Goal: Information Seeking & Learning: Find specific page/section

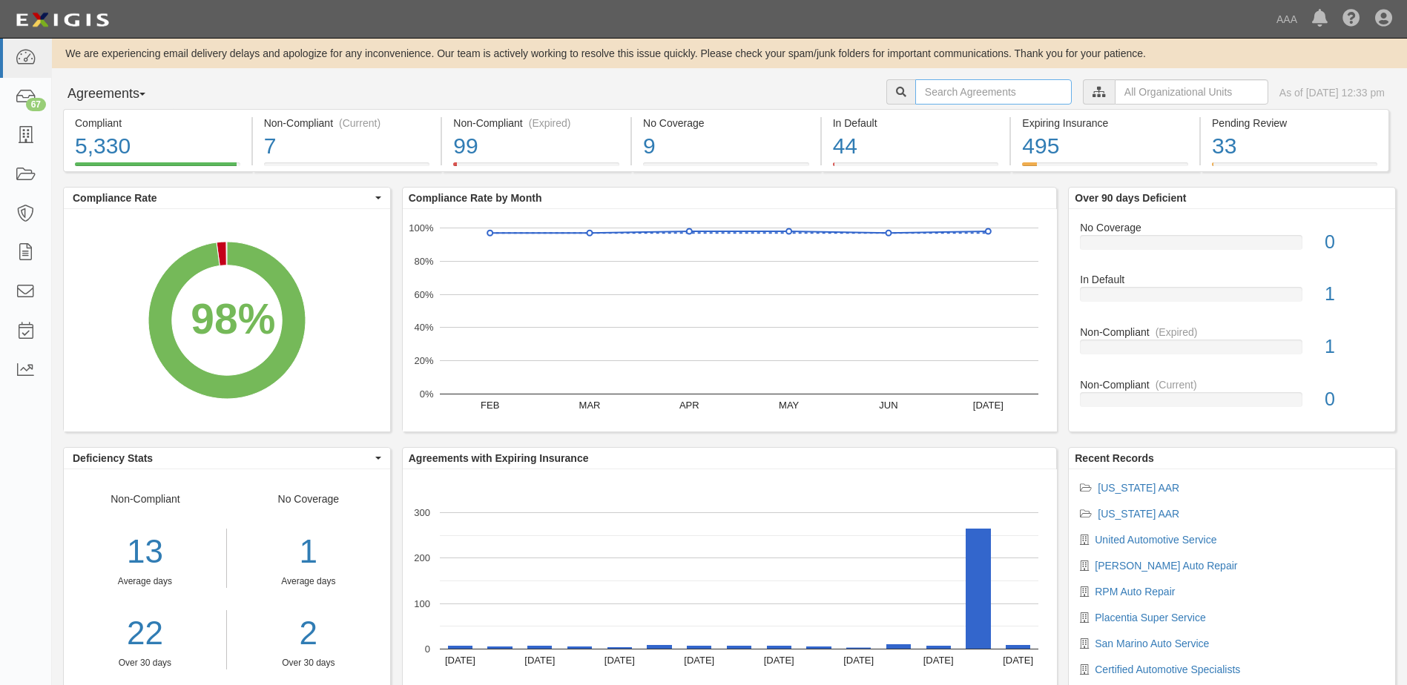
click at [952, 95] on input "text" at bounding box center [993, 91] width 157 height 25
type input "rpm auto"
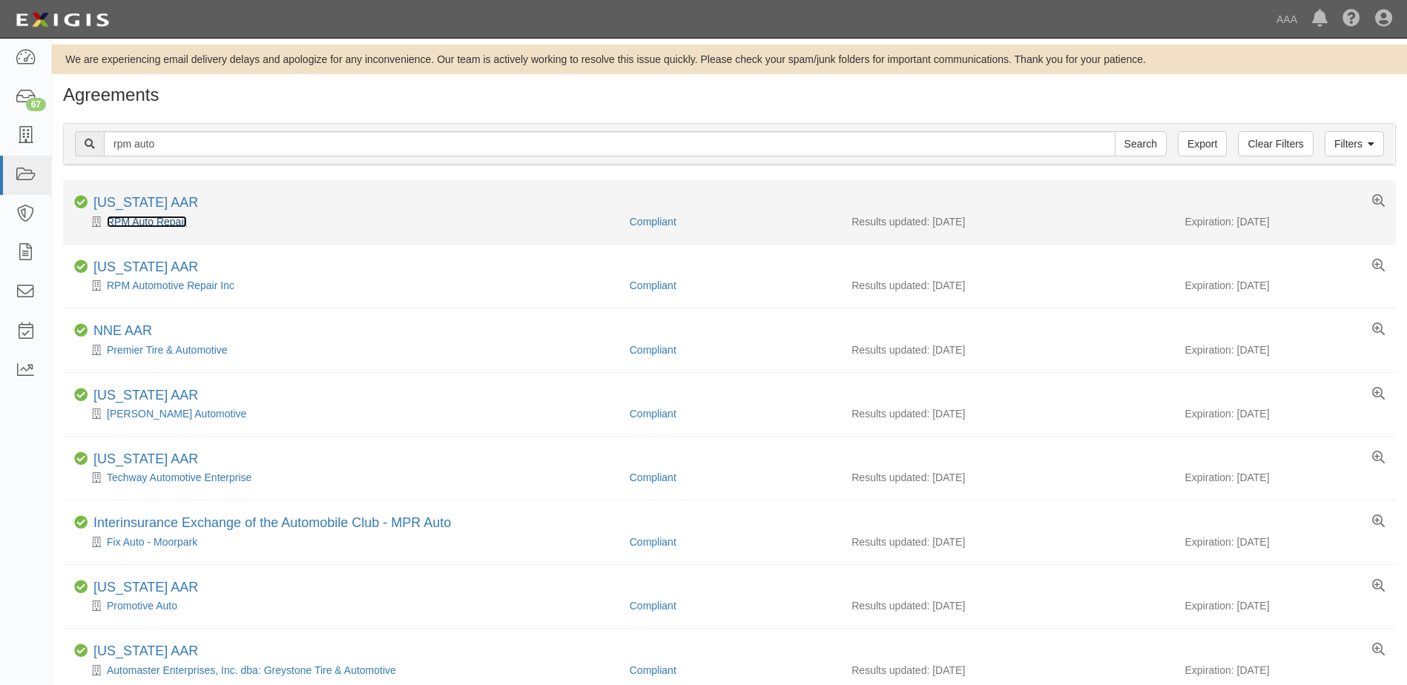
click at [139, 223] on link "RPM Auto Repair" at bounding box center [147, 222] width 80 height 12
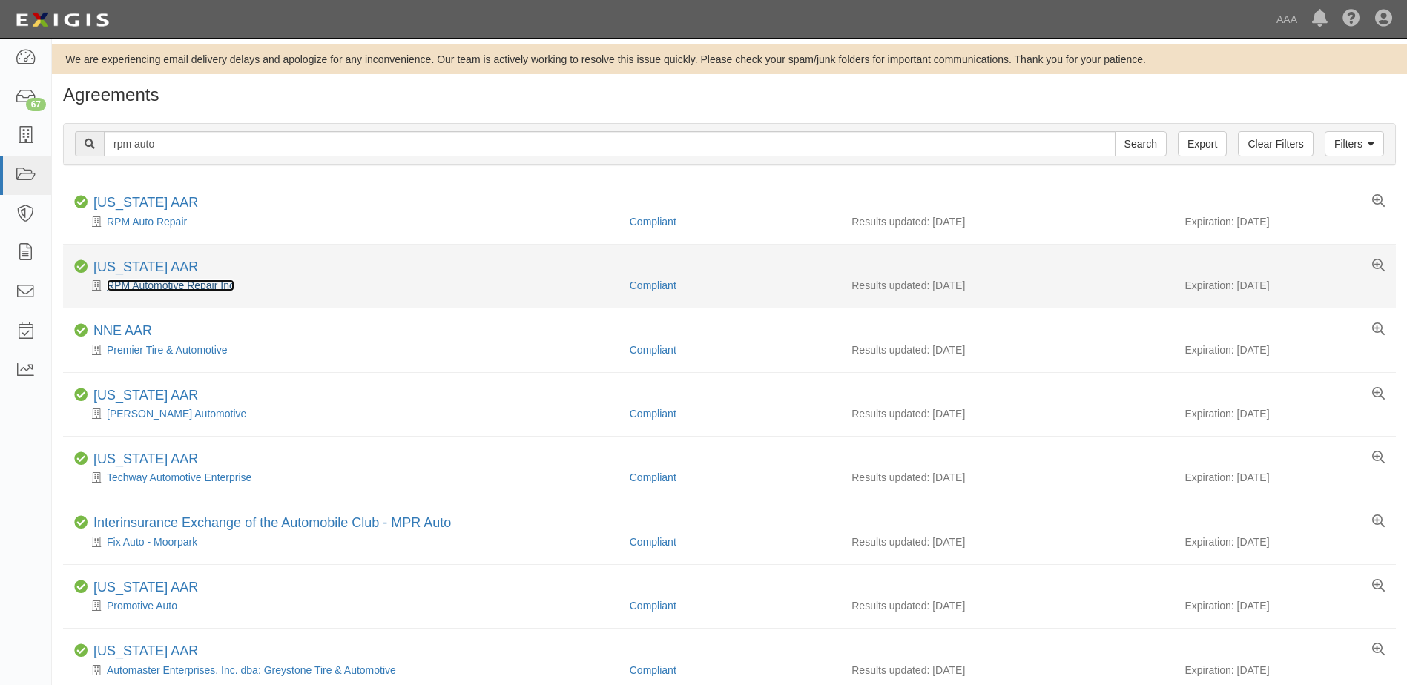
click at [182, 288] on link "RPM Automotive Repair Inc" at bounding box center [171, 286] width 128 height 12
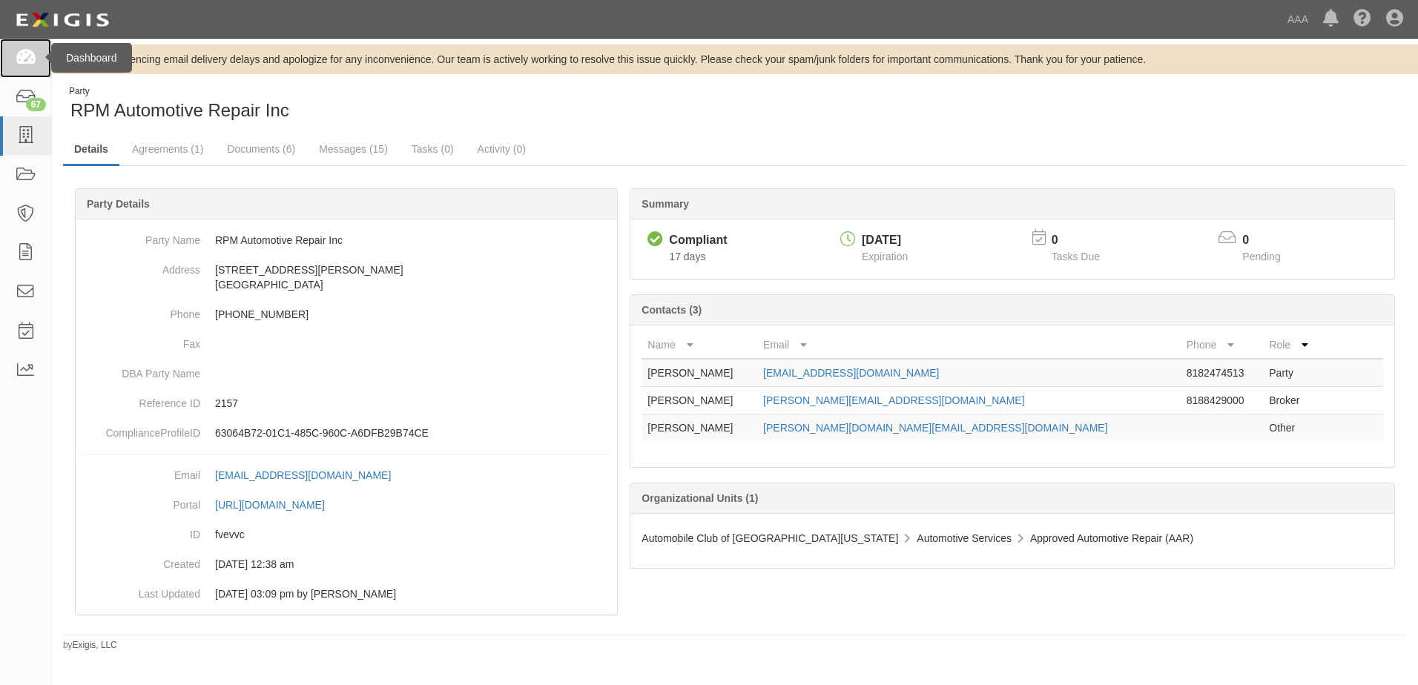
click at [23, 58] on icon at bounding box center [25, 58] width 21 height 17
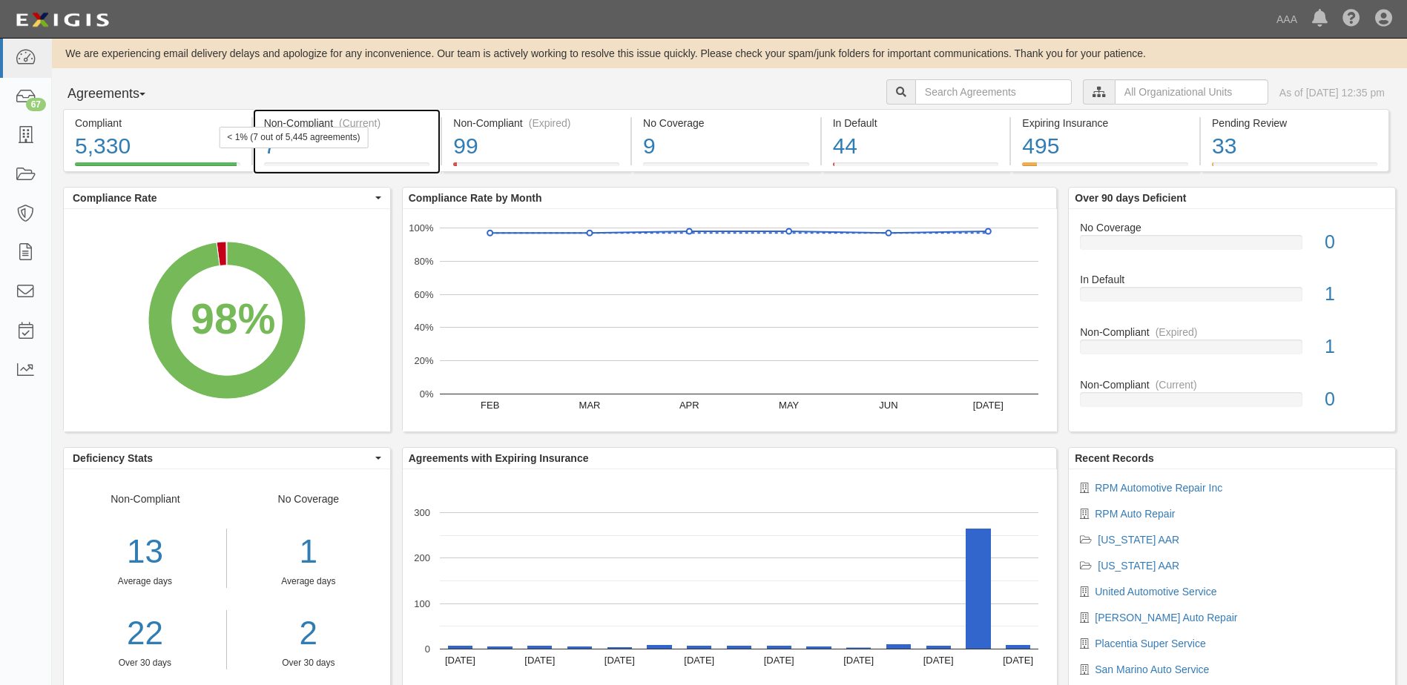
click at [403, 149] on div "7" at bounding box center [347, 147] width 166 height 32
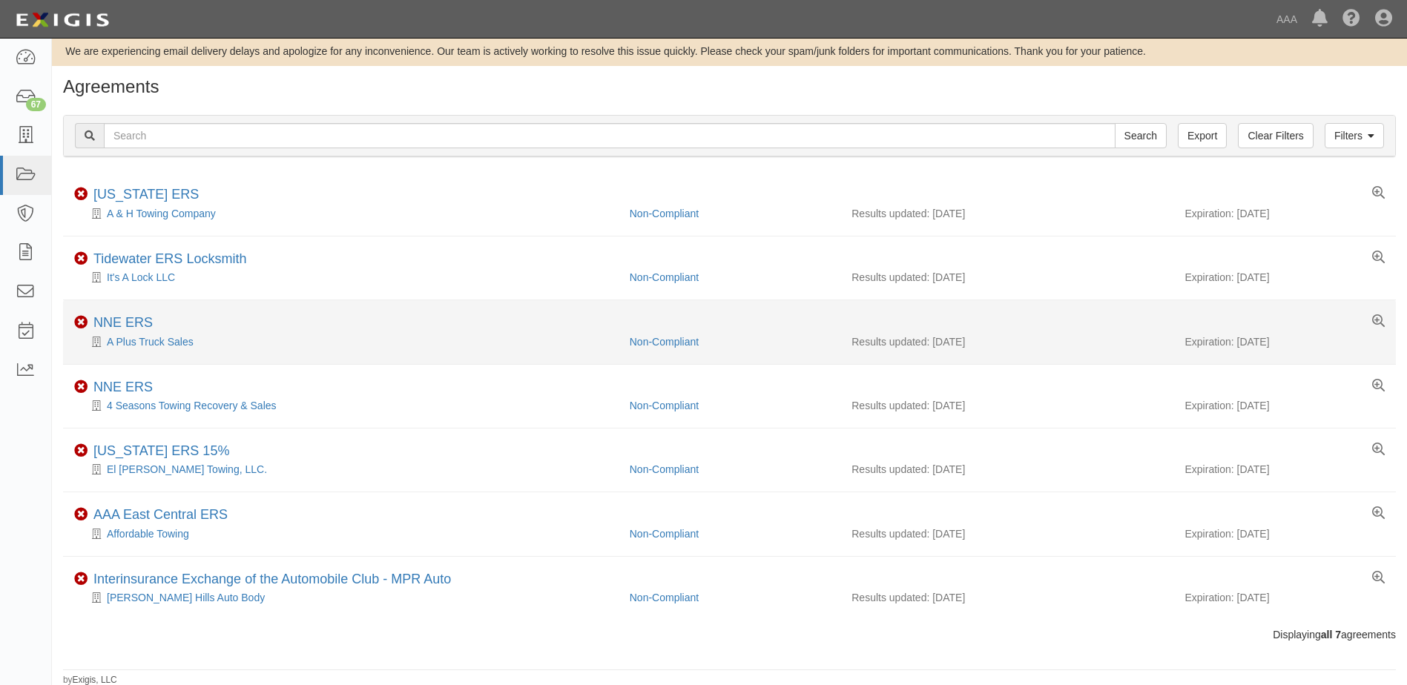
scroll to position [10, 0]
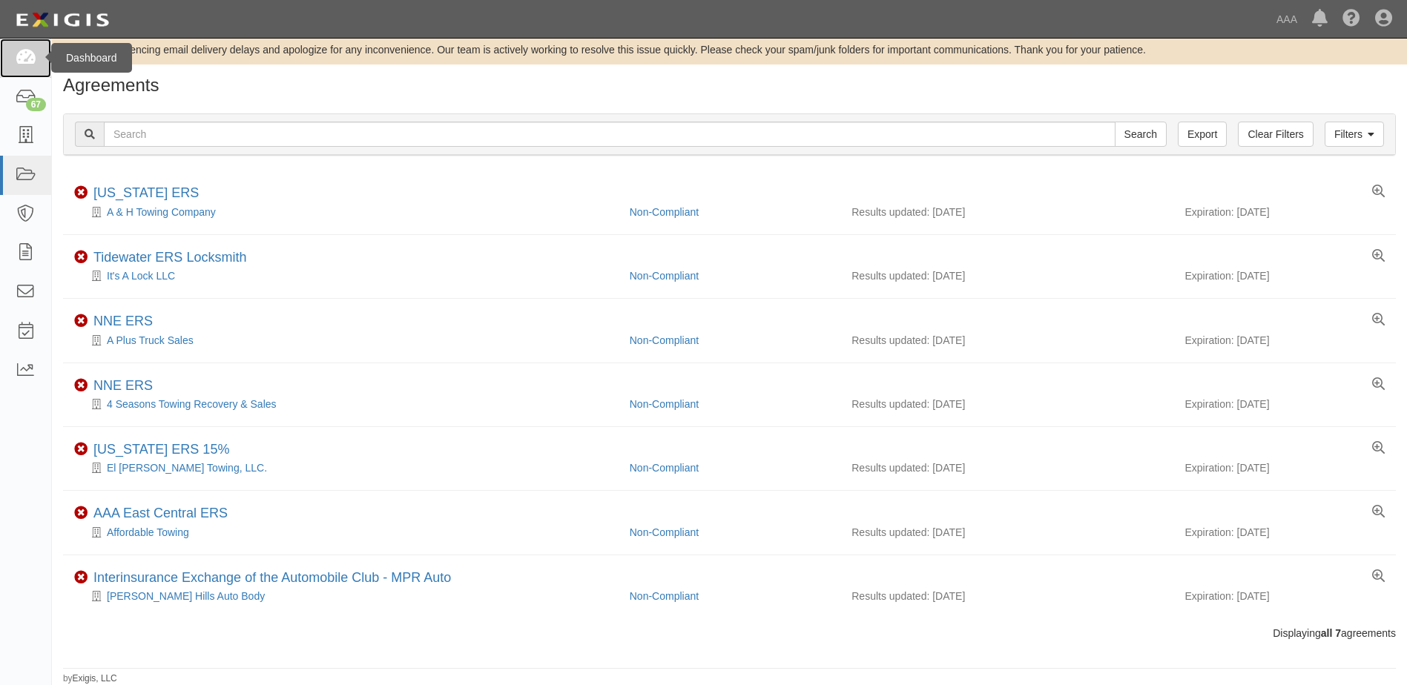
click at [24, 60] on icon at bounding box center [25, 58] width 21 height 17
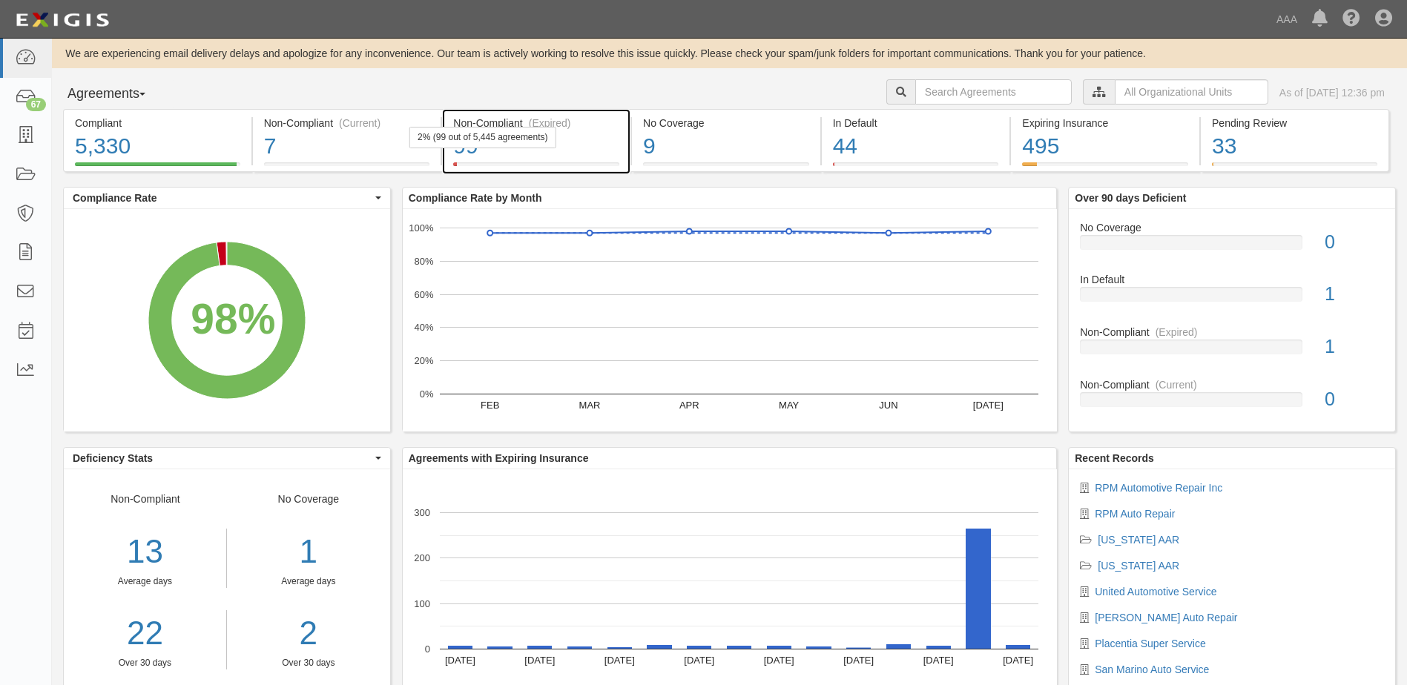
click at [581, 154] on div "99" at bounding box center [536, 147] width 166 height 32
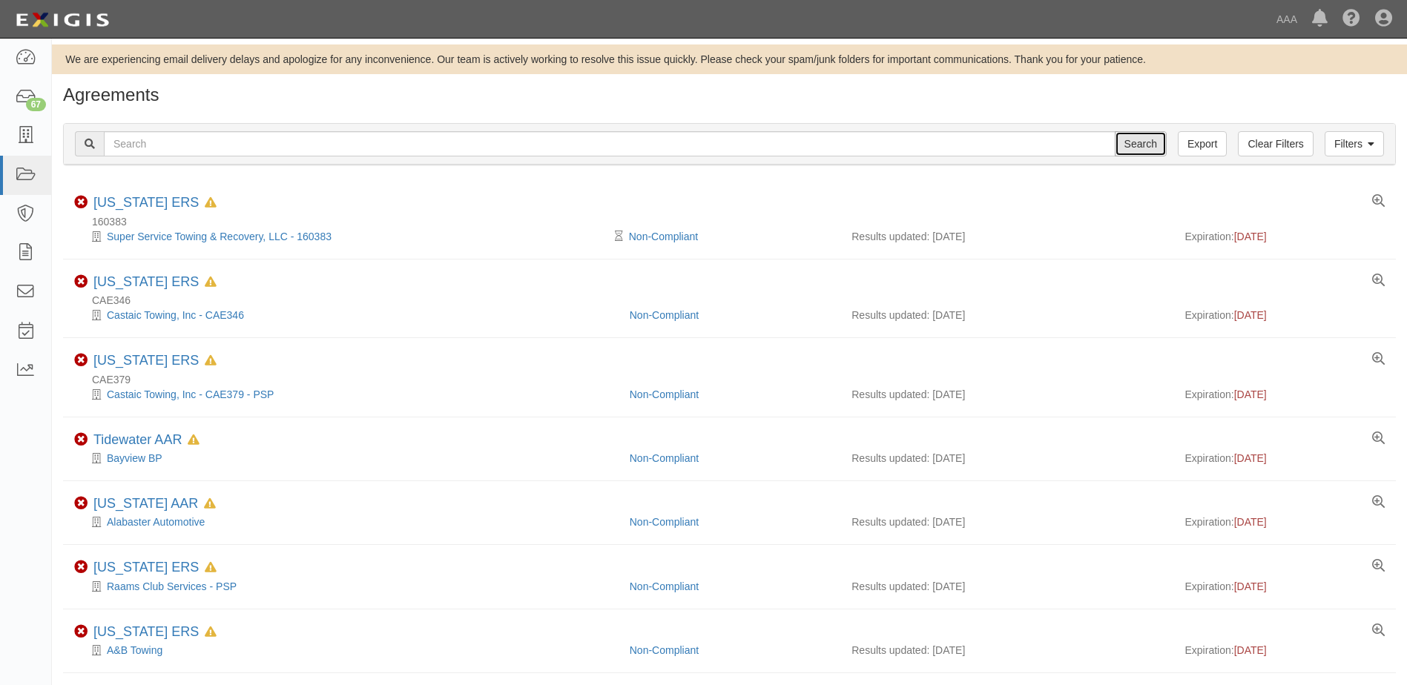
click at [1145, 146] on input "Search" at bounding box center [1141, 143] width 52 height 25
click at [1271, 144] on link "Clear Filters" at bounding box center [1275, 143] width 75 height 25
click at [1349, 148] on link "Filters" at bounding box center [1354, 143] width 59 height 25
click at [1371, 137] on link "Filters" at bounding box center [1354, 143] width 59 height 25
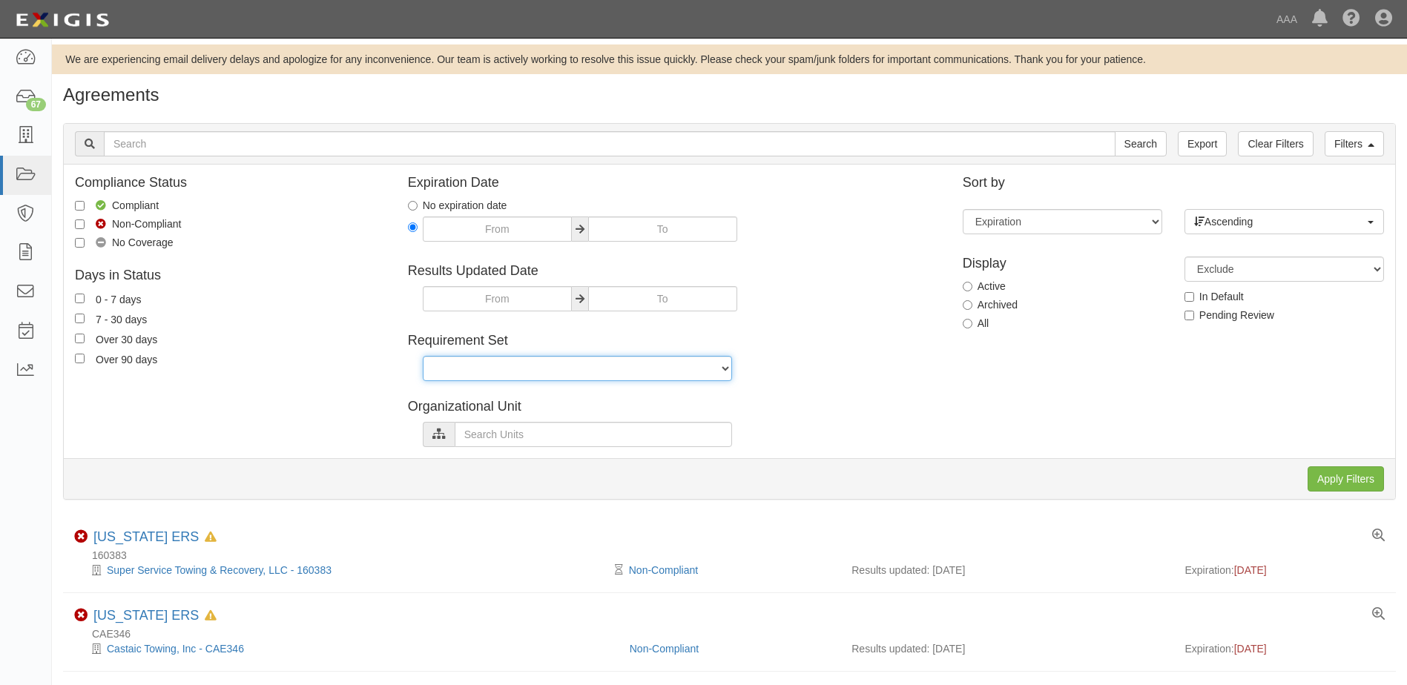
click at [722, 366] on select "AAA East Central AAR AAA East Central ERS AAA East Central ERS Locksmith AAA Ea…" at bounding box center [577, 368] width 309 height 25
select select "31536"
click at [423, 356] on select "AAA East Central AAR AAA East Central ERS AAA East Central ERS Locksmith AAA Ea…" at bounding box center [577, 368] width 309 height 25
click at [1346, 481] on input "Apply Filters" at bounding box center [1346, 479] width 76 height 25
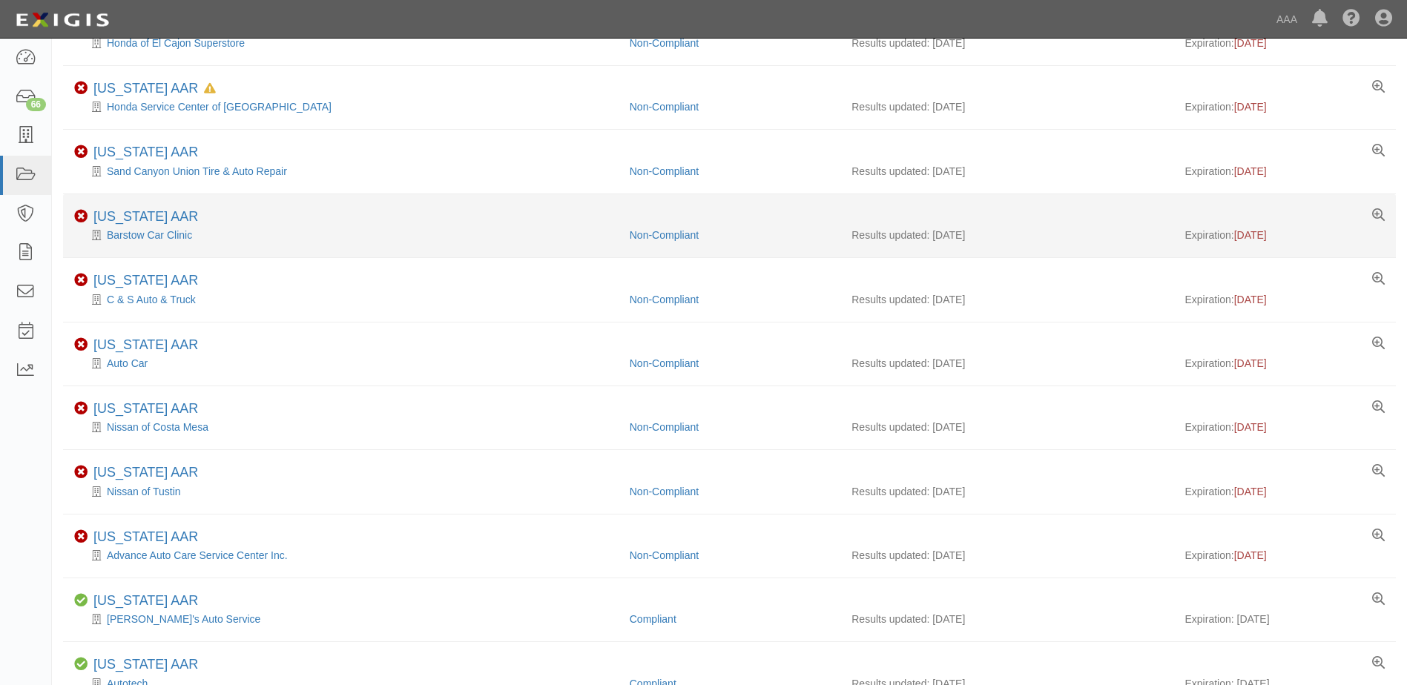
scroll to position [445, 0]
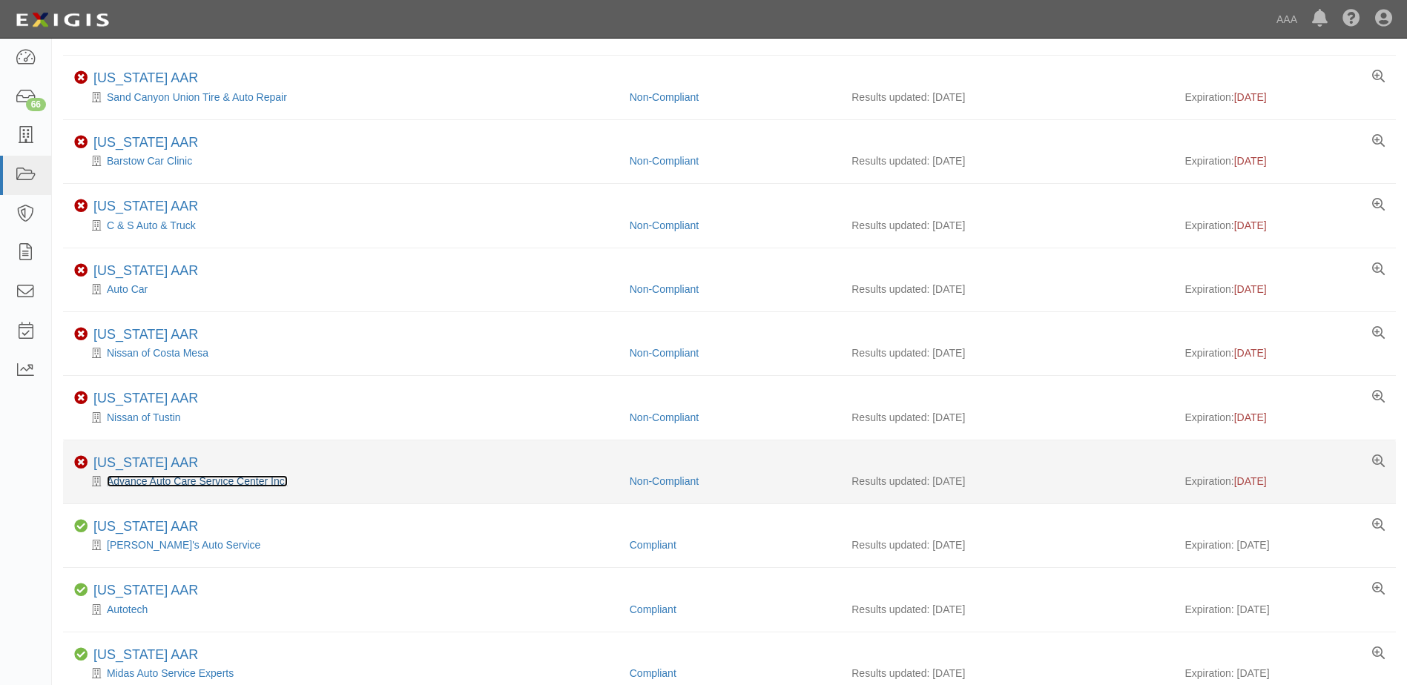
click at [143, 480] on link "Advance Auto Care Service Center Inc." at bounding box center [197, 482] width 181 height 12
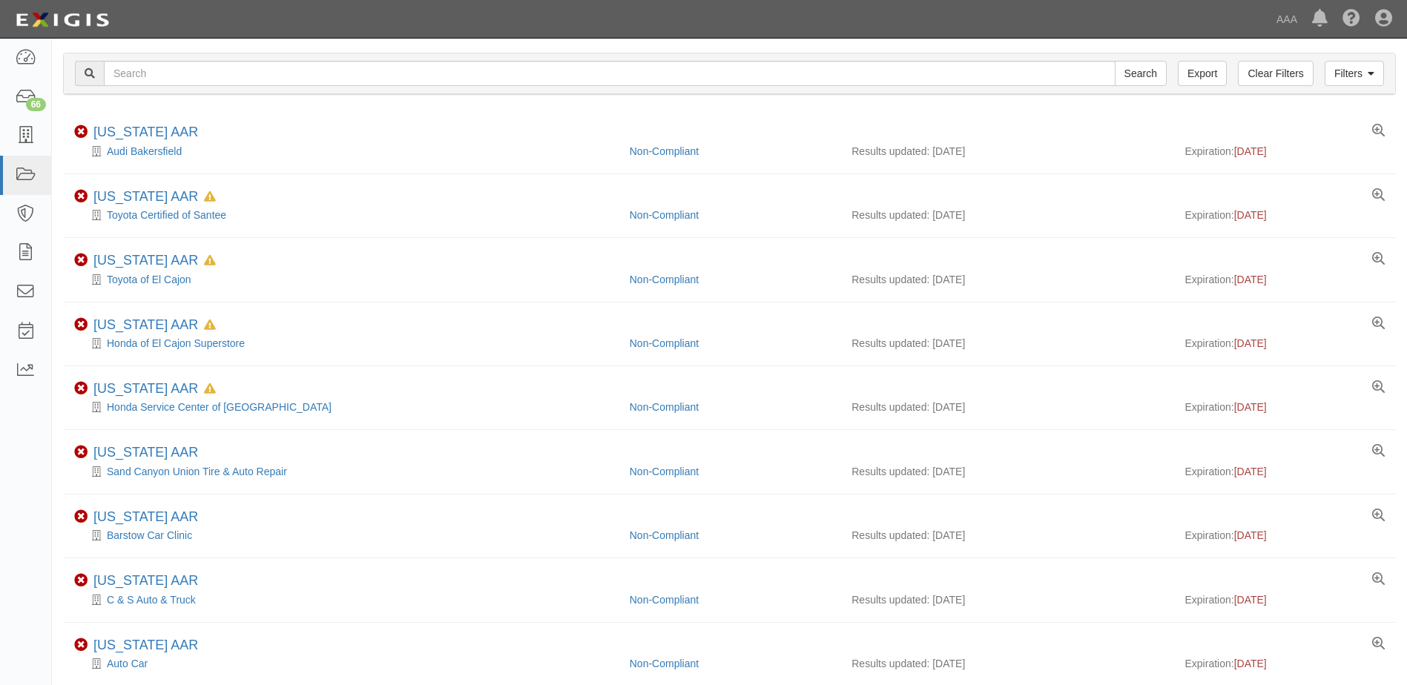
scroll to position [0, 0]
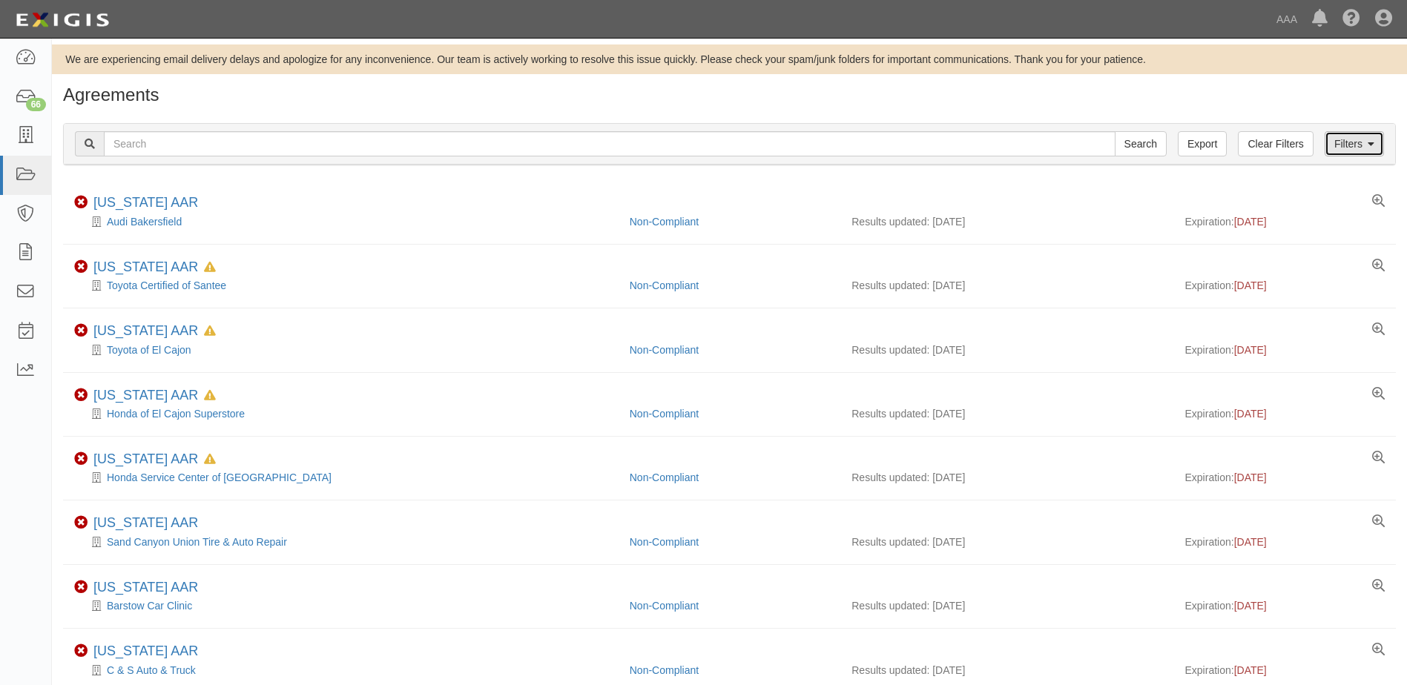
click at [1352, 145] on link "Filters" at bounding box center [1354, 143] width 59 height 25
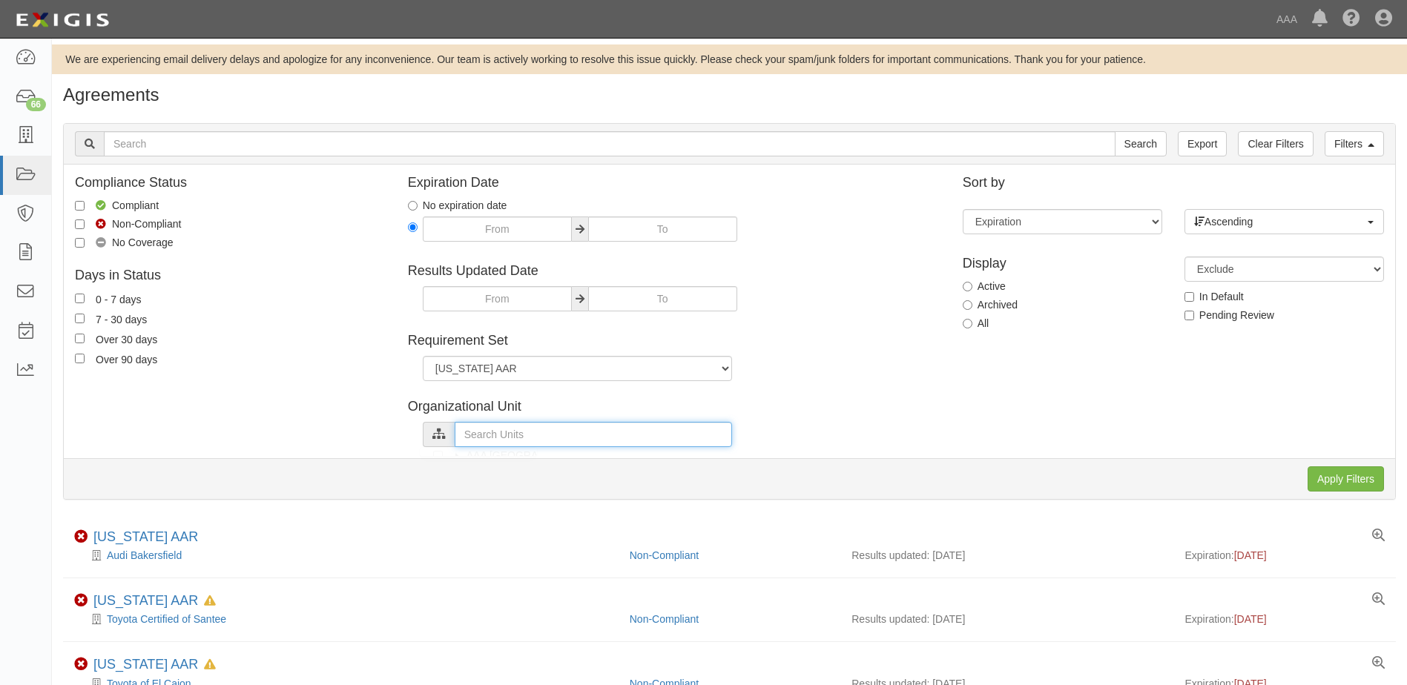
click at [486, 438] on input "text" at bounding box center [593, 434] width 277 height 25
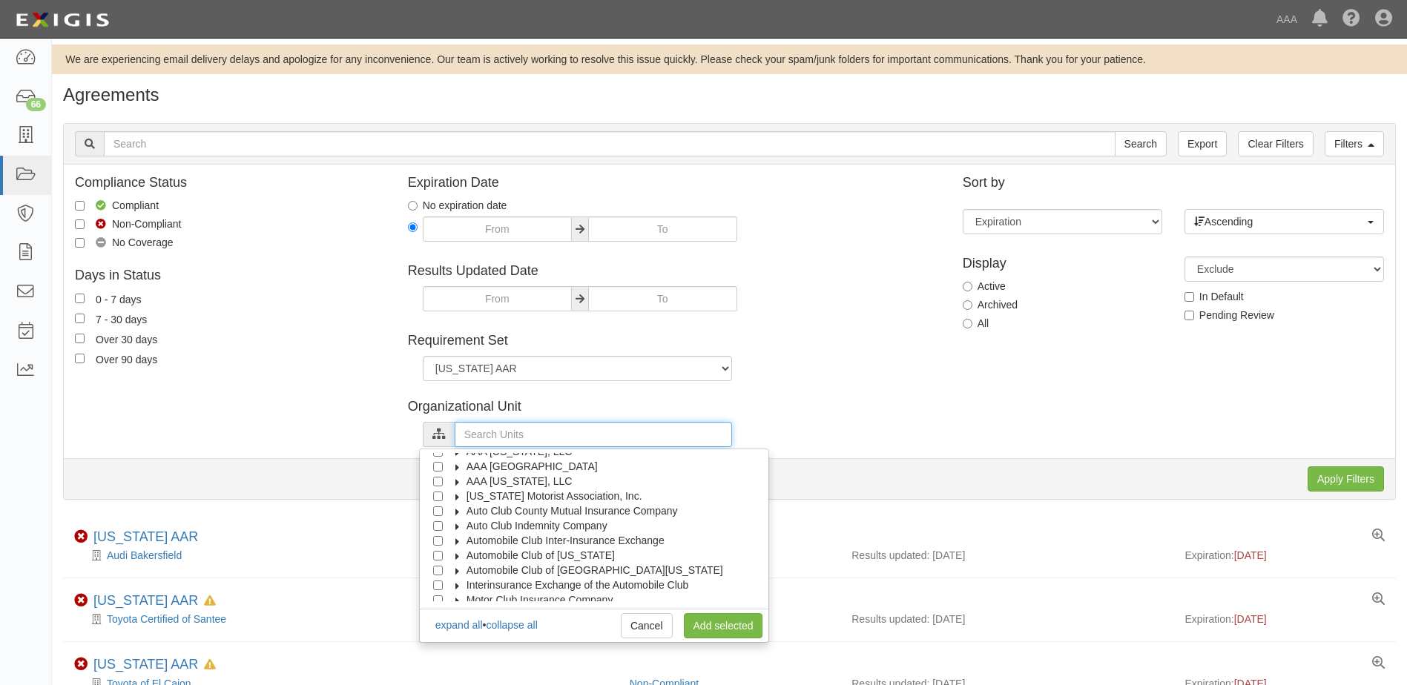
scroll to position [59, 0]
click at [439, 550] on input "Automobile Club of [GEOGRAPHIC_DATA][US_STATE]" at bounding box center [438, 550] width 10 height 10
checkbox input "true"
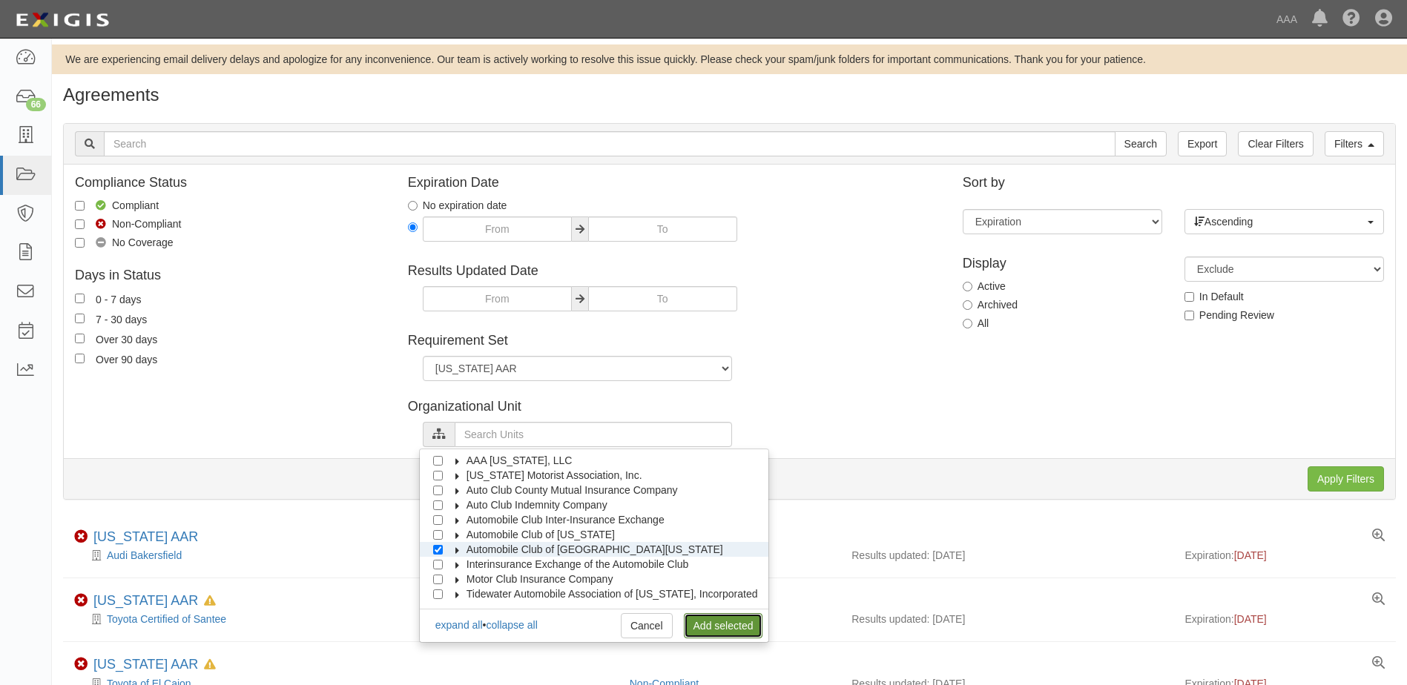
click at [696, 625] on link "Add selected" at bounding box center [723, 625] width 79 height 25
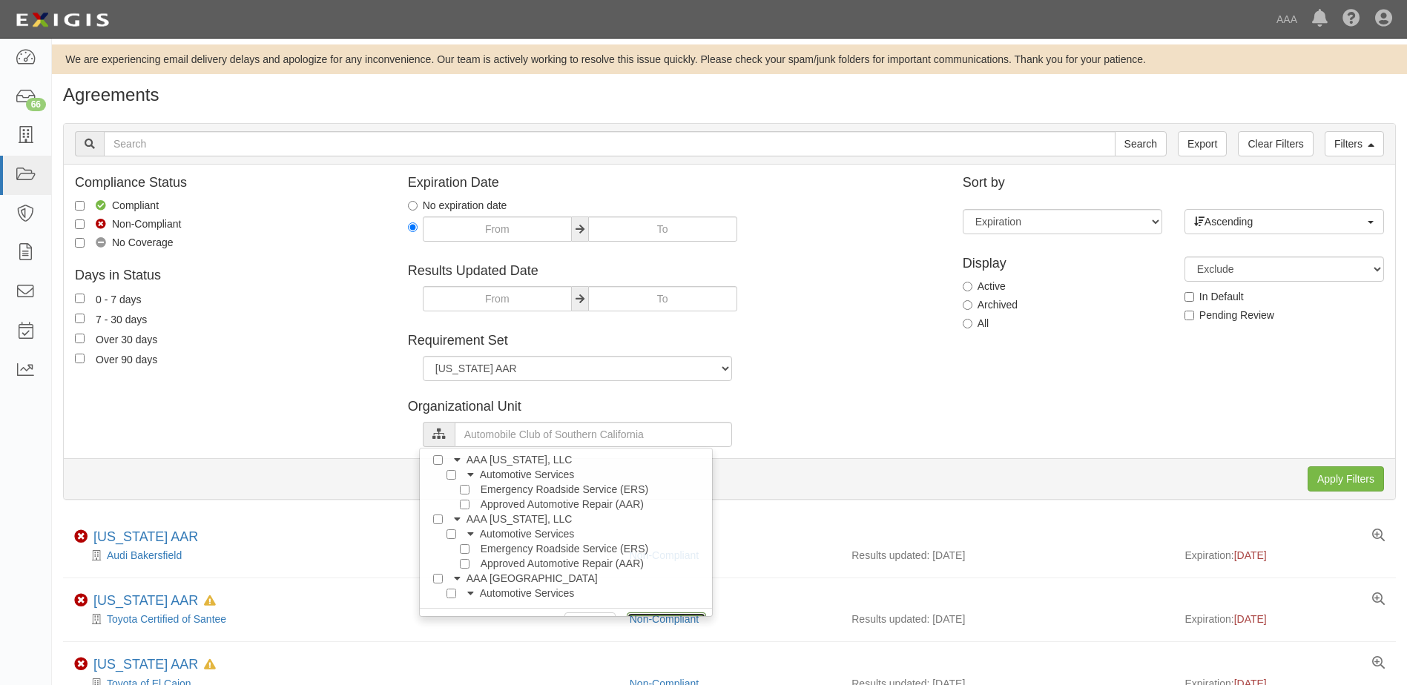
scroll to position [0, 0]
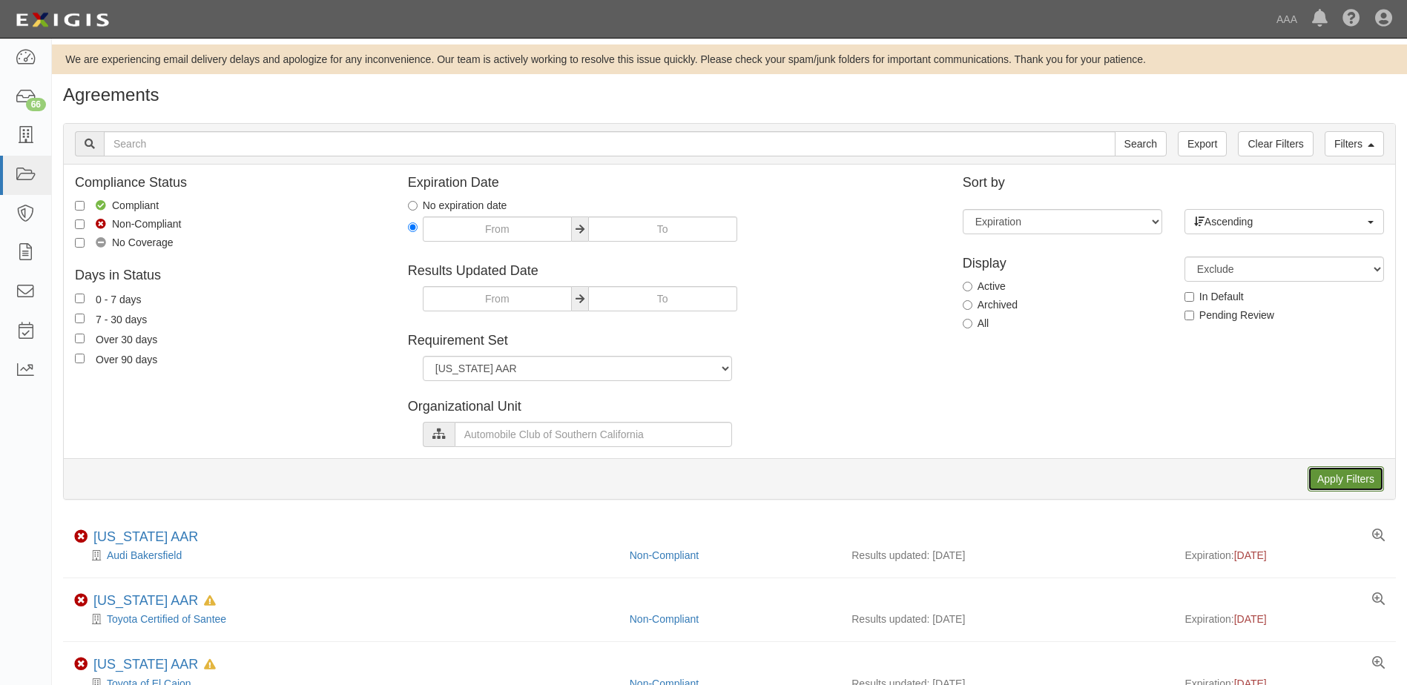
click at [1355, 486] on input "Apply Filters" at bounding box center [1346, 479] width 76 height 25
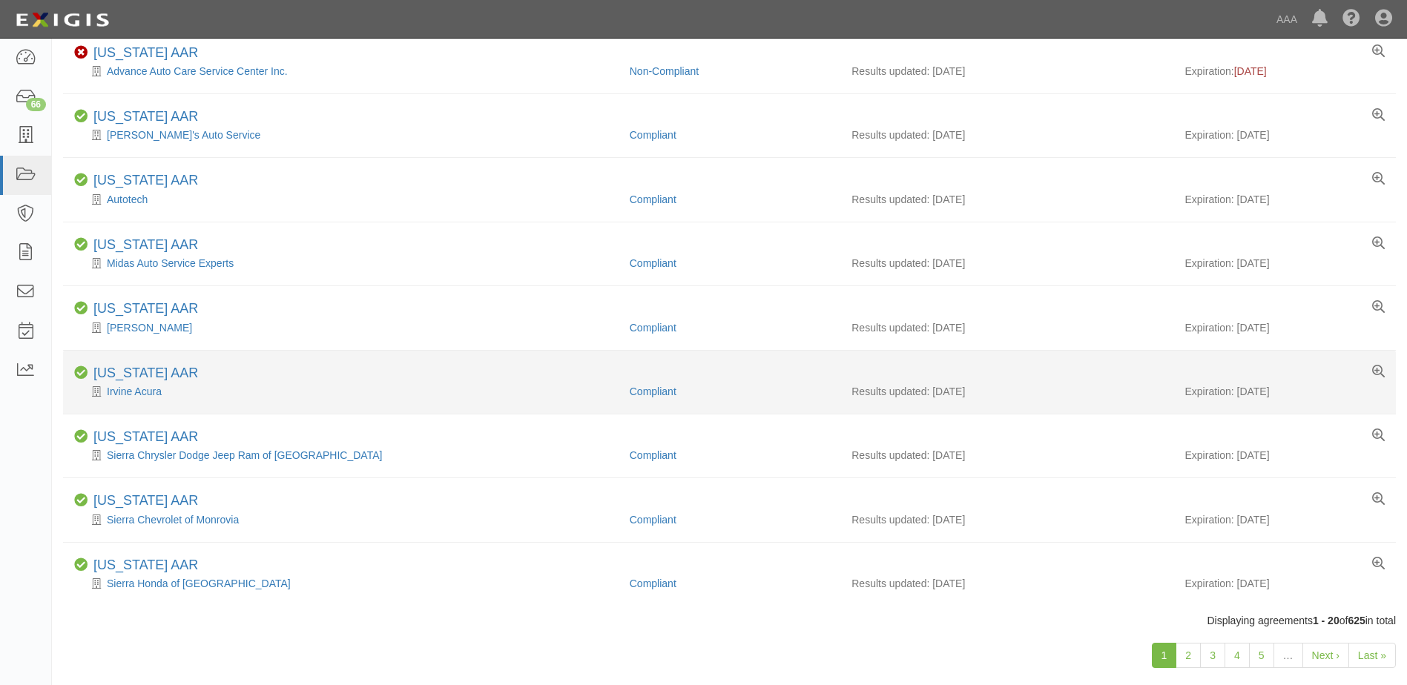
scroll to position [890, 0]
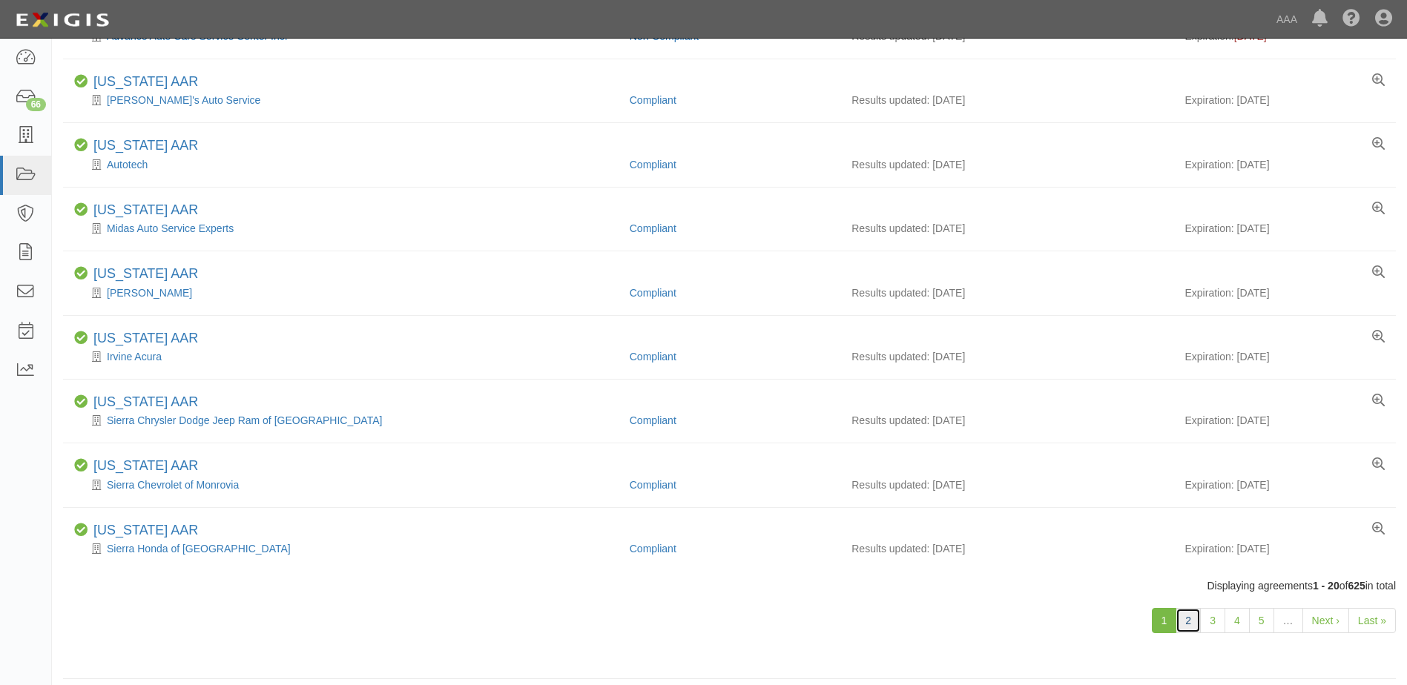
click at [1195, 631] on link "2" at bounding box center [1188, 620] width 25 height 25
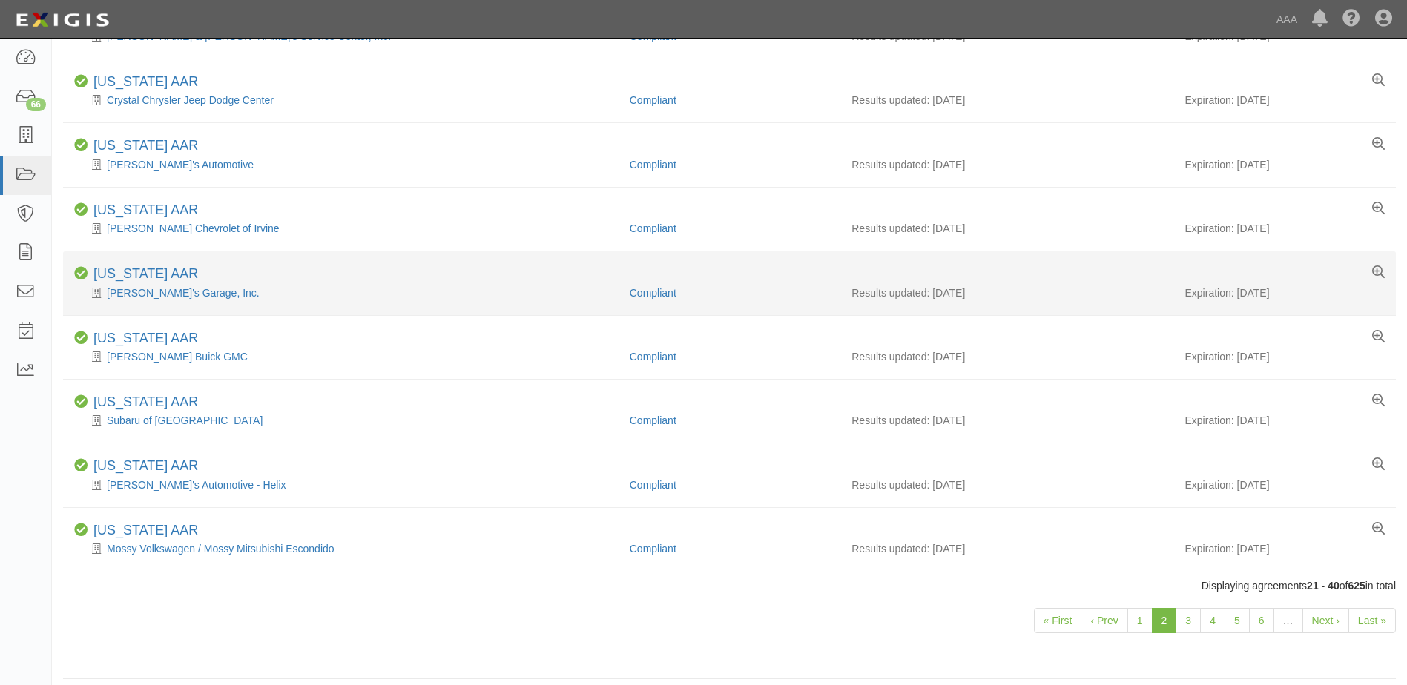
scroll to position [901, 0]
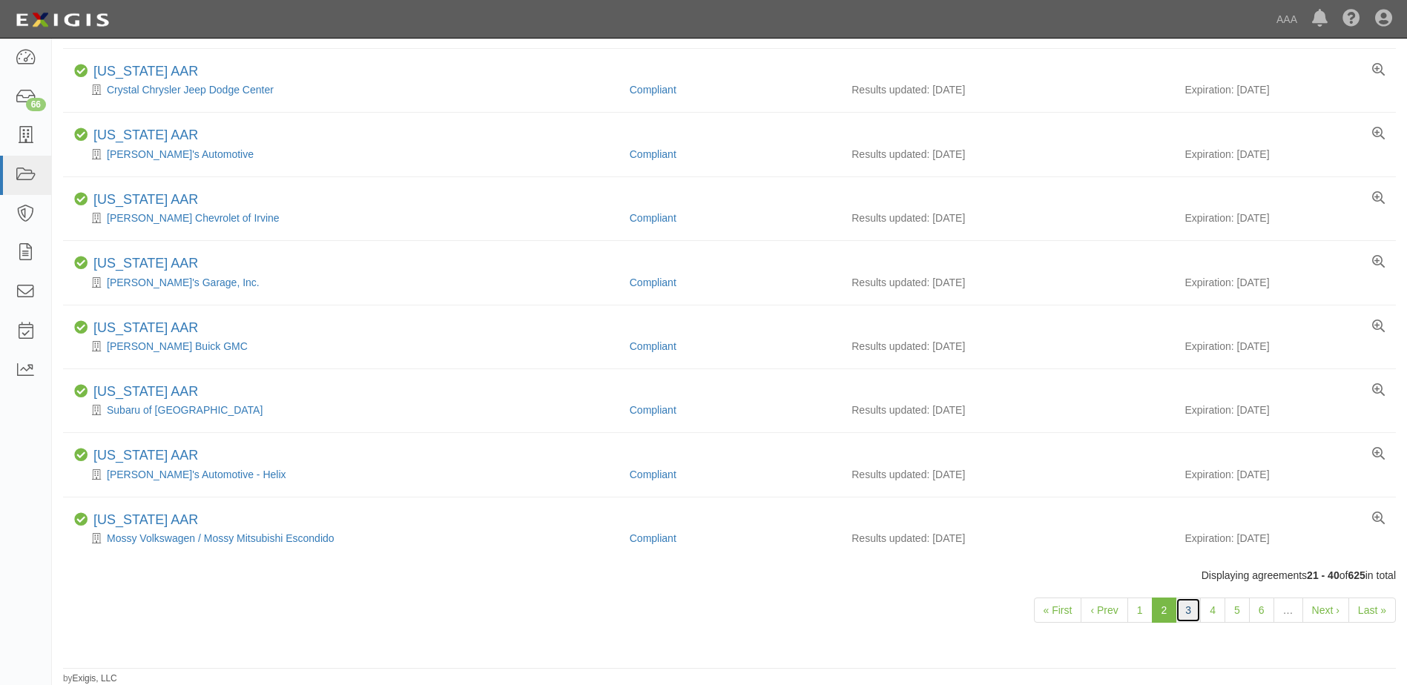
click at [1187, 613] on link "3" at bounding box center [1188, 610] width 25 height 25
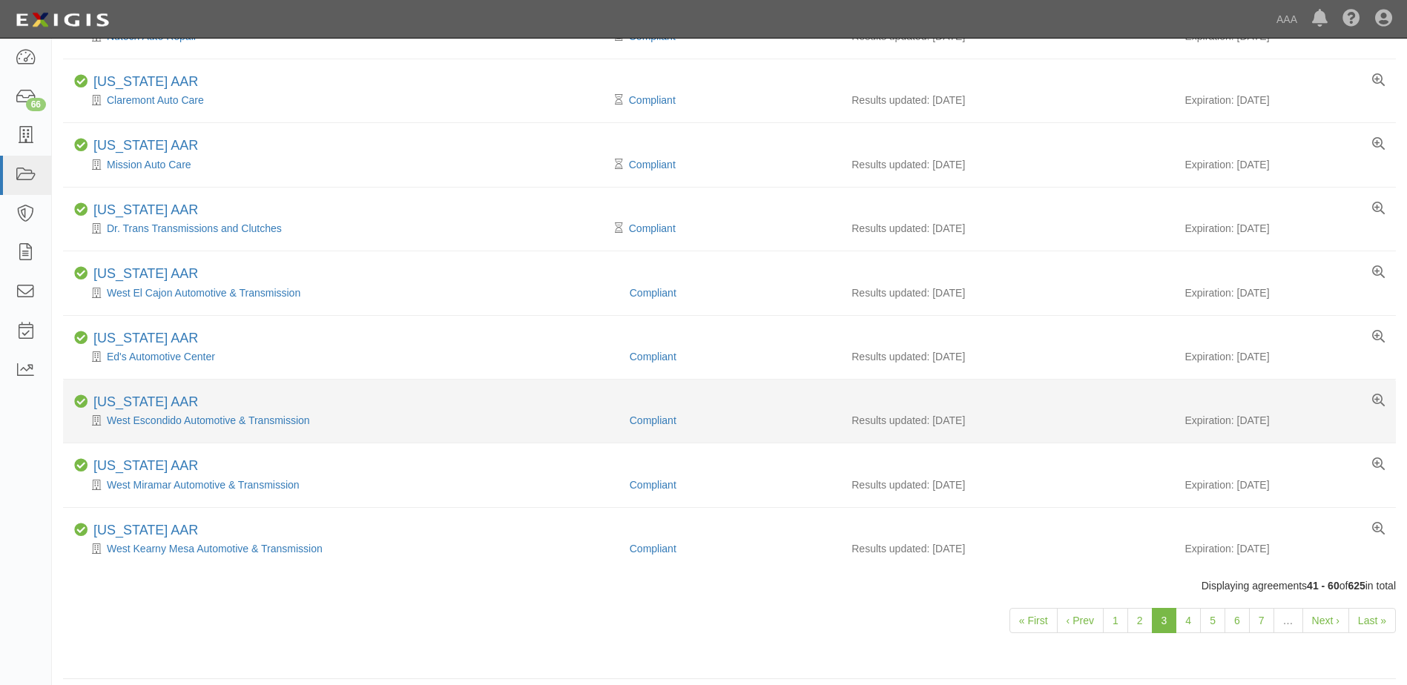
scroll to position [901, 0]
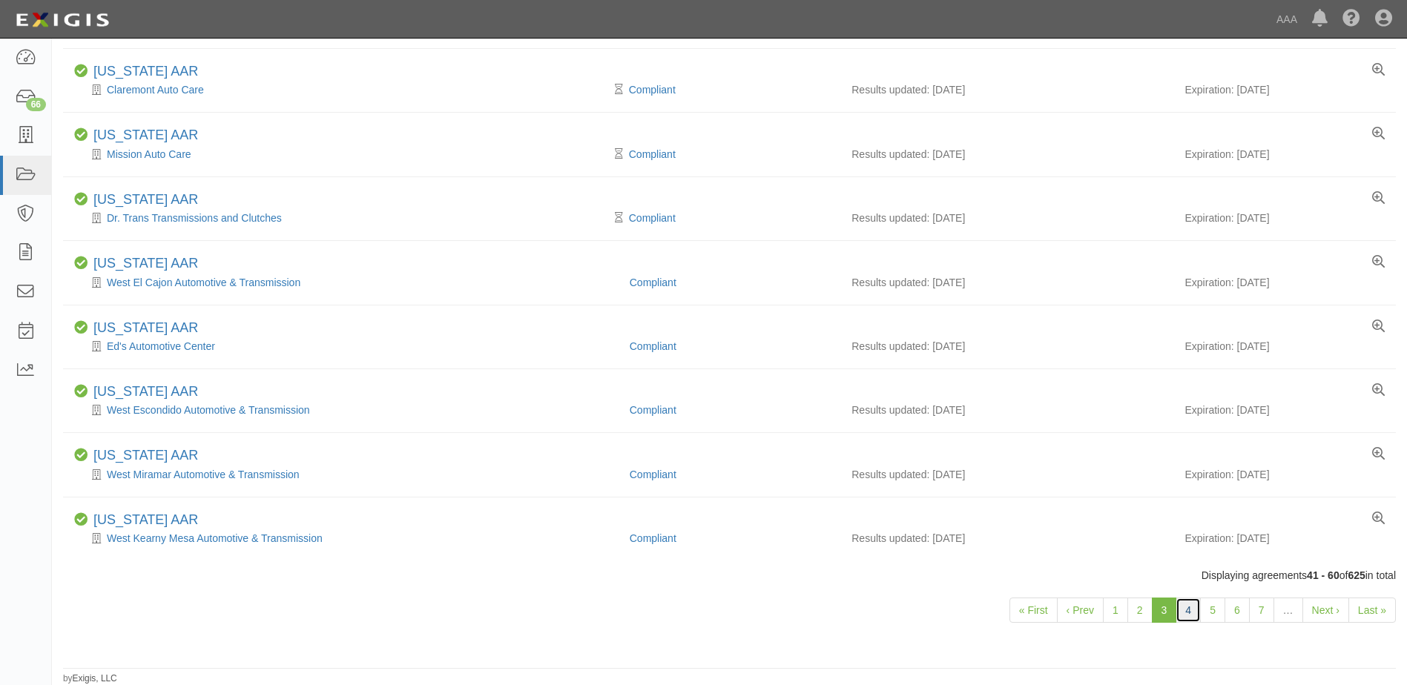
click at [1188, 612] on link "4" at bounding box center [1188, 610] width 25 height 25
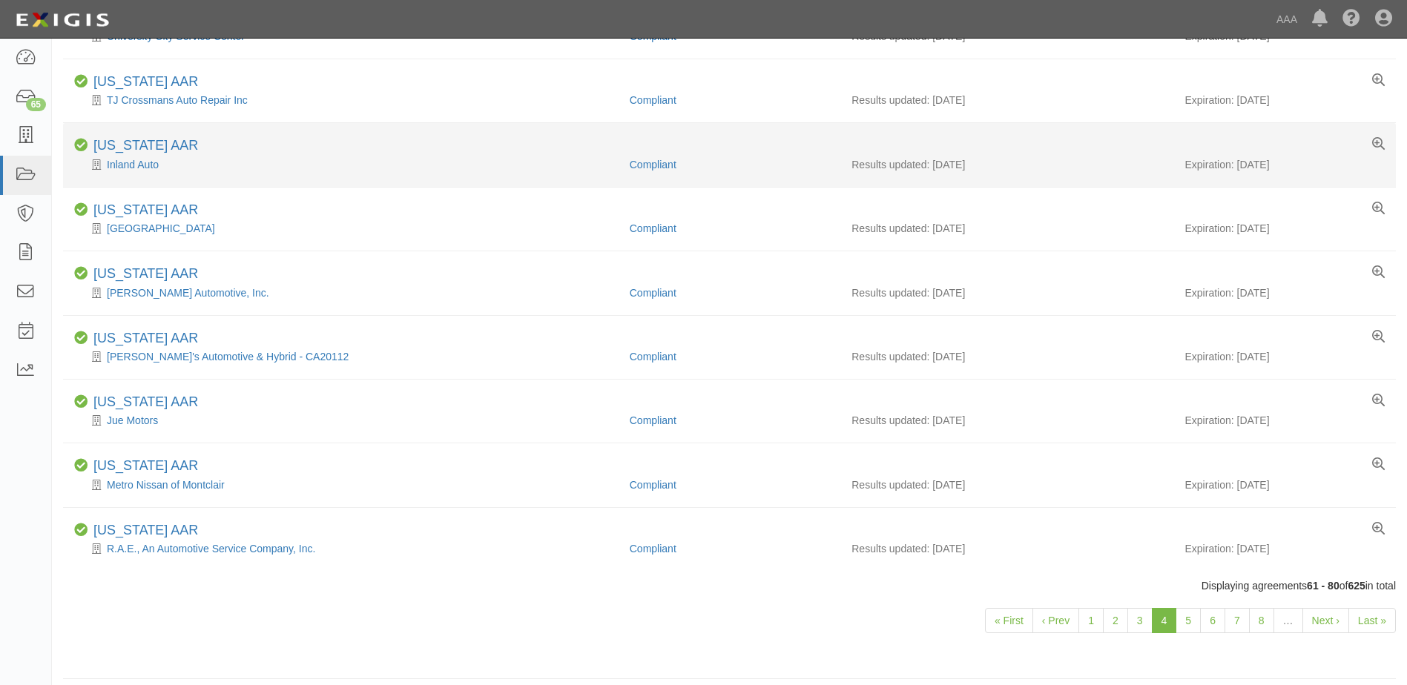
scroll to position [901, 0]
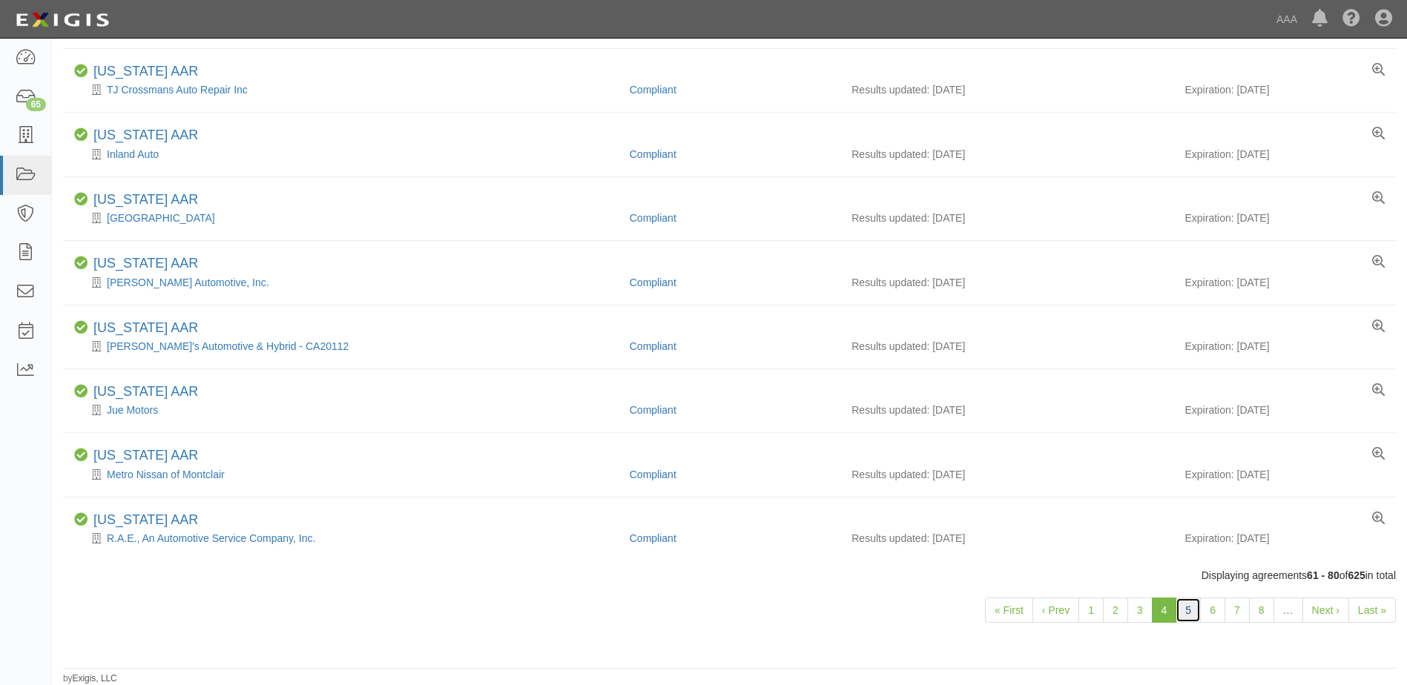
click at [1184, 611] on link "5" at bounding box center [1188, 610] width 25 height 25
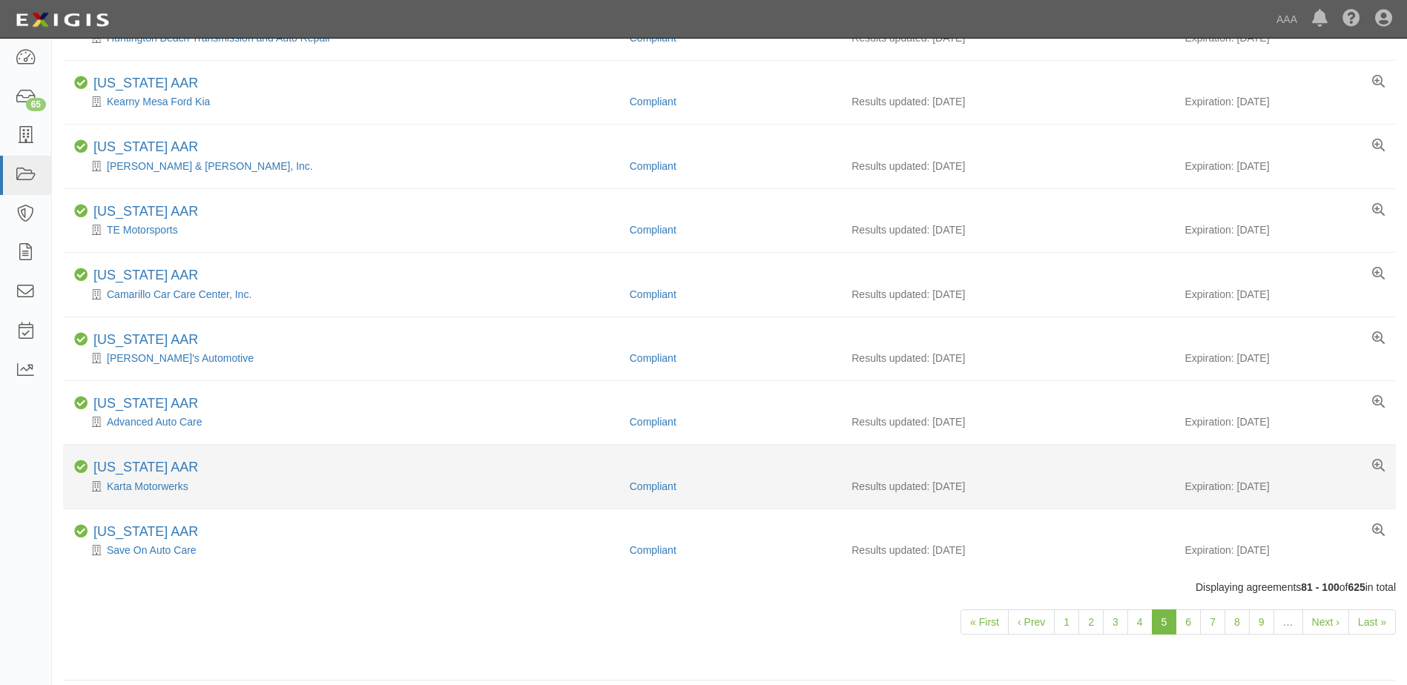
scroll to position [890, 0]
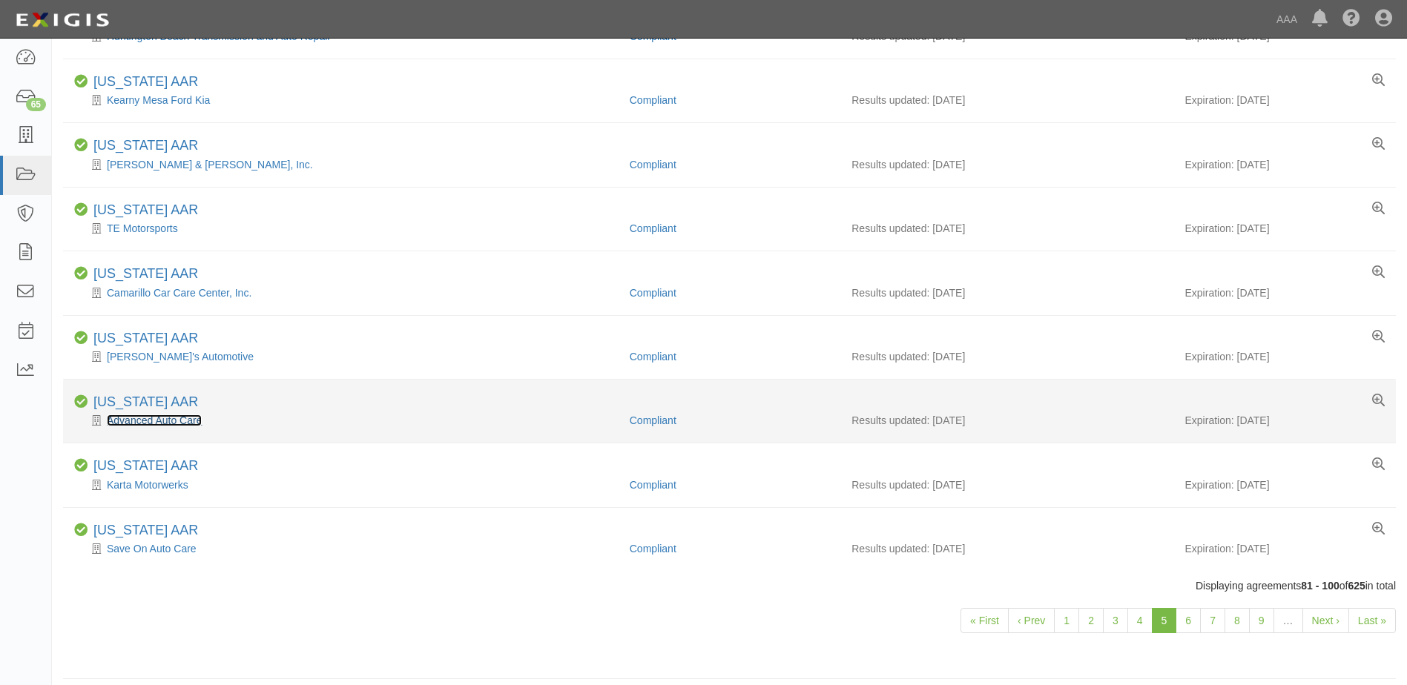
click at [179, 424] on link "Advanced Auto Care" at bounding box center [154, 421] width 95 height 12
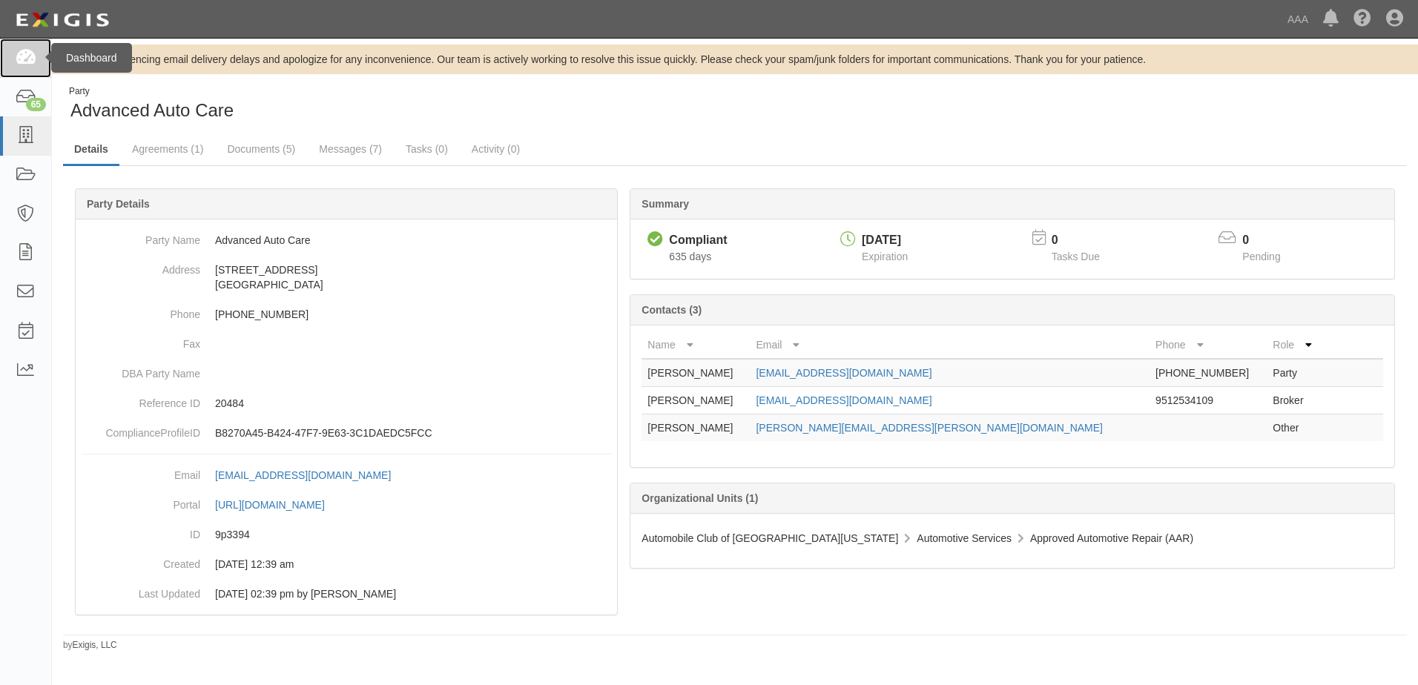
click at [19, 57] on icon at bounding box center [25, 58] width 21 height 17
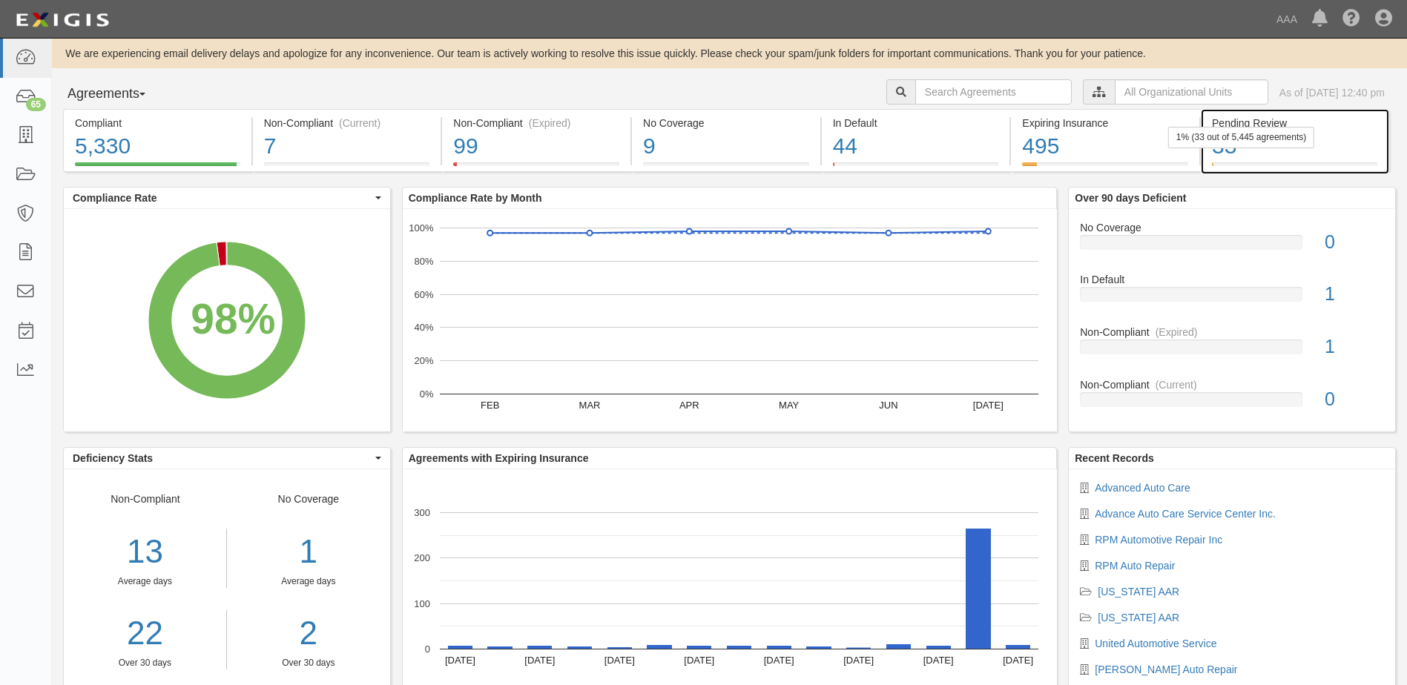
click at [1359, 142] on div "33" at bounding box center [1294, 147] width 165 height 32
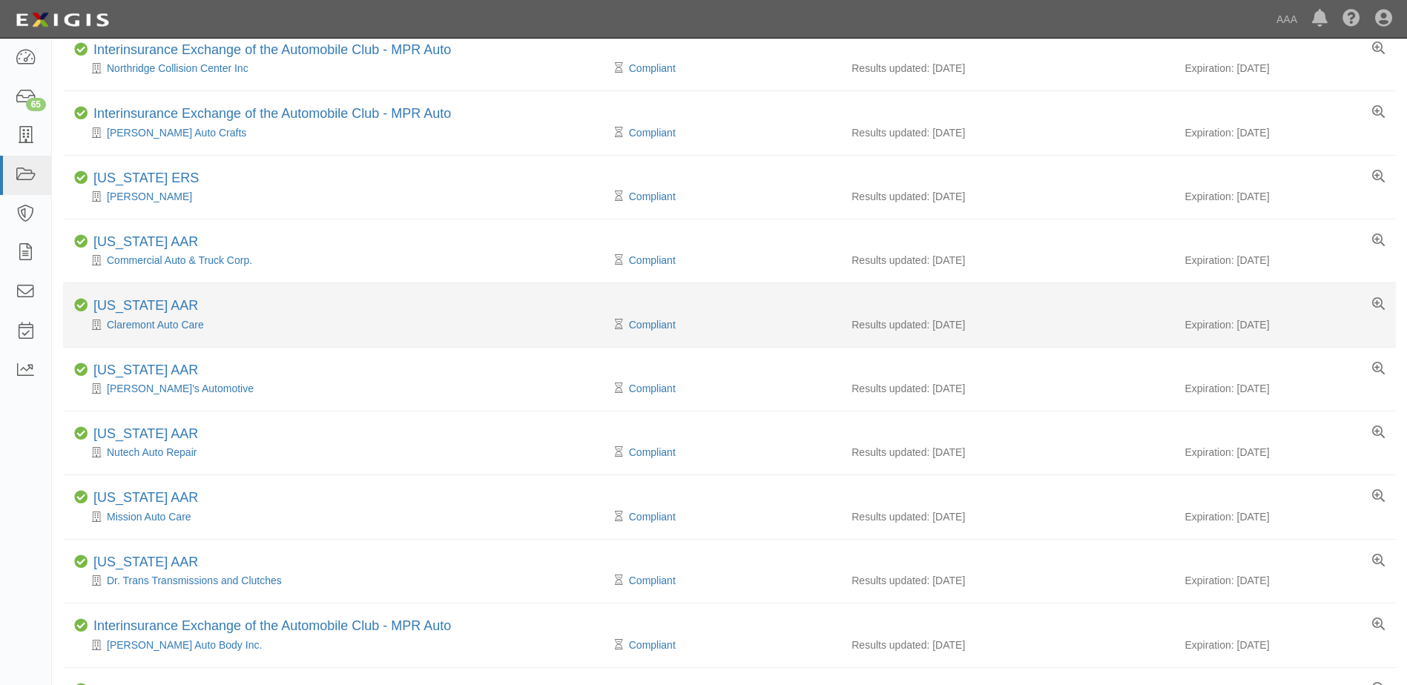
scroll to position [593, 0]
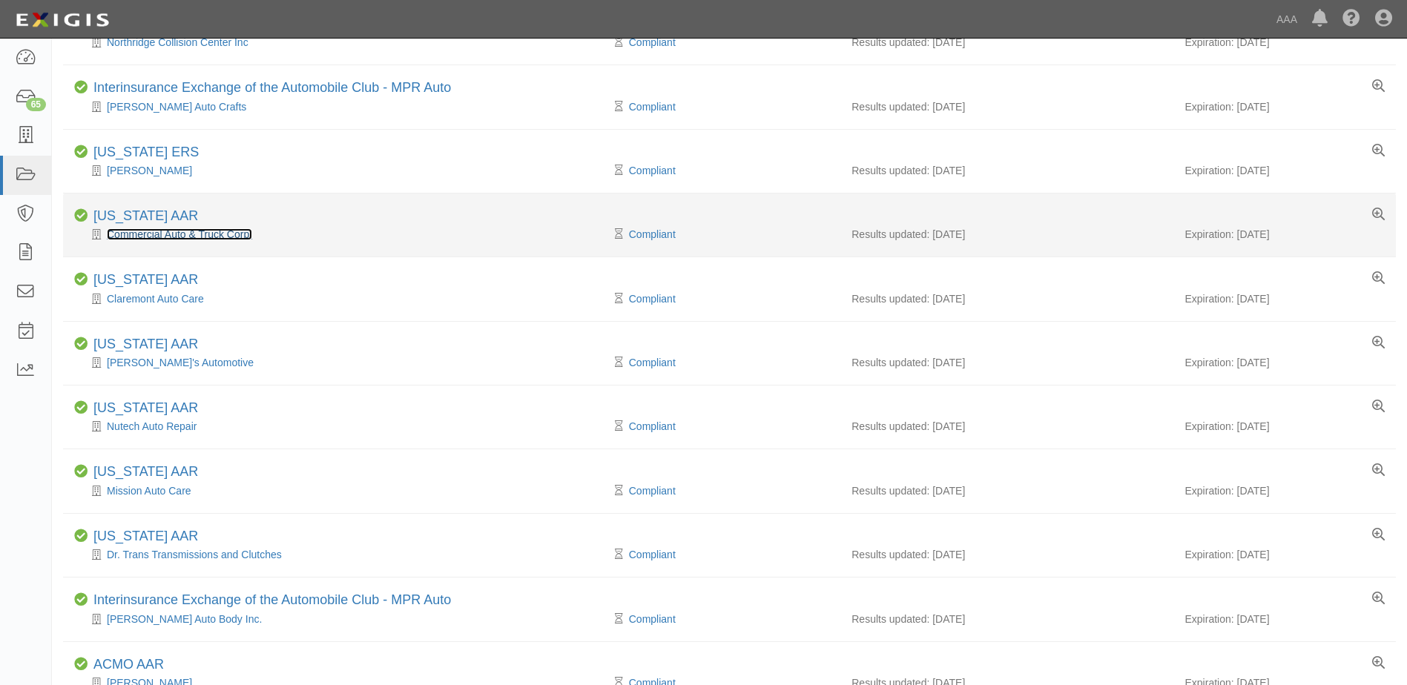
click at [225, 237] on link "Commercial Auto & Truck Corp." at bounding box center [179, 234] width 145 height 12
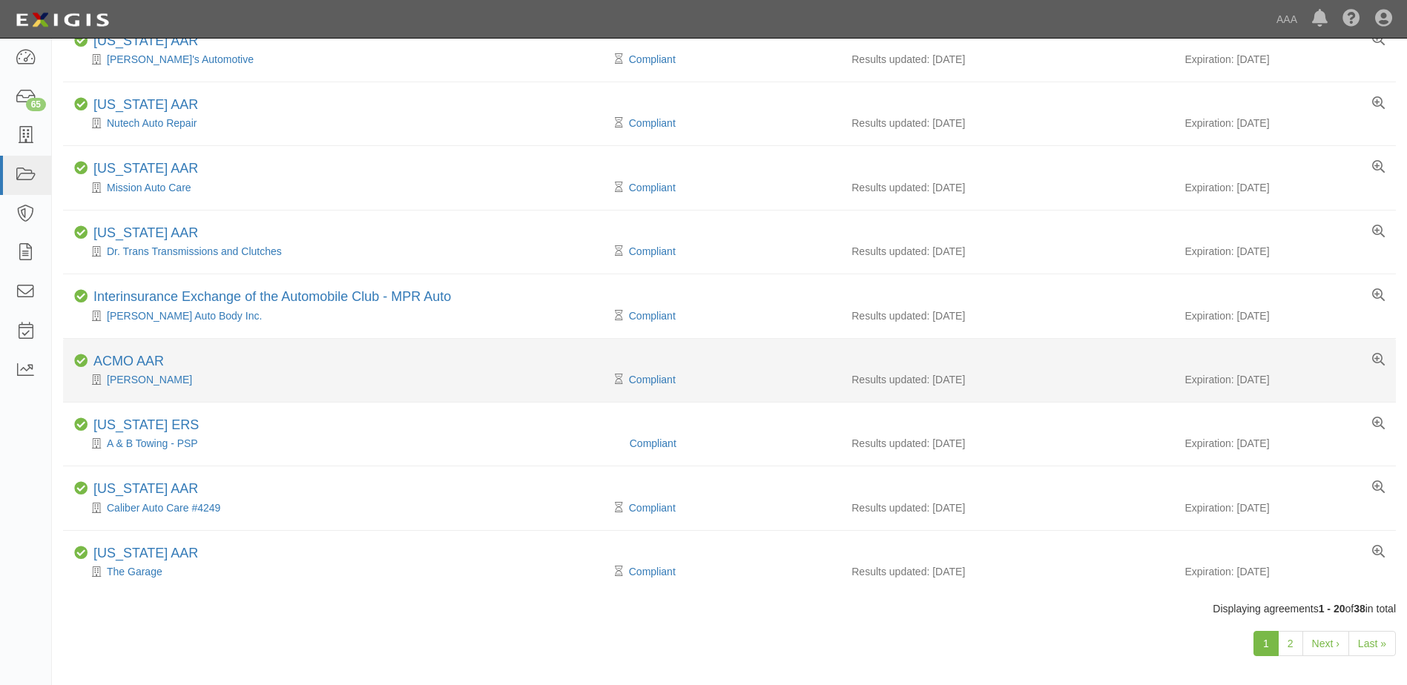
scroll to position [930, 0]
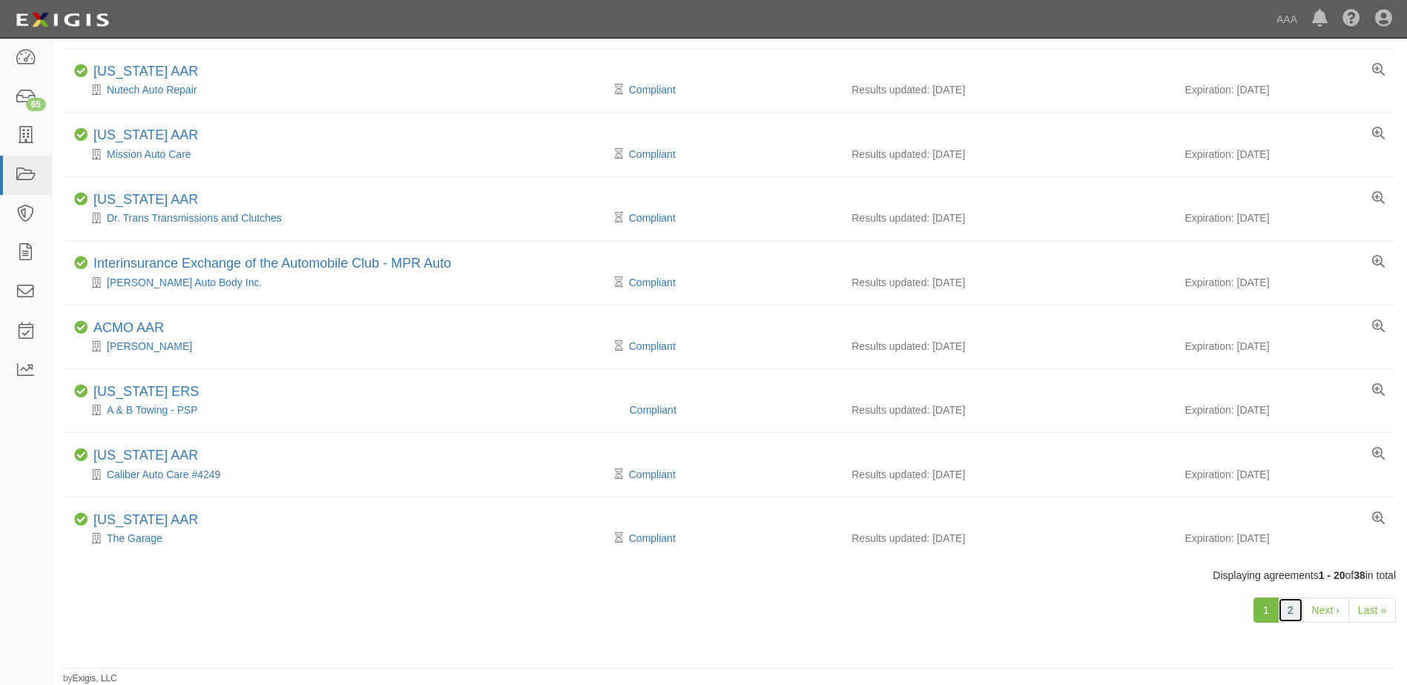
click at [1292, 609] on link "2" at bounding box center [1290, 610] width 25 height 25
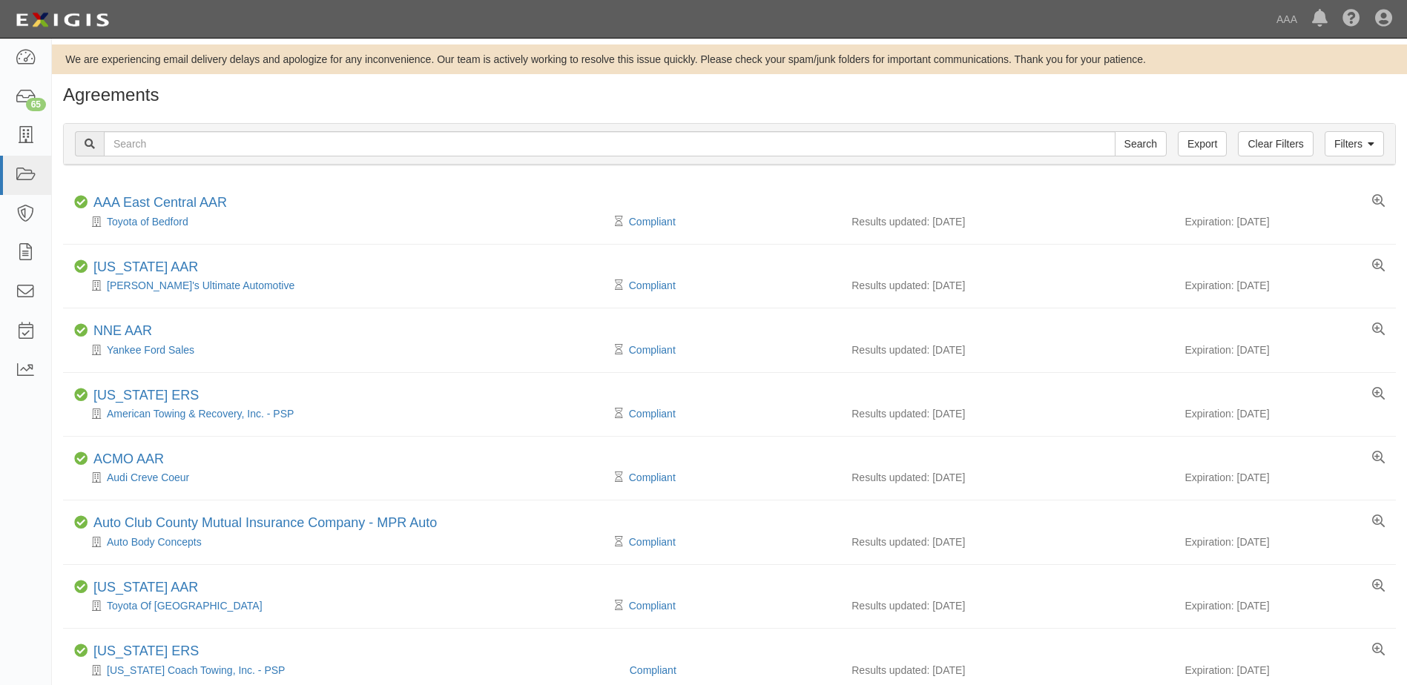
click at [466, 90] on h1 "Agreements" at bounding box center [729, 94] width 1333 height 19
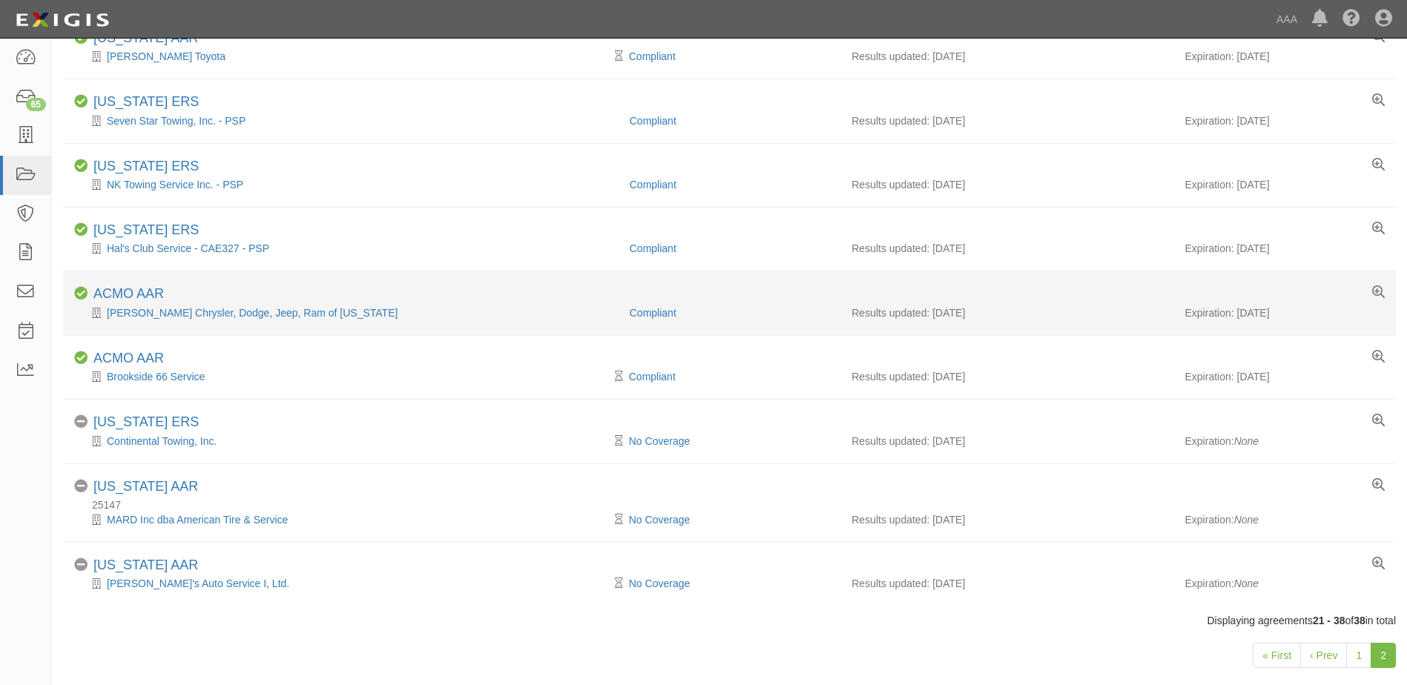
scroll to position [787, 0]
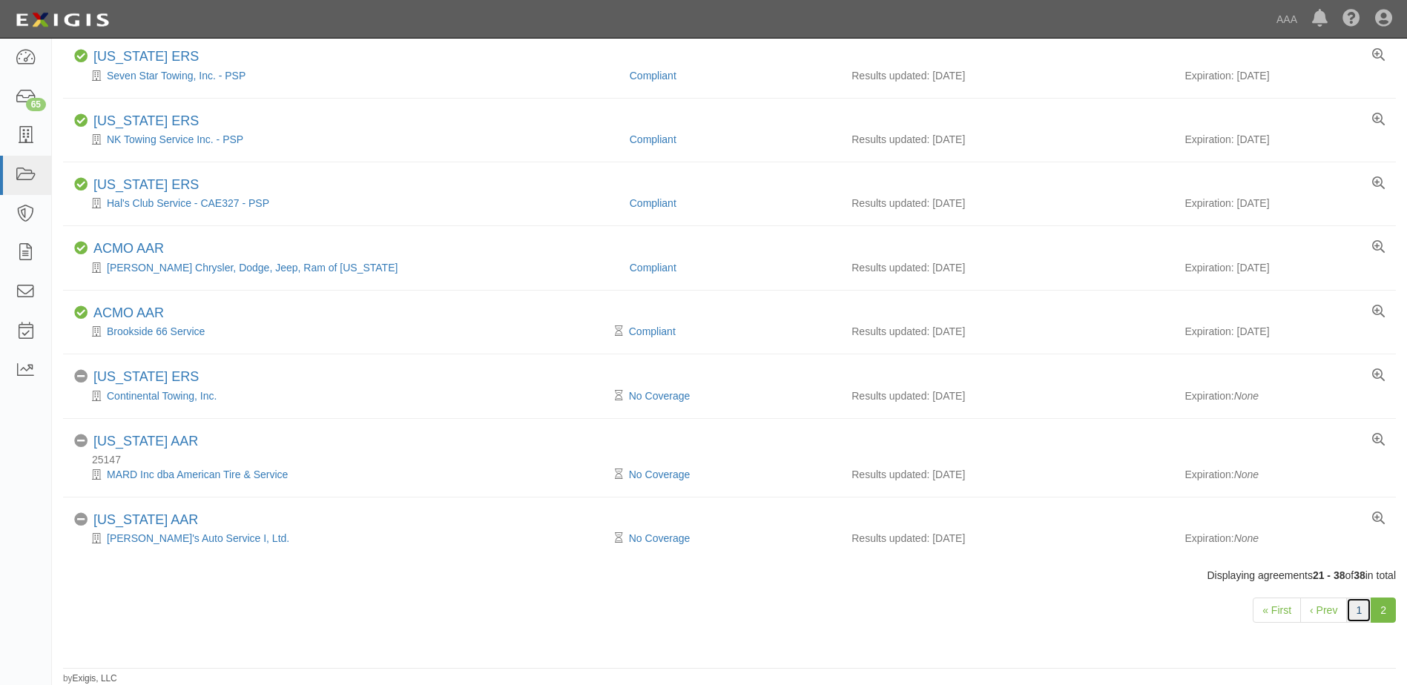
click at [1357, 608] on link "1" at bounding box center [1358, 610] width 25 height 25
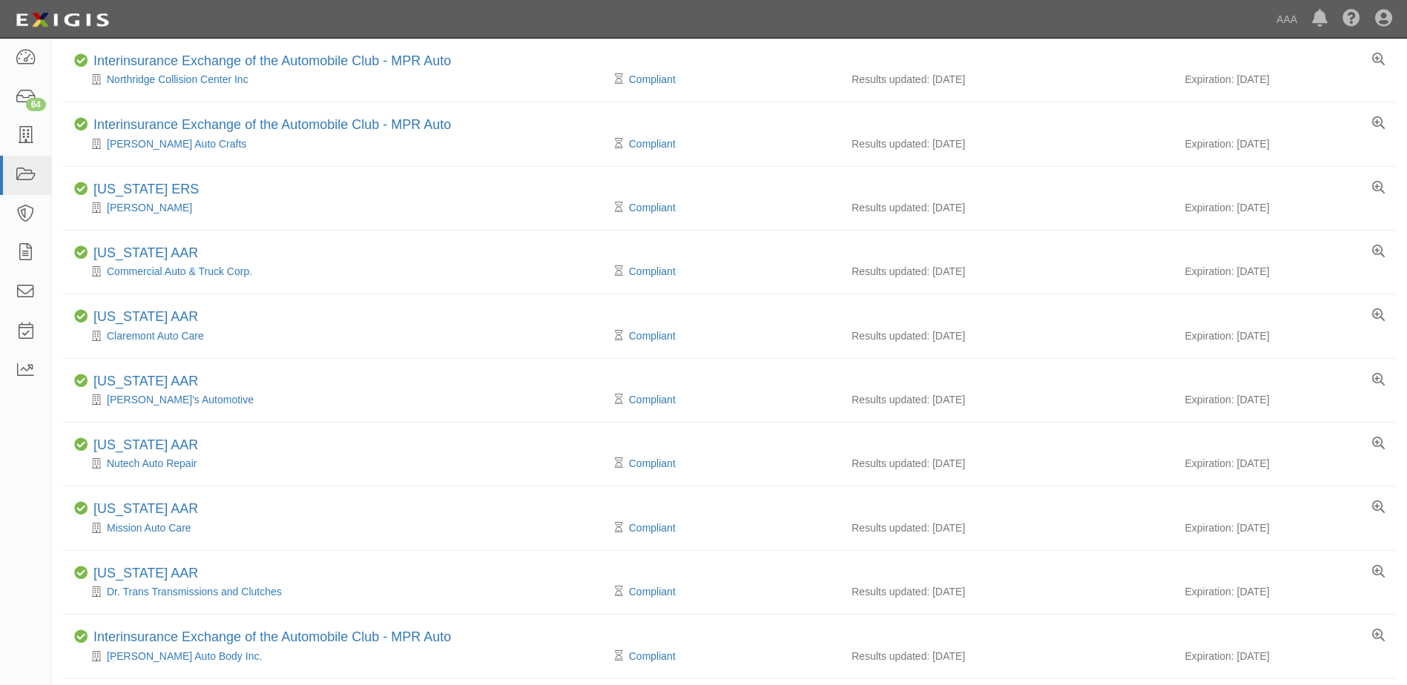
scroll to position [558, 0]
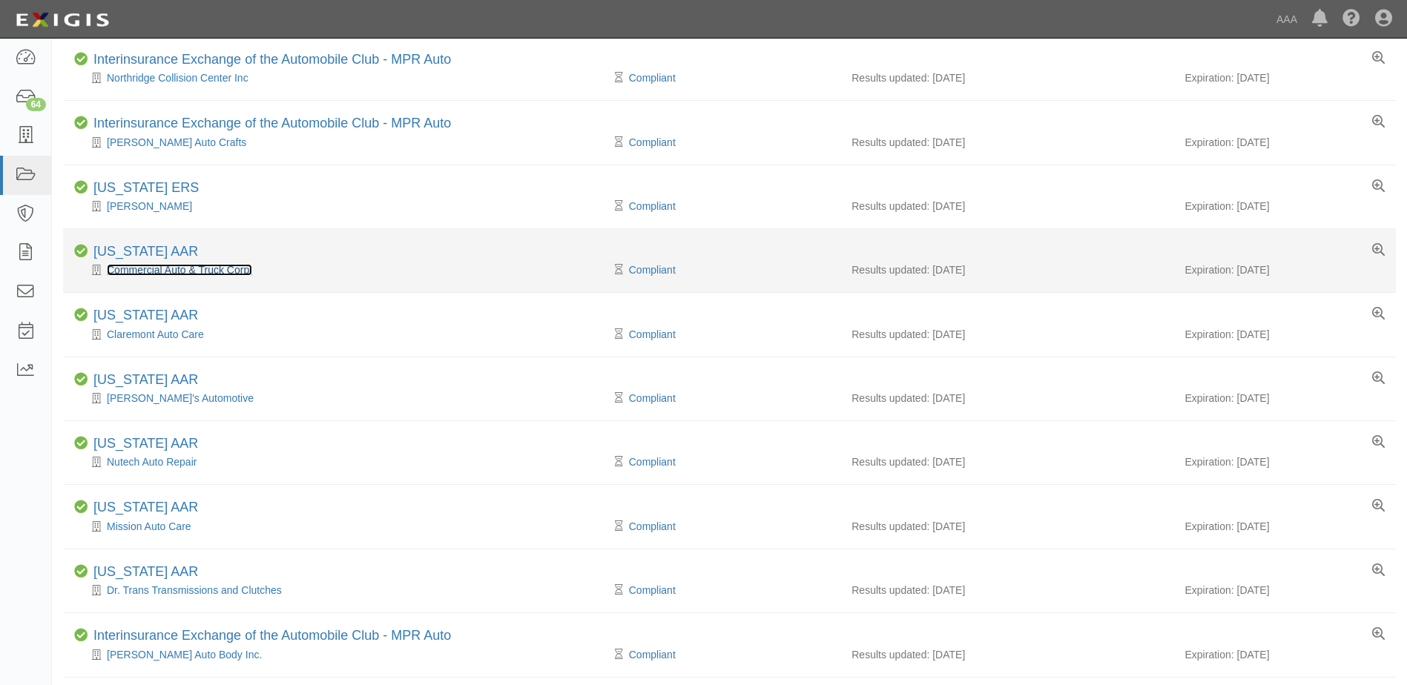
click at [165, 266] on link "Commercial Auto & Truck Corp." at bounding box center [179, 270] width 145 height 12
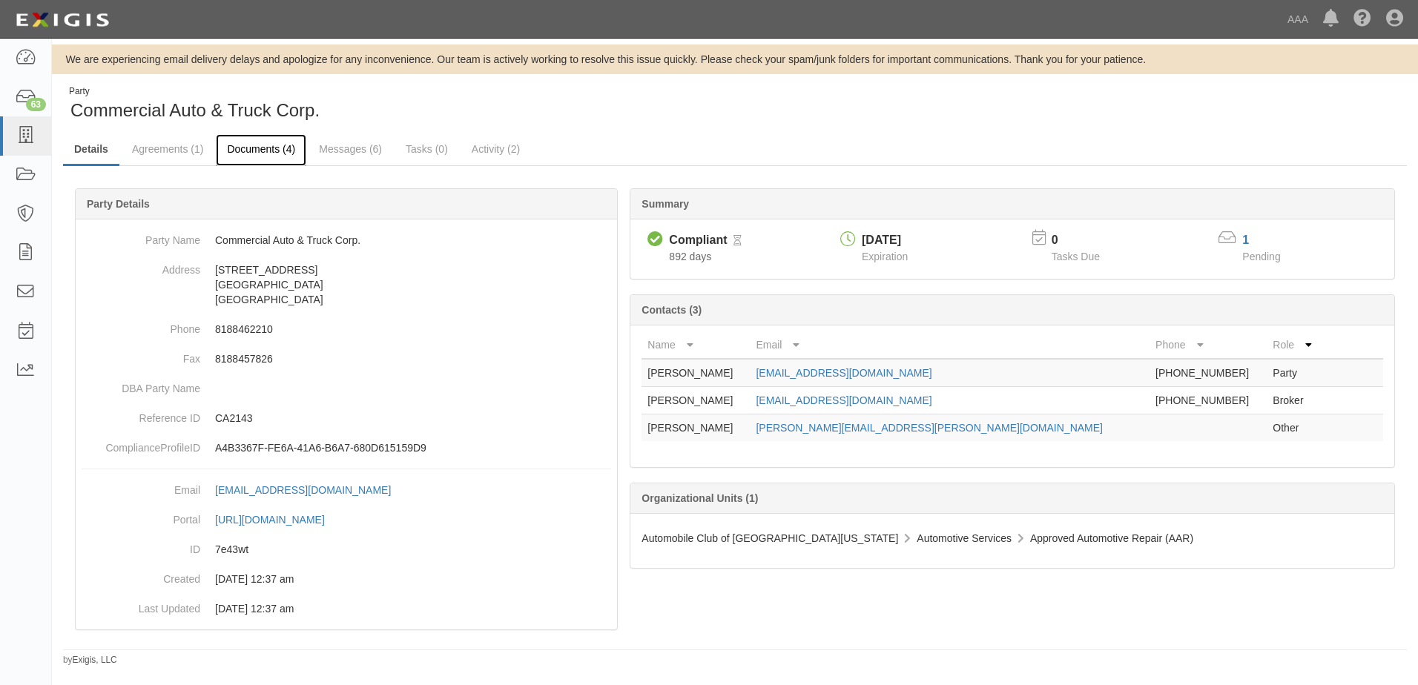
click at [262, 151] on link "Documents (4)" at bounding box center [261, 150] width 91 height 32
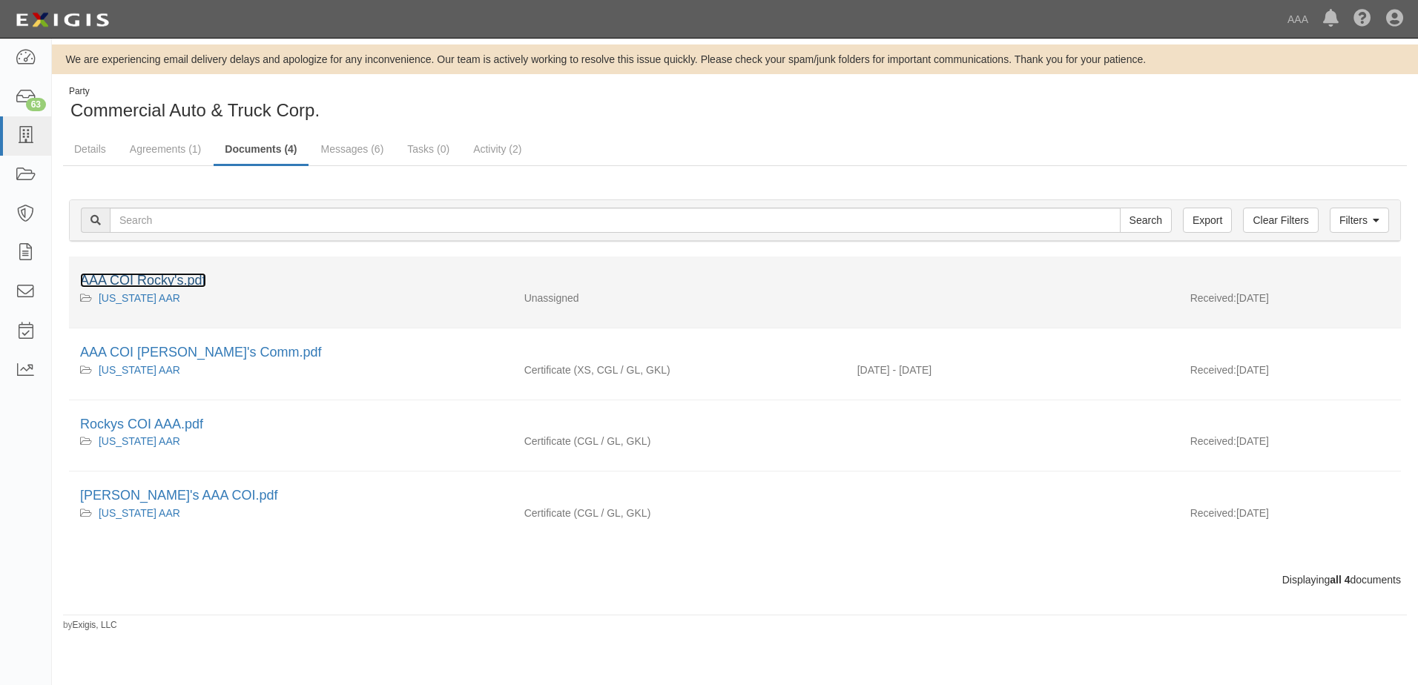
click at [191, 281] on link "AAA COI Rocky's.pdf" at bounding box center [143, 280] width 126 height 15
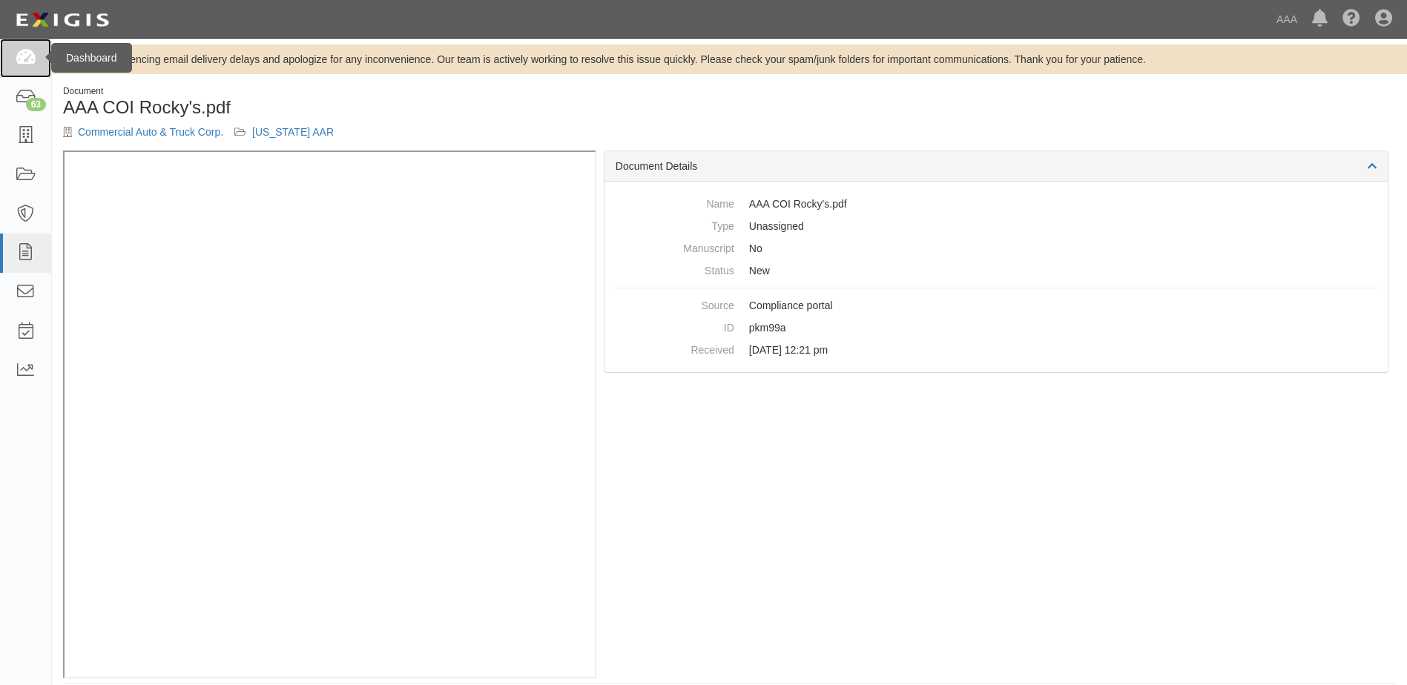
click at [15, 43] on link at bounding box center [25, 58] width 51 height 39
click at [23, 59] on icon at bounding box center [25, 58] width 21 height 17
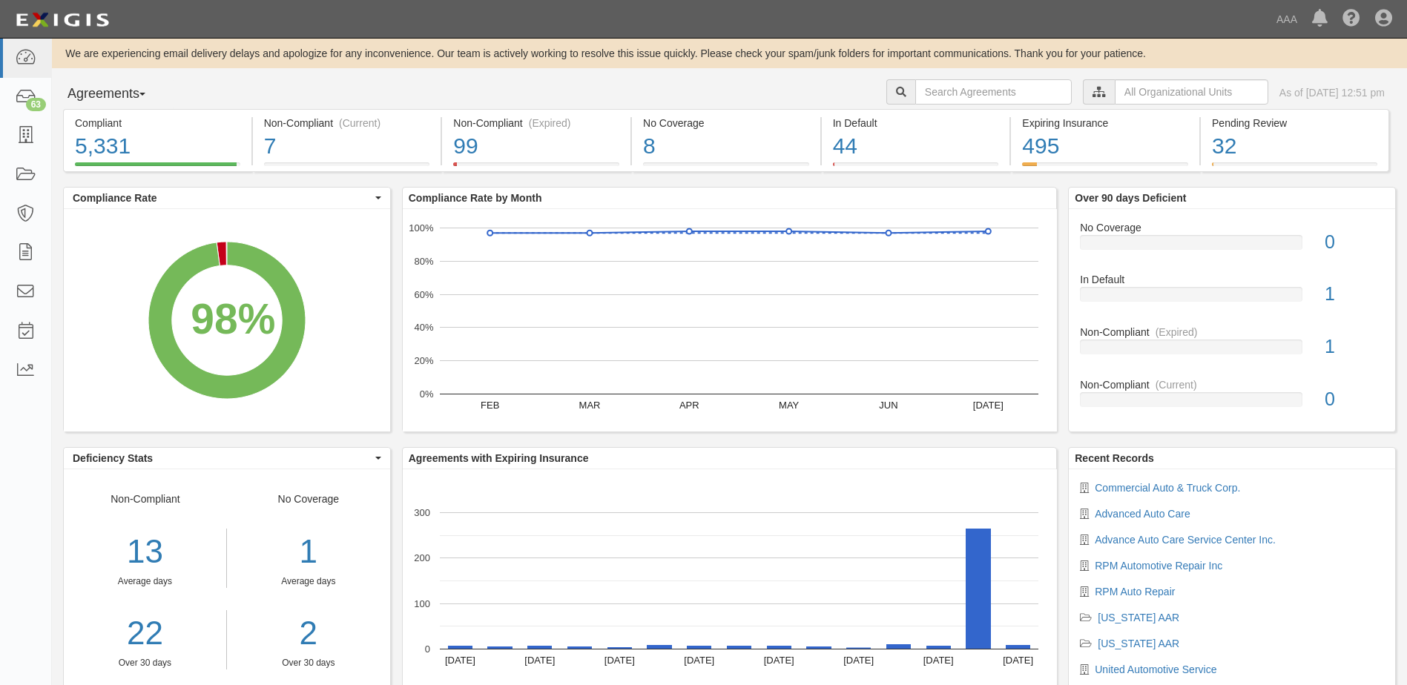
click at [778, 81] on div "Agreements Parties Agreements Coverages AAA East Central Automotive Services Em…" at bounding box center [729, 94] width 1355 height 30
click at [929, 93] on input "text" at bounding box center [993, 91] width 157 height 25
click at [1026, 79] on div "We are experiencing email delivery delays and apologize for any inconvenience. …" at bounding box center [729, 384] width 1355 height 691
click at [1010, 96] on input "text" at bounding box center [993, 91] width 157 height 25
type input "auto car"
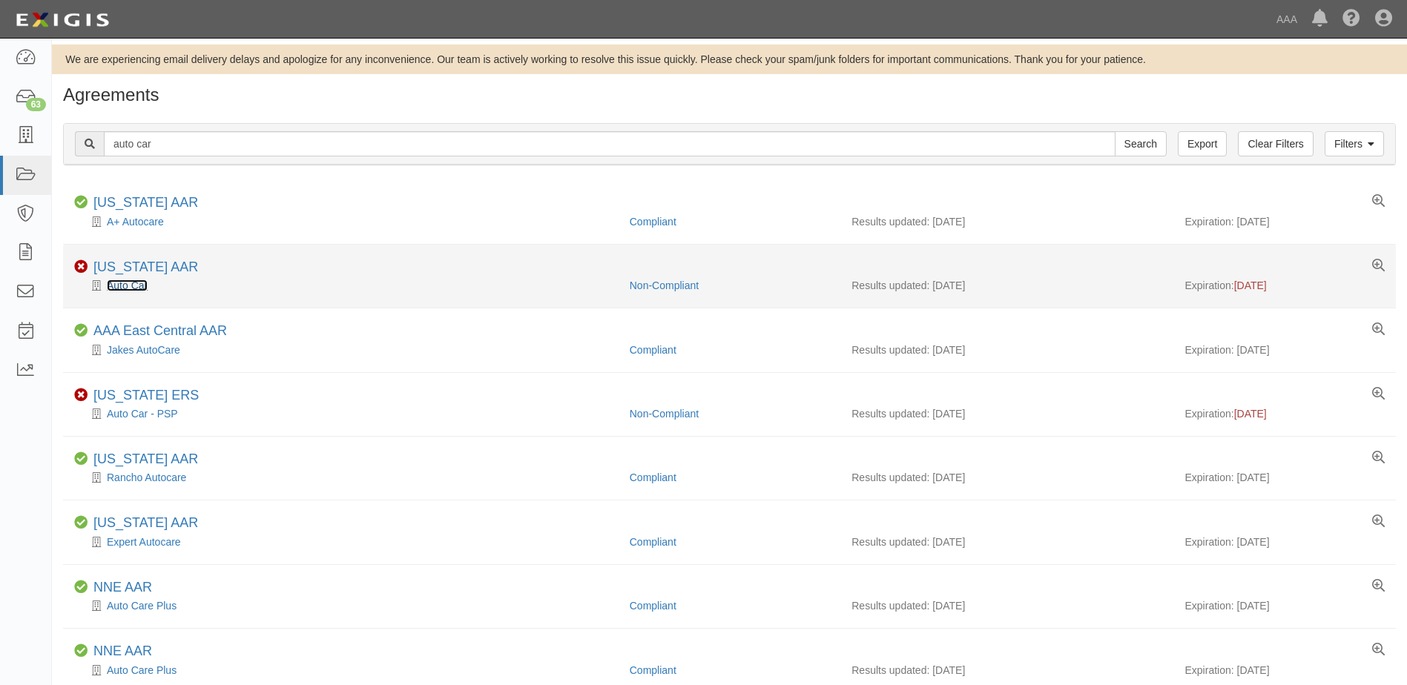
click at [122, 285] on link "Auto Car" at bounding box center [127, 286] width 41 height 12
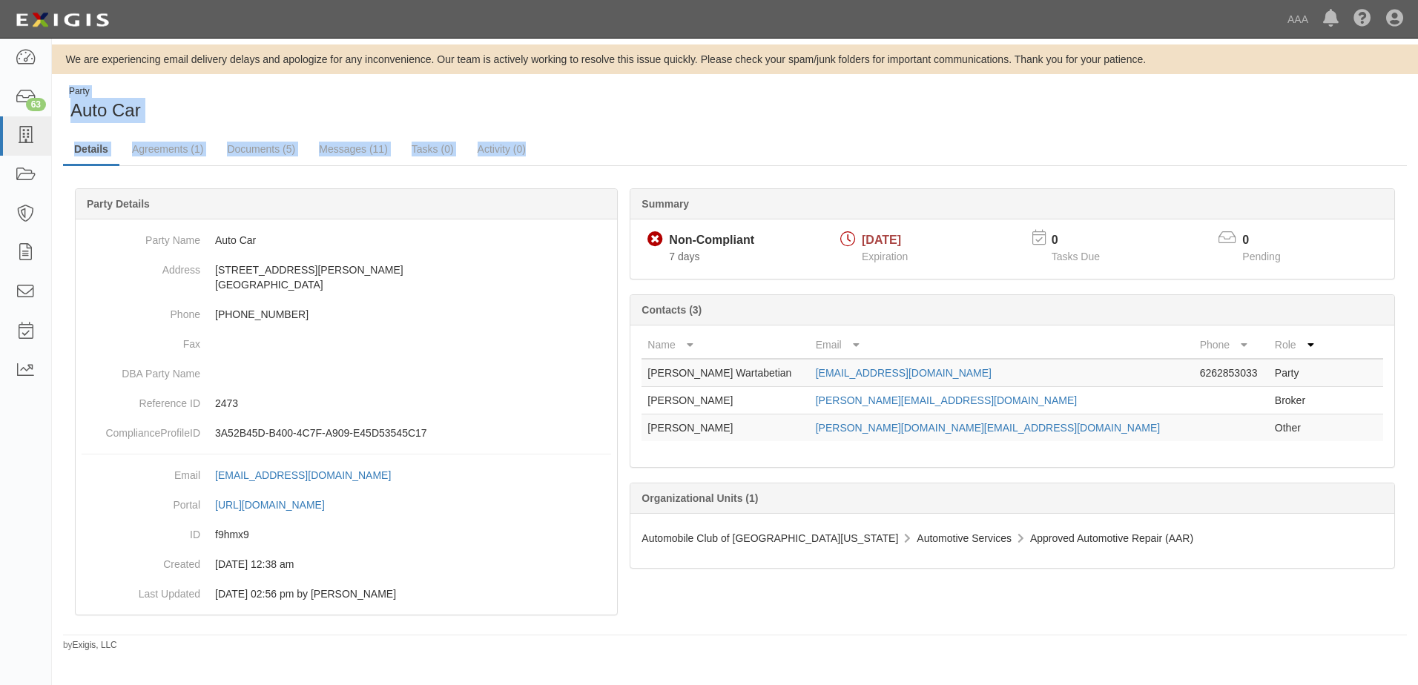
drag, startPoint x: 579, startPoint y: 147, endPoint x: 65, endPoint y: 93, distance: 516.2
click at [65, 93] on div "Party Auto Car Details Agreements (1) Documents (5) Messages (11) Tasks (0) Act…" at bounding box center [735, 368] width 1366 height 567
click at [645, 118] on div "Party Auto Car" at bounding box center [393, 104] width 661 height 38
drag, startPoint x: 558, startPoint y: 147, endPoint x: 68, endPoint y: 93, distance: 493.3
click at [68, 93] on div "Party Auto Car Details Agreements (1) Documents (5) Messages (11) Tasks (0) Act…" at bounding box center [735, 368] width 1366 height 567
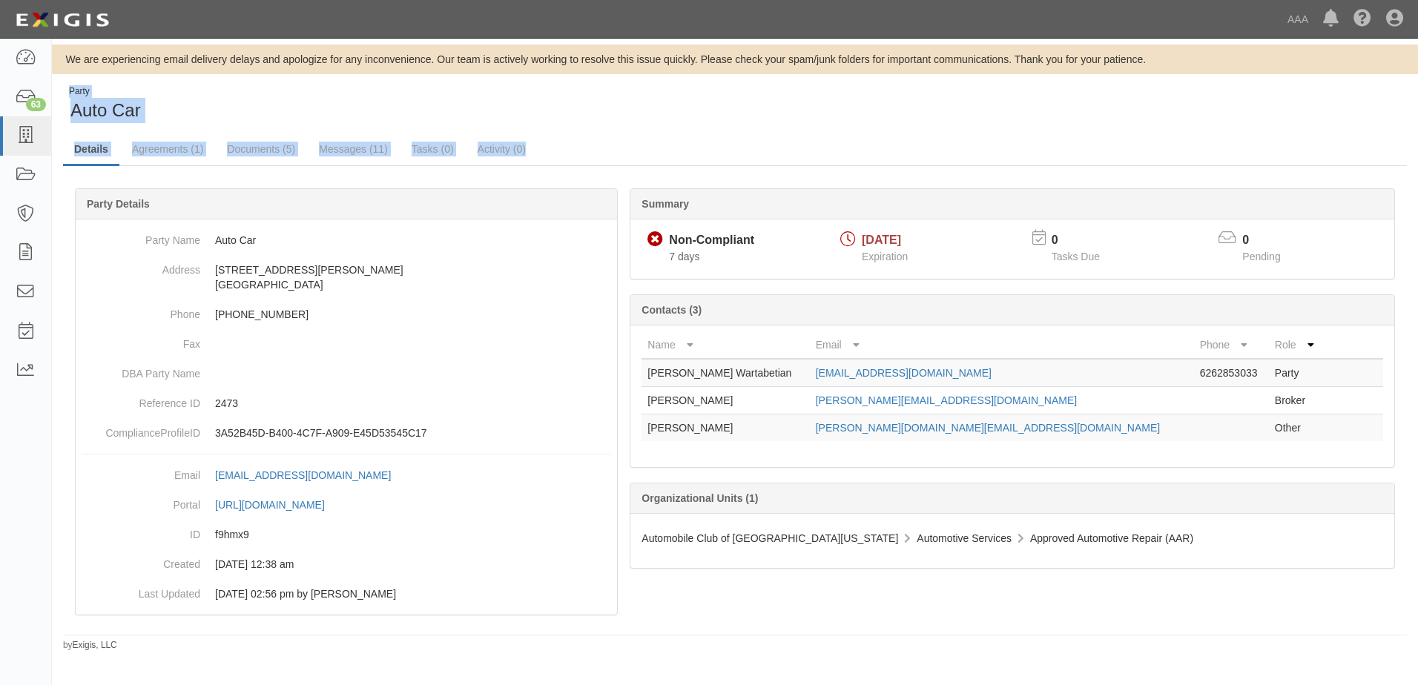
click at [873, 136] on ul "Details Agreements (1) Documents (5) Messages (11) Tasks (0) Activity (0)" at bounding box center [735, 150] width 1344 height 32
drag, startPoint x: 568, startPoint y: 145, endPoint x: 60, endPoint y: 102, distance: 510.0
click at [60, 102] on div "Party Auto Car Details Agreements (1) Documents (5) Messages (11) Tasks (0) Act…" at bounding box center [735, 368] width 1366 height 567
click at [685, 139] on ul "Details Agreements (1) Documents (5) Messages (11) Tasks (0) Activity (0)" at bounding box center [735, 150] width 1344 height 32
click at [613, 151] on ul "Details Agreements (1) Documents (5) Messages (11) Tasks (0) Activity (0)" at bounding box center [735, 150] width 1344 height 32
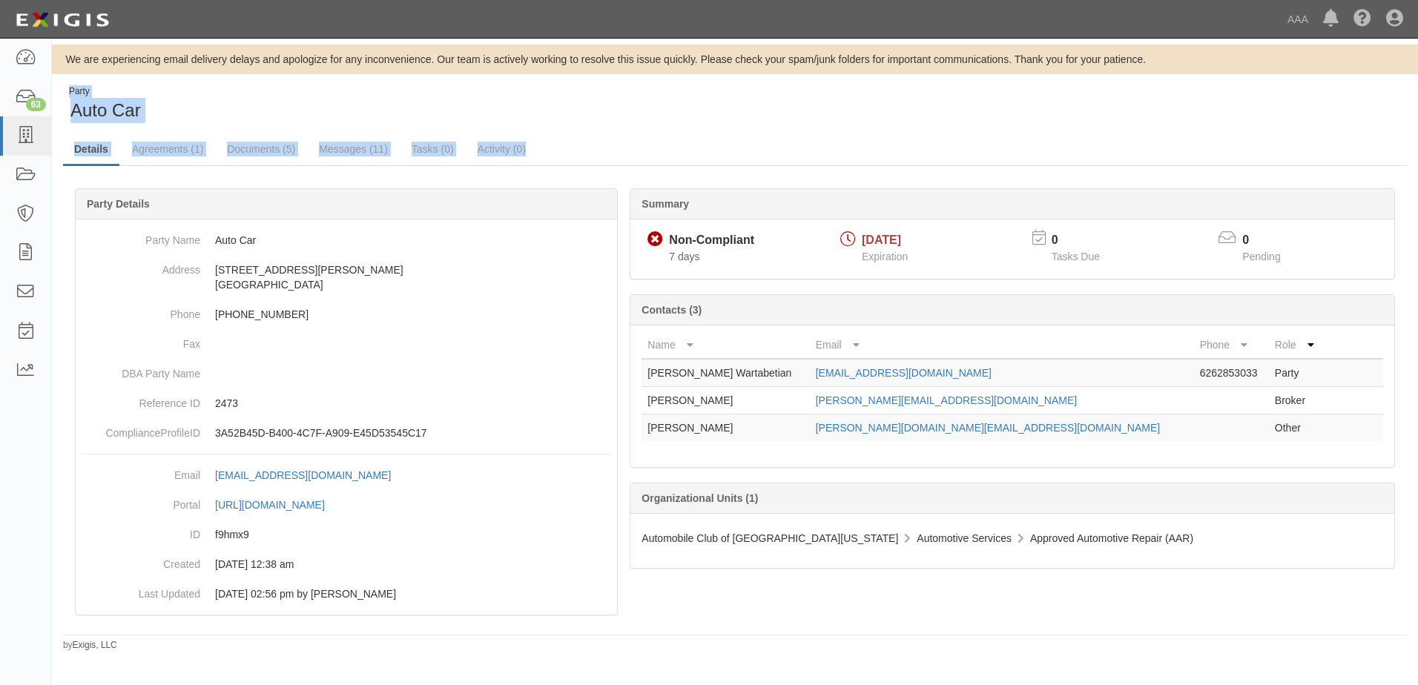
drag, startPoint x: 547, startPoint y: 152, endPoint x: 65, endPoint y: 96, distance: 485.5
click at [65, 96] on div "Party Auto Car Details Agreements (1) Documents (5) Messages (11) Tasks (0) Act…" at bounding box center [735, 368] width 1366 height 567
click at [641, 119] on div "Party Auto Car" at bounding box center [393, 104] width 661 height 38
drag, startPoint x: 576, startPoint y: 155, endPoint x: 60, endPoint y: 85, distance: 520.4
click at [60, 85] on div "We are experiencing email delivery delays and apologize for any inconvenience. …" at bounding box center [735, 349] width 1366 height 608
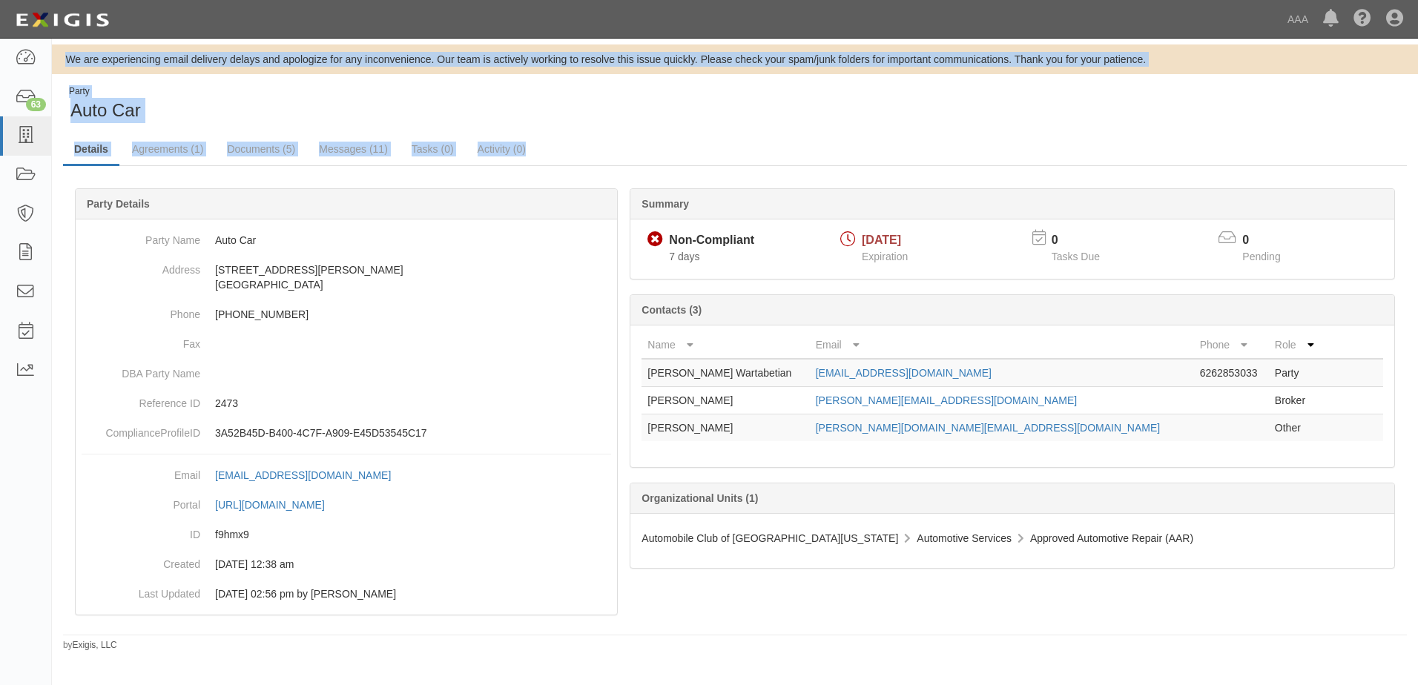
click at [547, 111] on div "Party Auto Car" at bounding box center [393, 104] width 661 height 38
click at [566, 102] on div "Party Auto Car" at bounding box center [393, 104] width 661 height 38
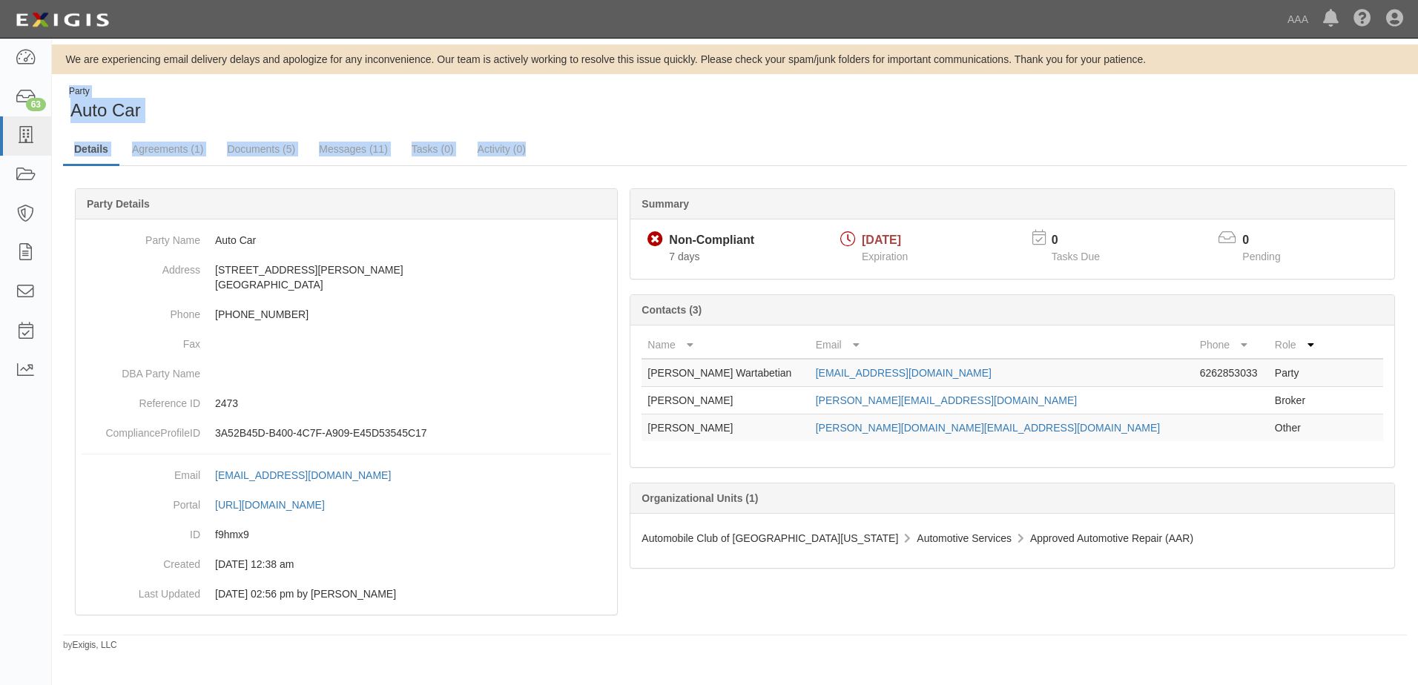
drag, startPoint x: 548, startPoint y: 151, endPoint x: 62, endPoint y: 102, distance: 489.1
click at [62, 102] on div "Party Auto Car Details Agreements (1) Documents (5) Messages (11) Tasks (0) Act…" at bounding box center [735, 368] width 1366 height 567
click at [573, 115] on div "Party Auto Car" at bounding box center [393, 104] width 661 height 38
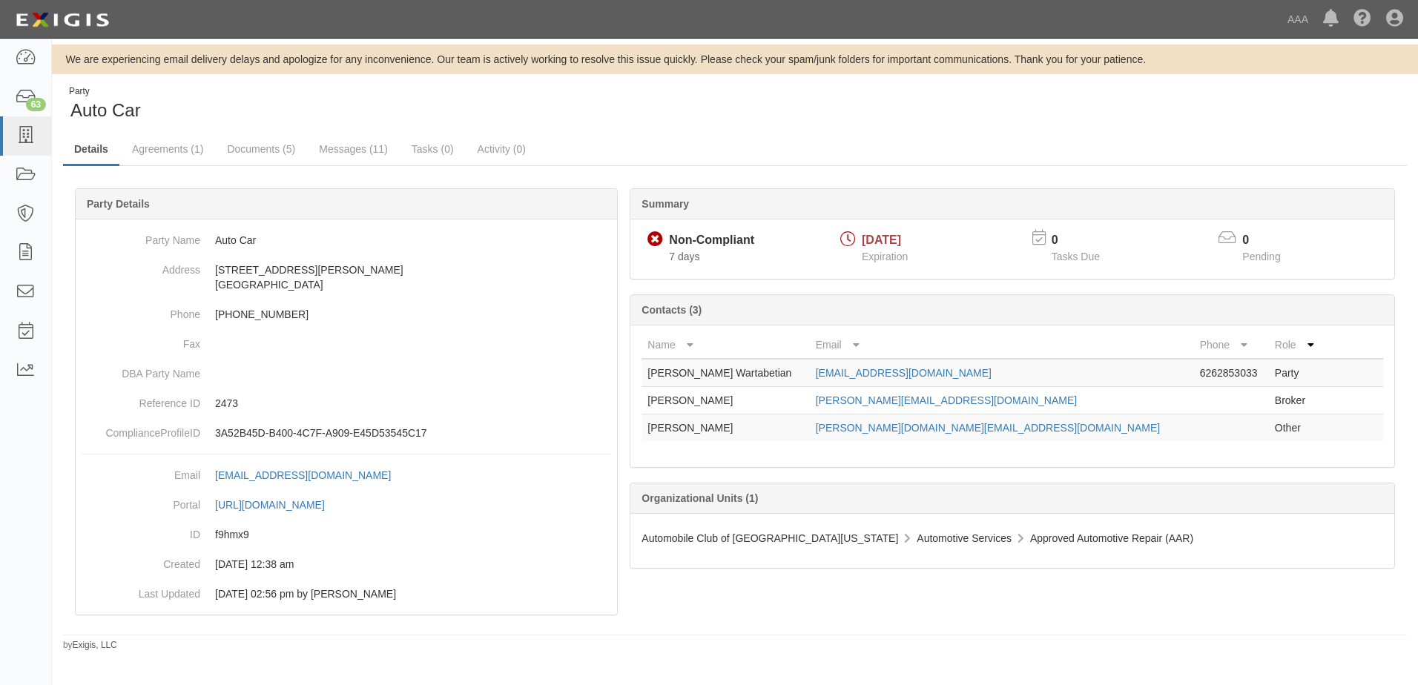
click at [849, 125] on div "Party Auto Car Details Agreements (1) Documents (5) Messages (11) Tasks (0) Act…" at bounding box center [735, 368] width 1366 height 567
click at [22, 68] on link at bounding box center [25, 58] width 51 height 39
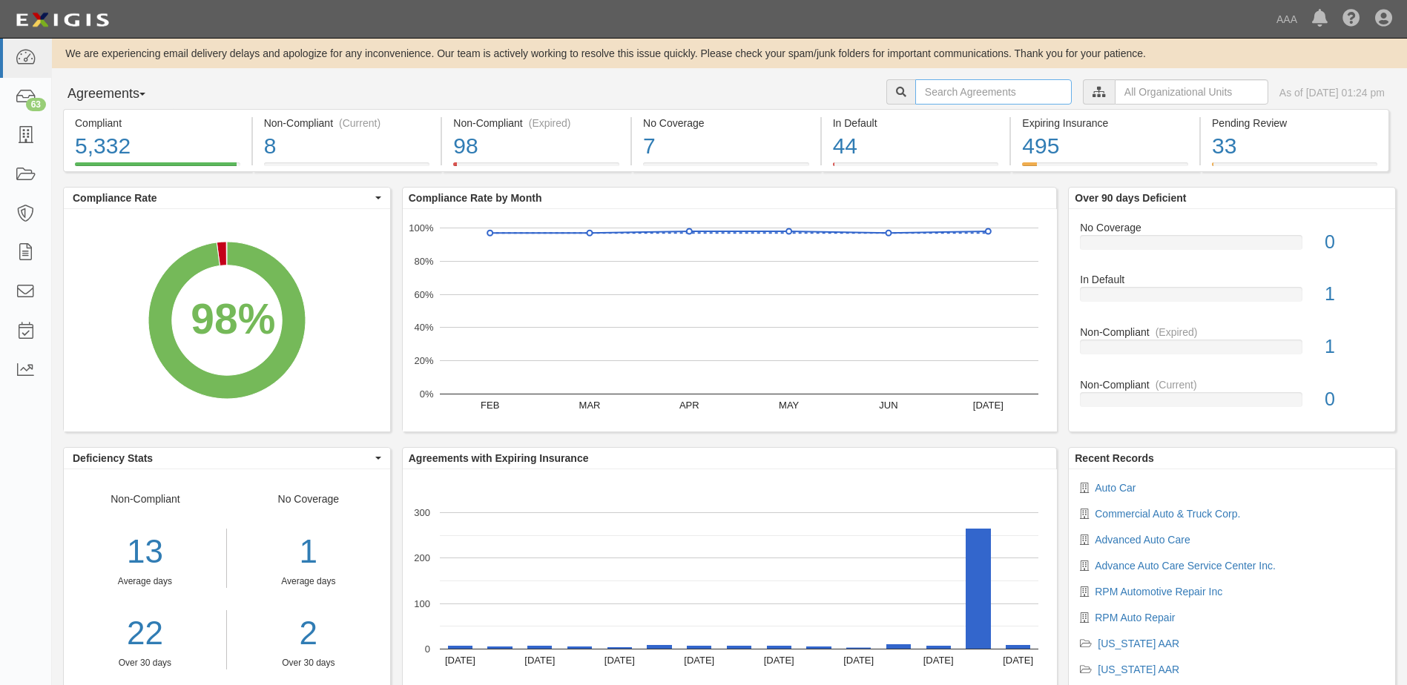
click at [984, 98] on input "text" at bounding box center [993, 91] width 157 height 25
type input "ron catt"
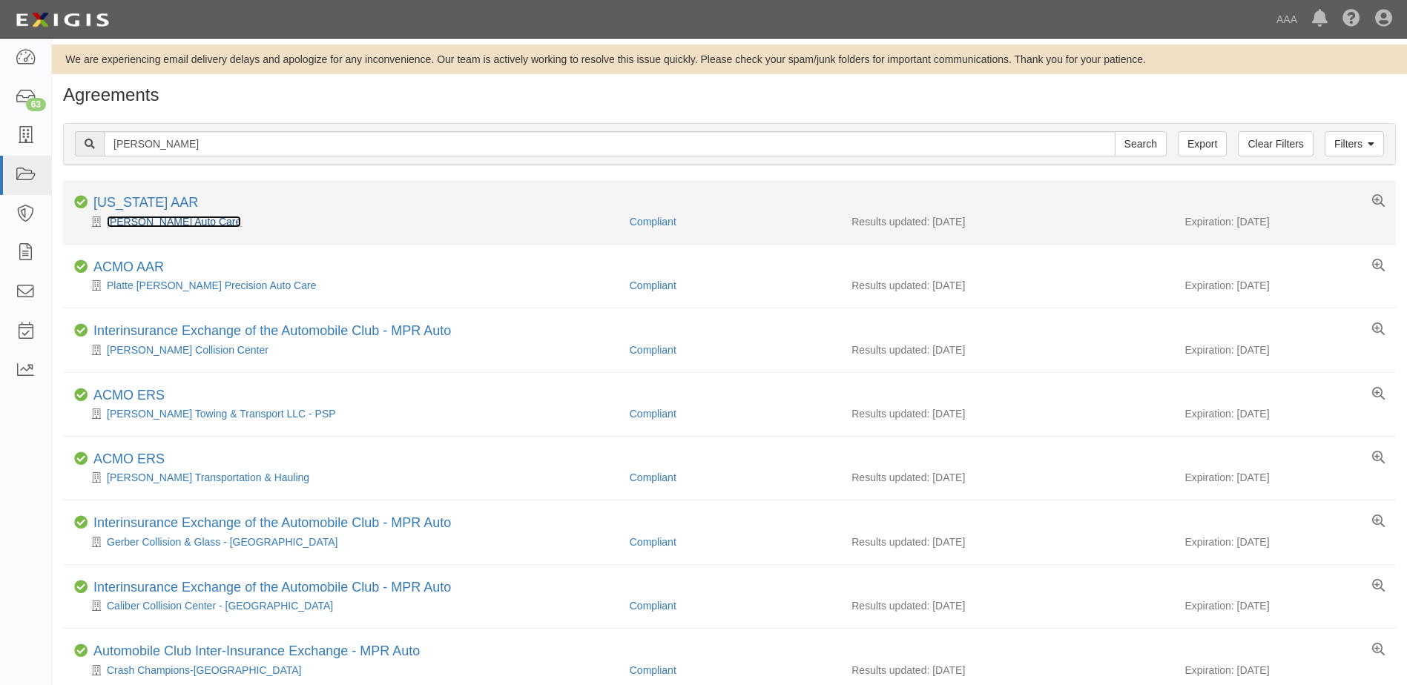
click at [185, 223] on link "[PERSON_NAME] Auto Care" at bounding box center [174, 222] width 134 height 12
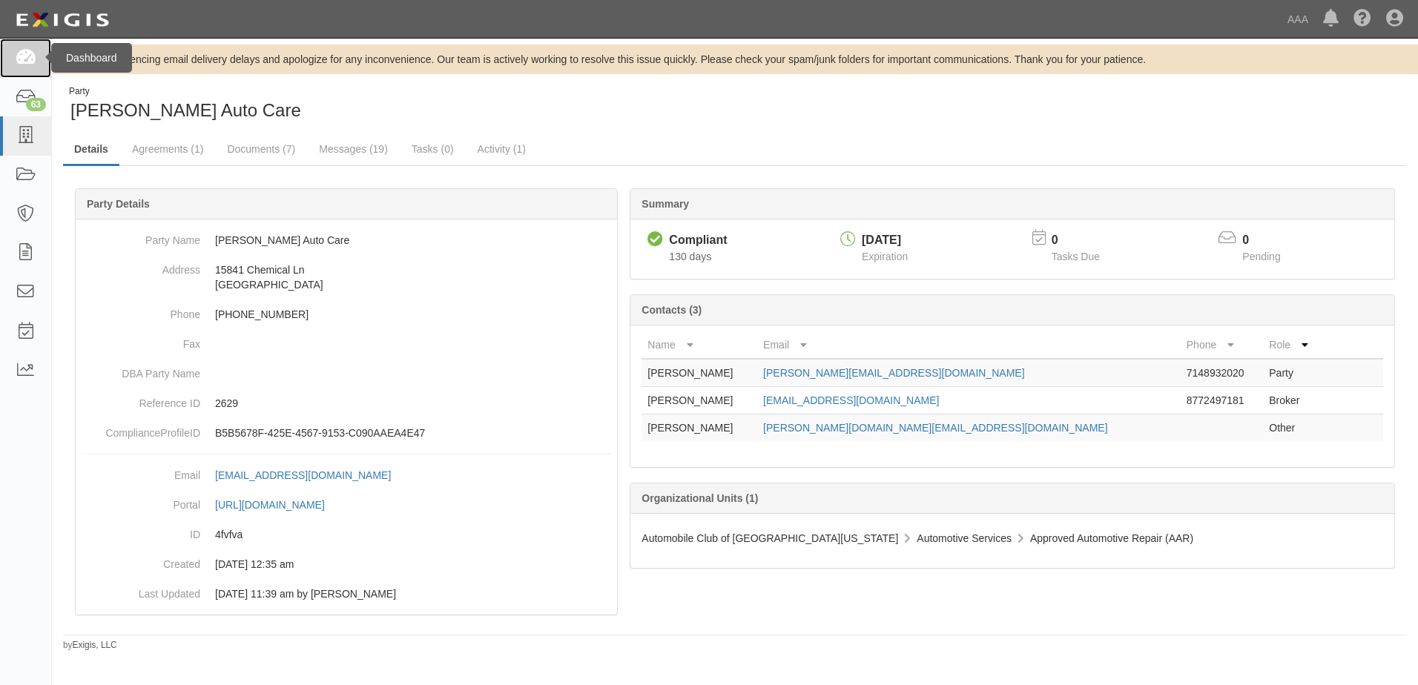
click at [16, 56] on icon at bounding box center [25, 58] width 21 height 17
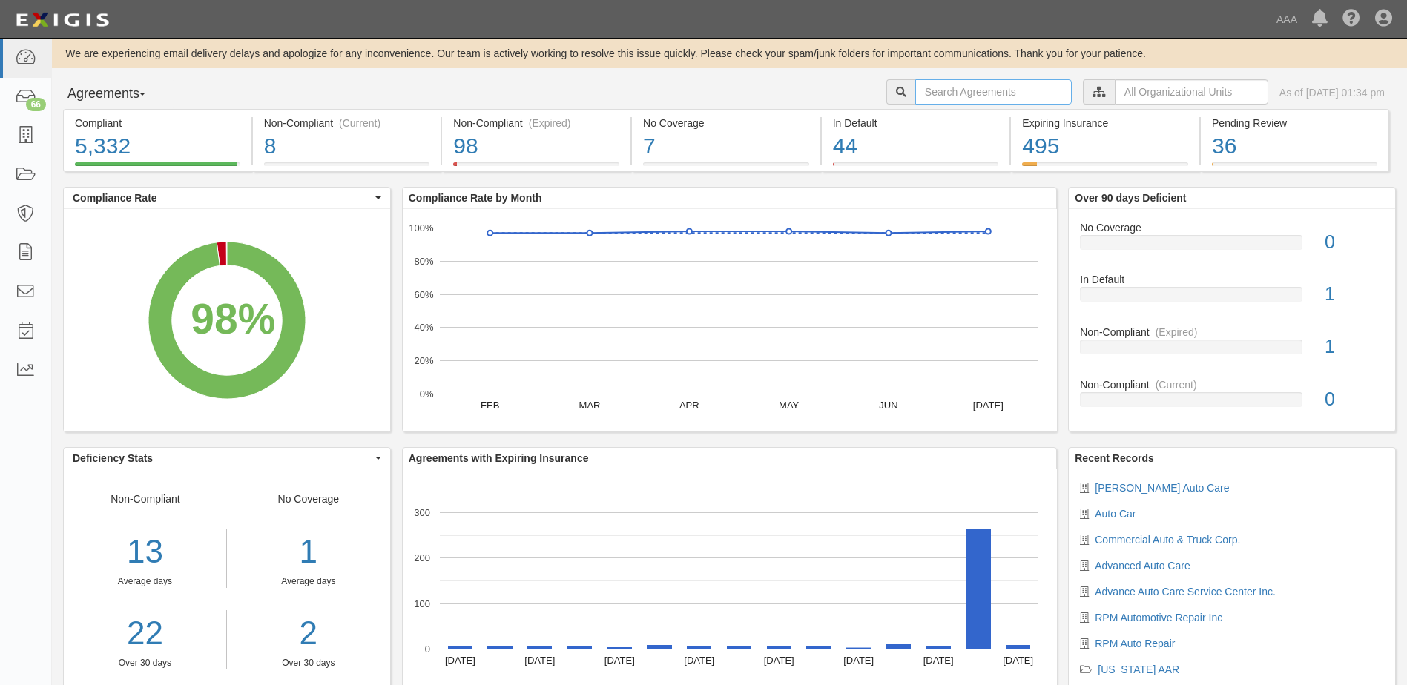
click at [947, 88] on input "text" at bounding box center [993, 91] width 157 height 25
type input "ten-four"
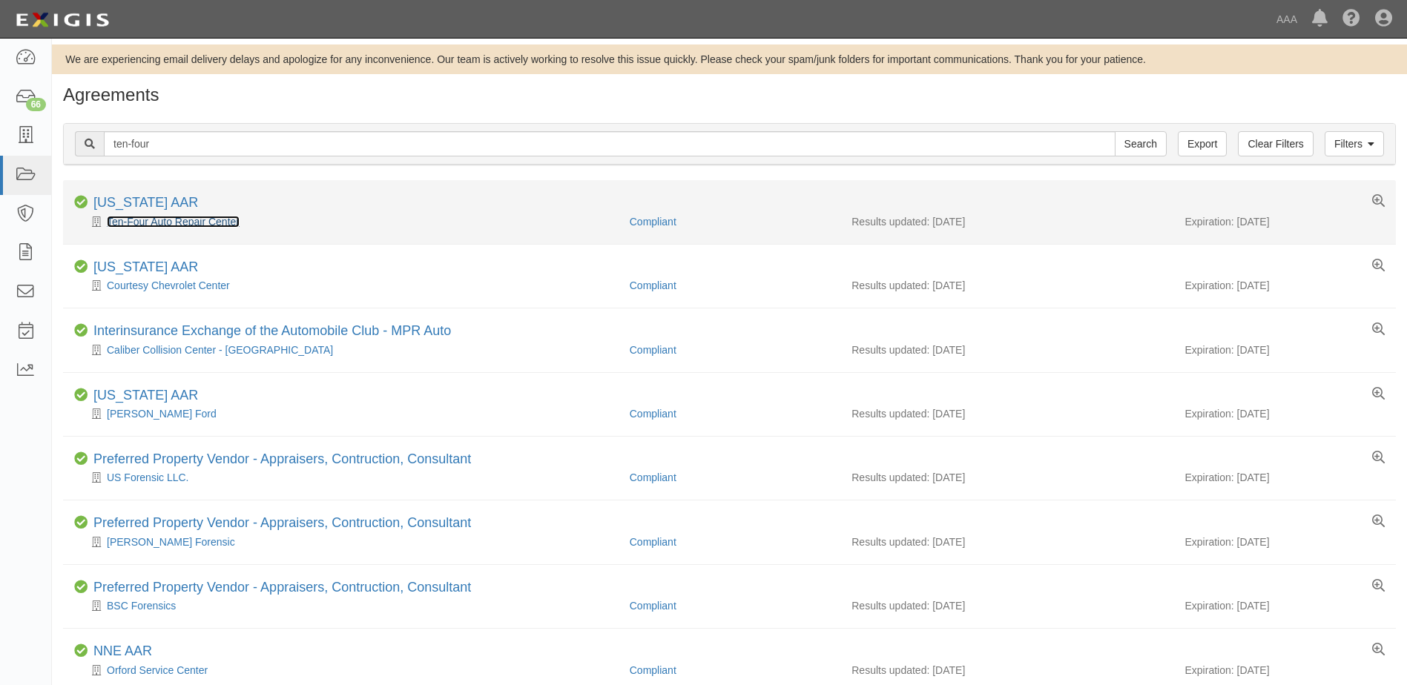
click at [174, 221] on link "Ten-Four Auto Repair Center" at bounding box center [173, 222] width 133 height 12
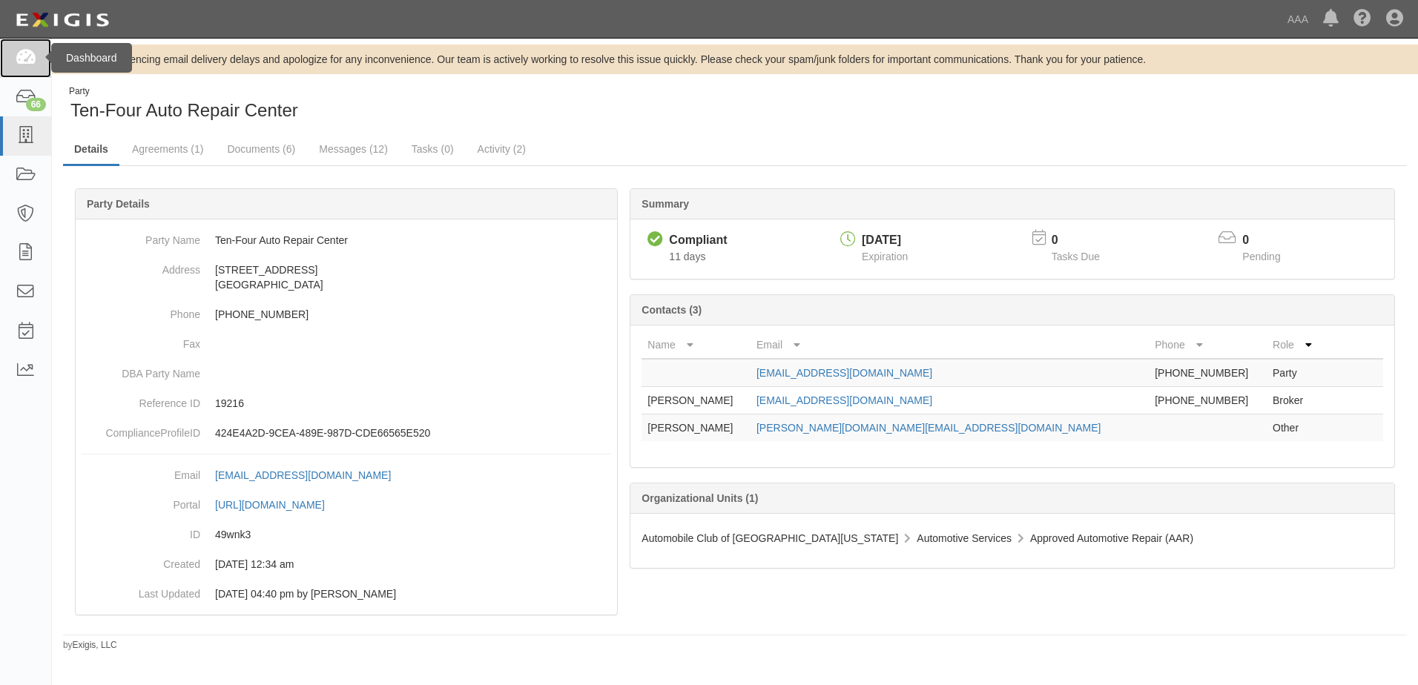
click at [20, 59] on icon at bounding box center [25, 58] width 21 height 17
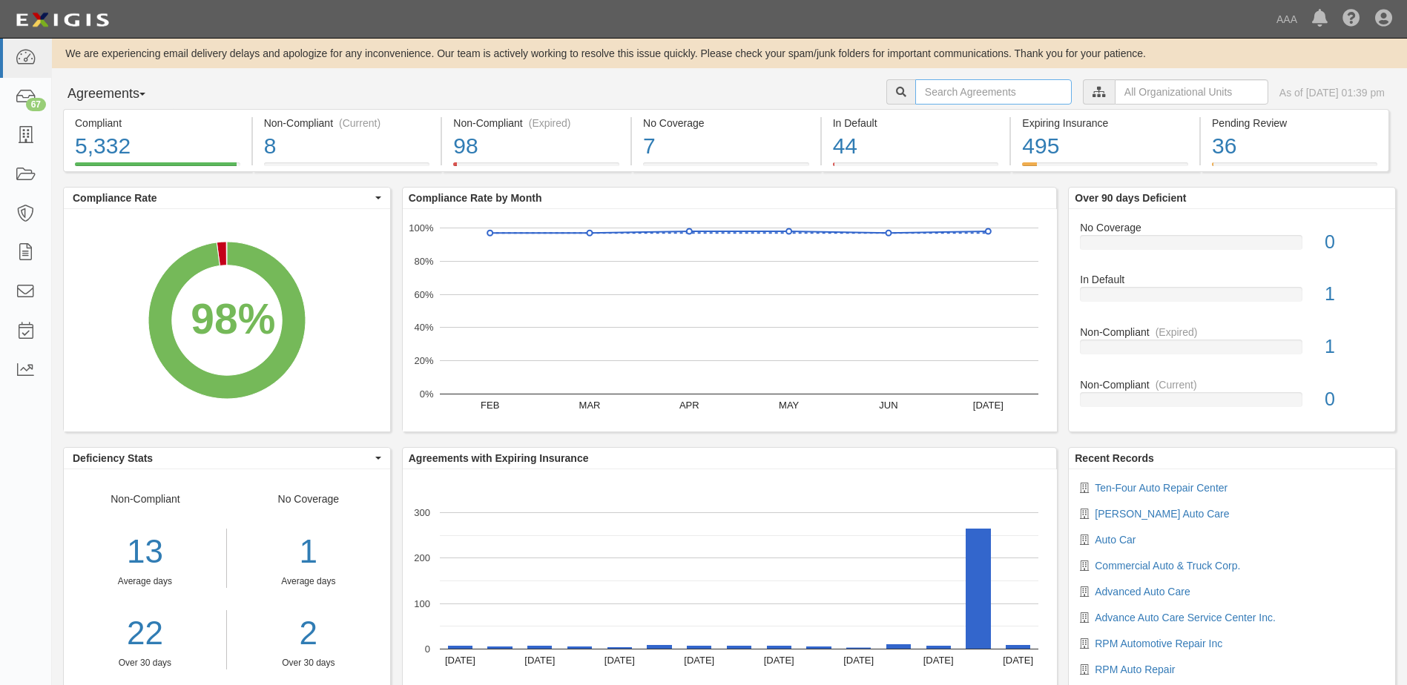
click at [979, 103] on input "text" at bounding box center [993, 91] width 157 height 25
type input "a certified"
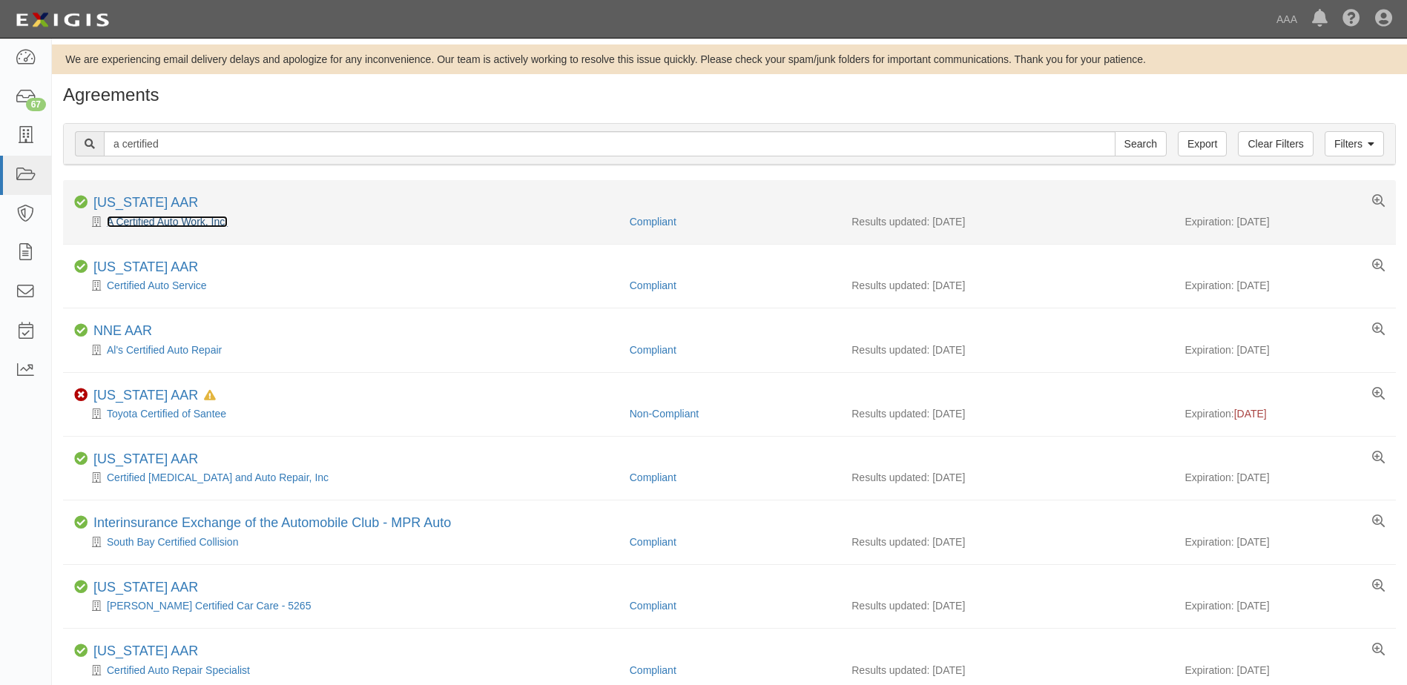
click at [177, 223] on link "A Certified Auto Work, Inc." at bounding box center [167, 222] width 121 height 12
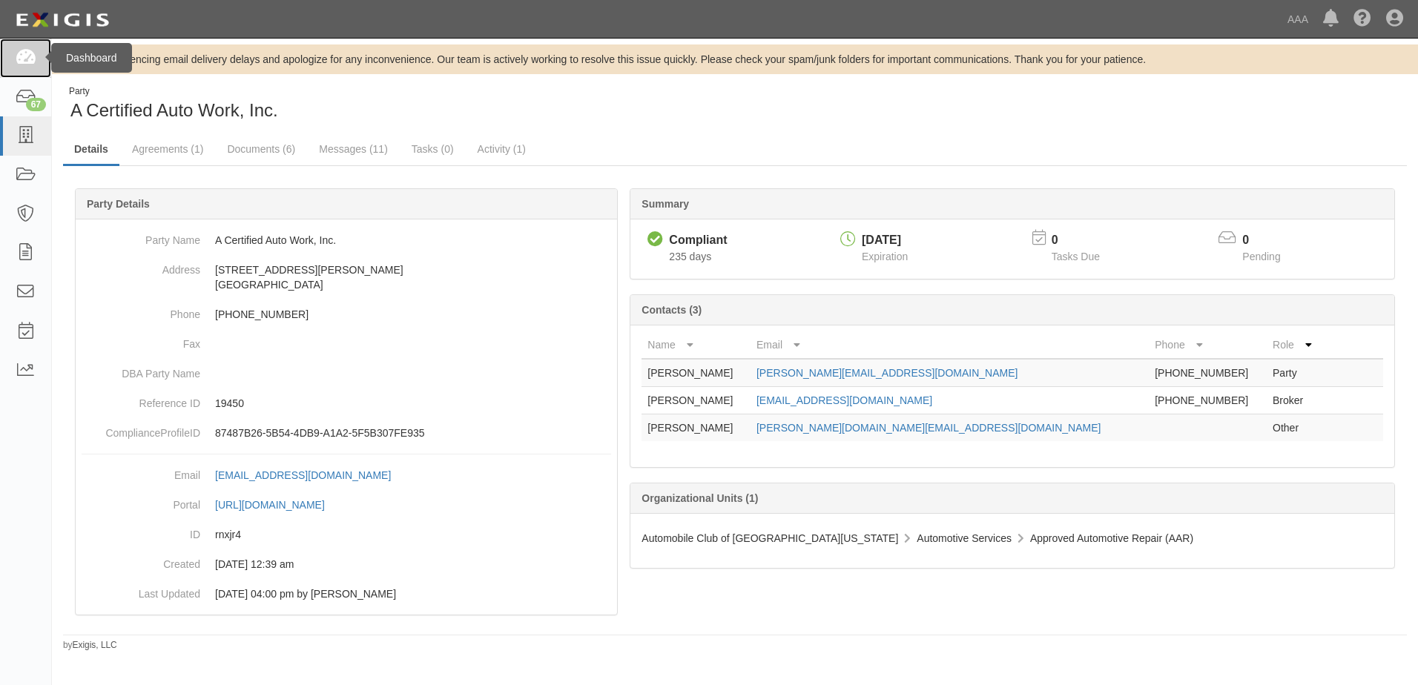
click at [39, 59] on link at bounding box center [25, 58] width 51 height 39
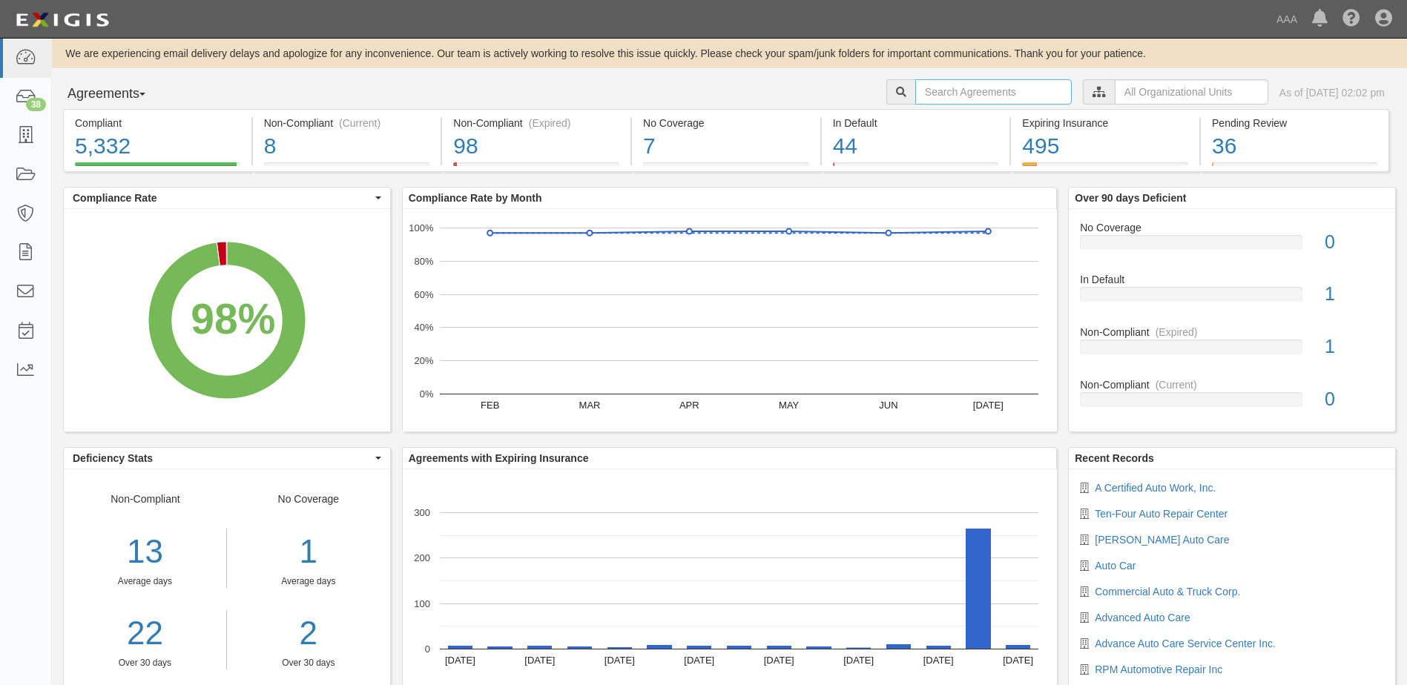
click at [1004, 90] on input "text" at bounding box center [993, 91] width 157 height 25
click at [927, 93] on input "text" at bounding box center [993, 91] width 157 height 25
click at [999, 89] on input "advance auto" at bounding box center [993, 91] width 157 height 25
type input "advance auto repair"
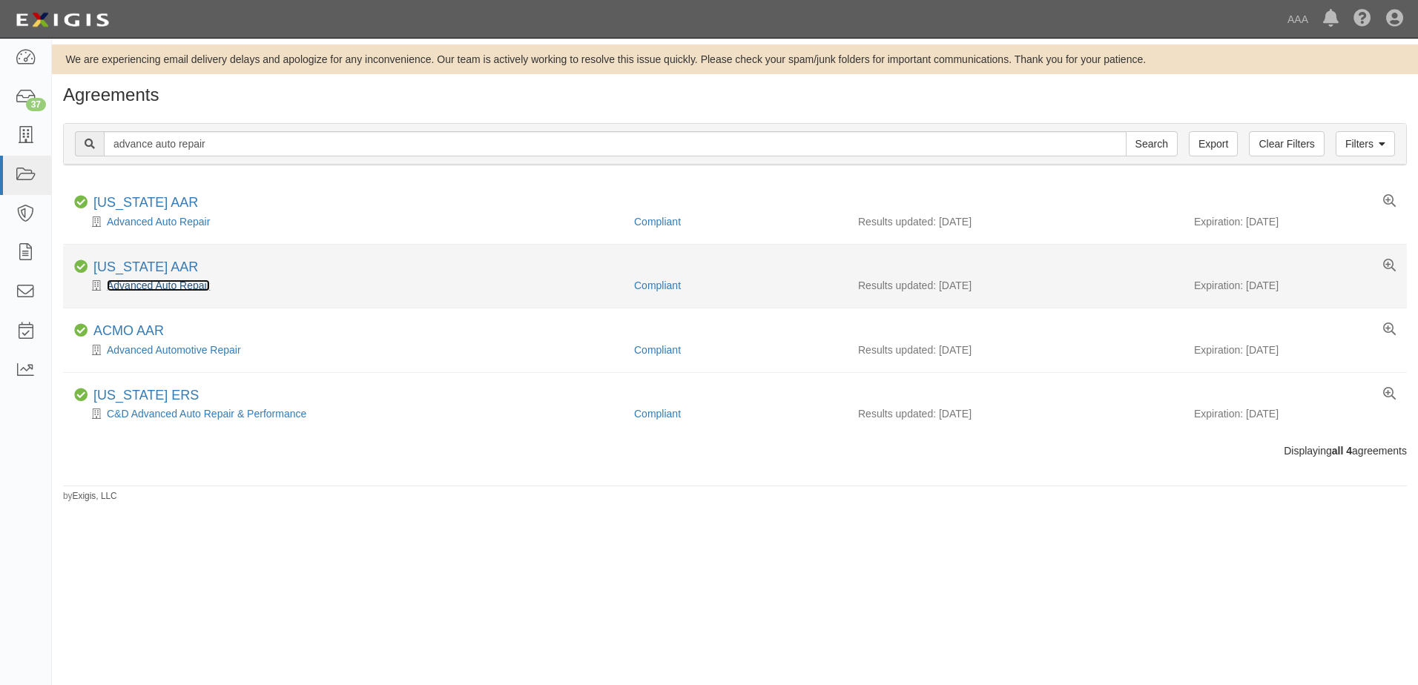
click at [185, 283] on link "Advanced Auto Repair" at bounding box center [158, 286] width 103 height 12
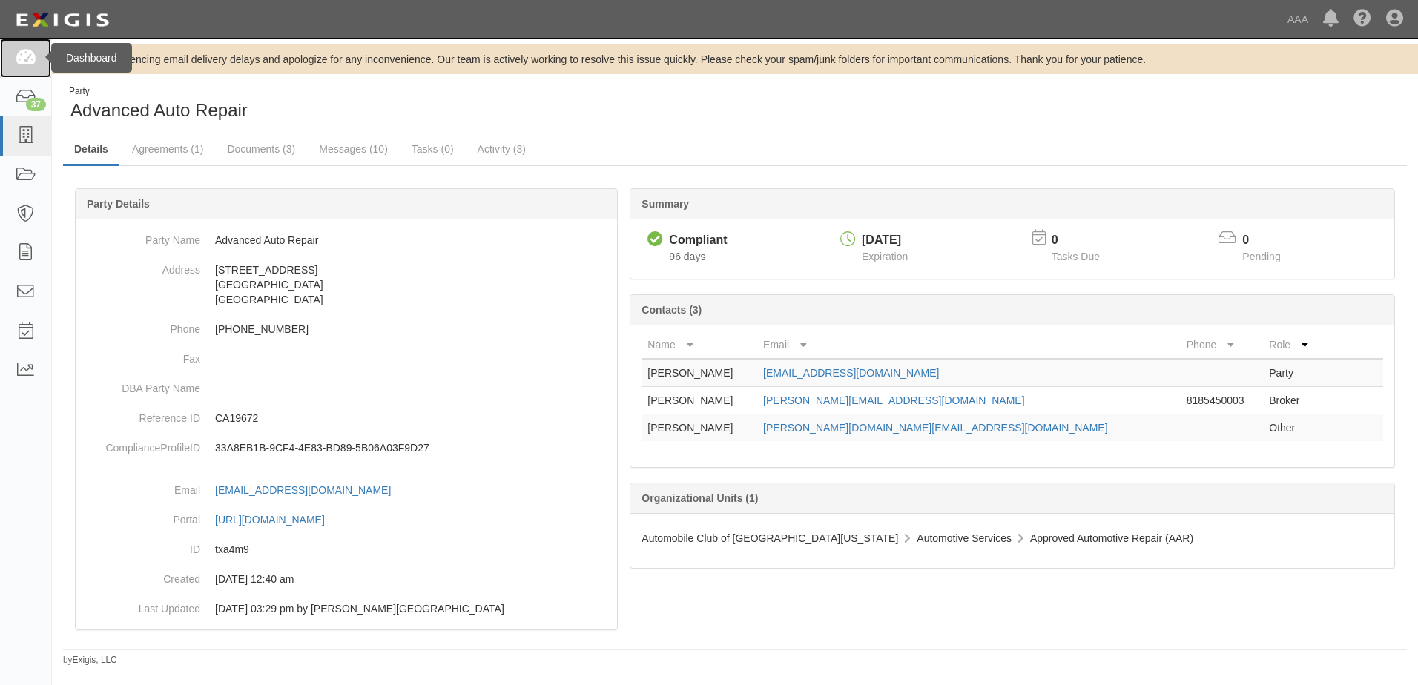
click at [29, 54] on icon at bounding box center [25, 58] width 21 height 17
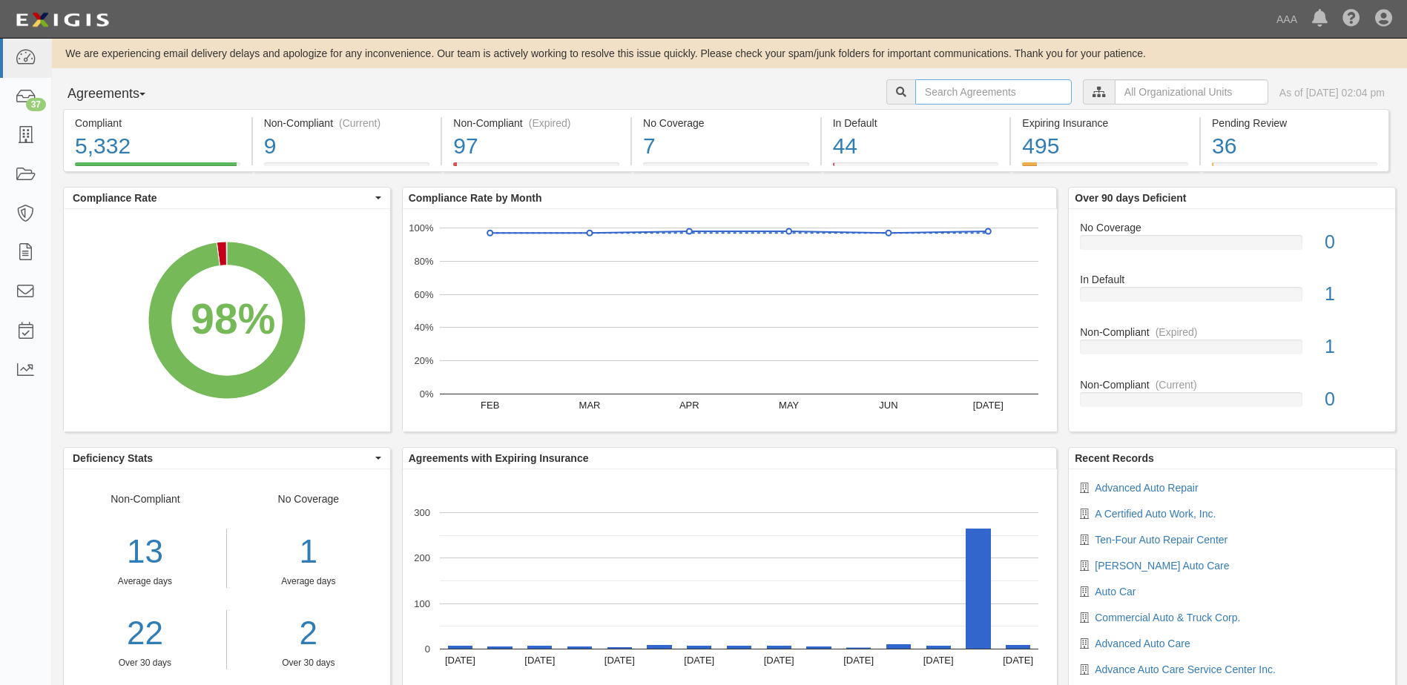
click at [964, 92] on input "text" at bounding box center [993, 91] width 157 height 25
type input "lavco [PERSON_NAME]"
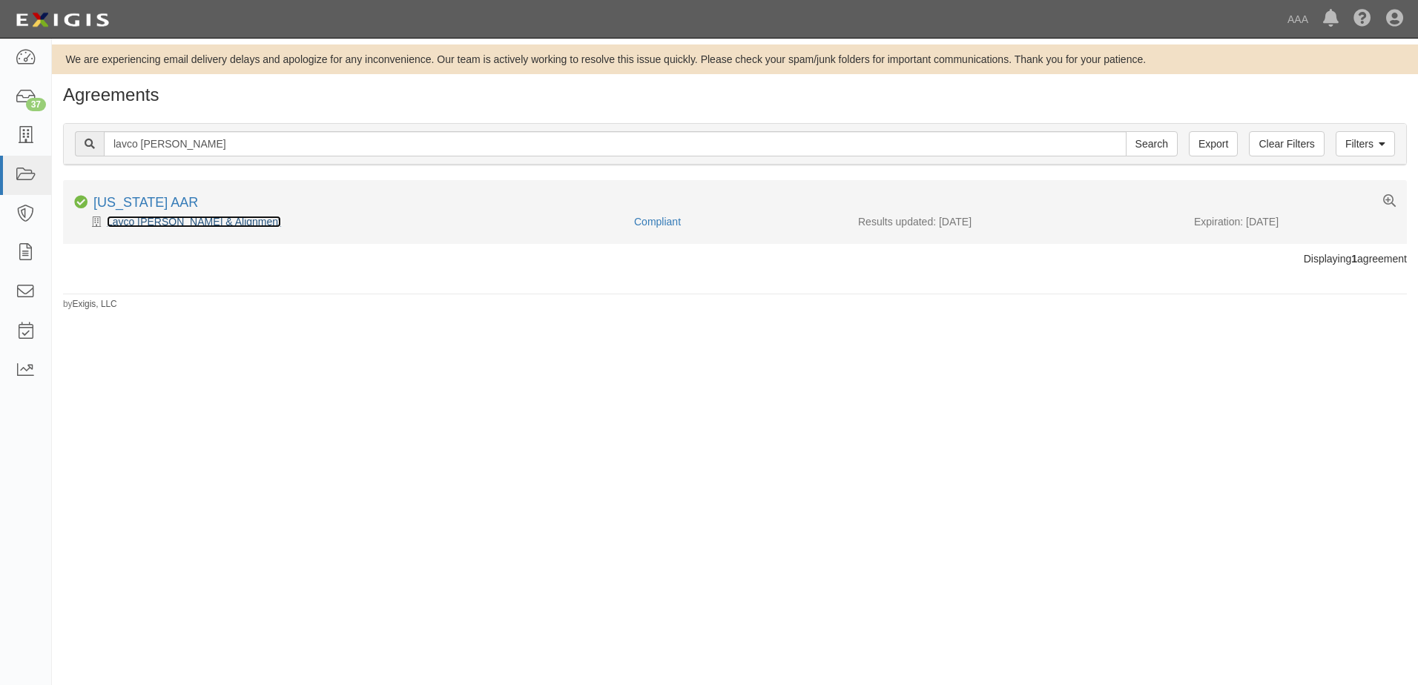
click at [212, 223] on link "Lavco [PERSON_NAME] & Alignment" at bounding box center [194, 222] width 174 height 12
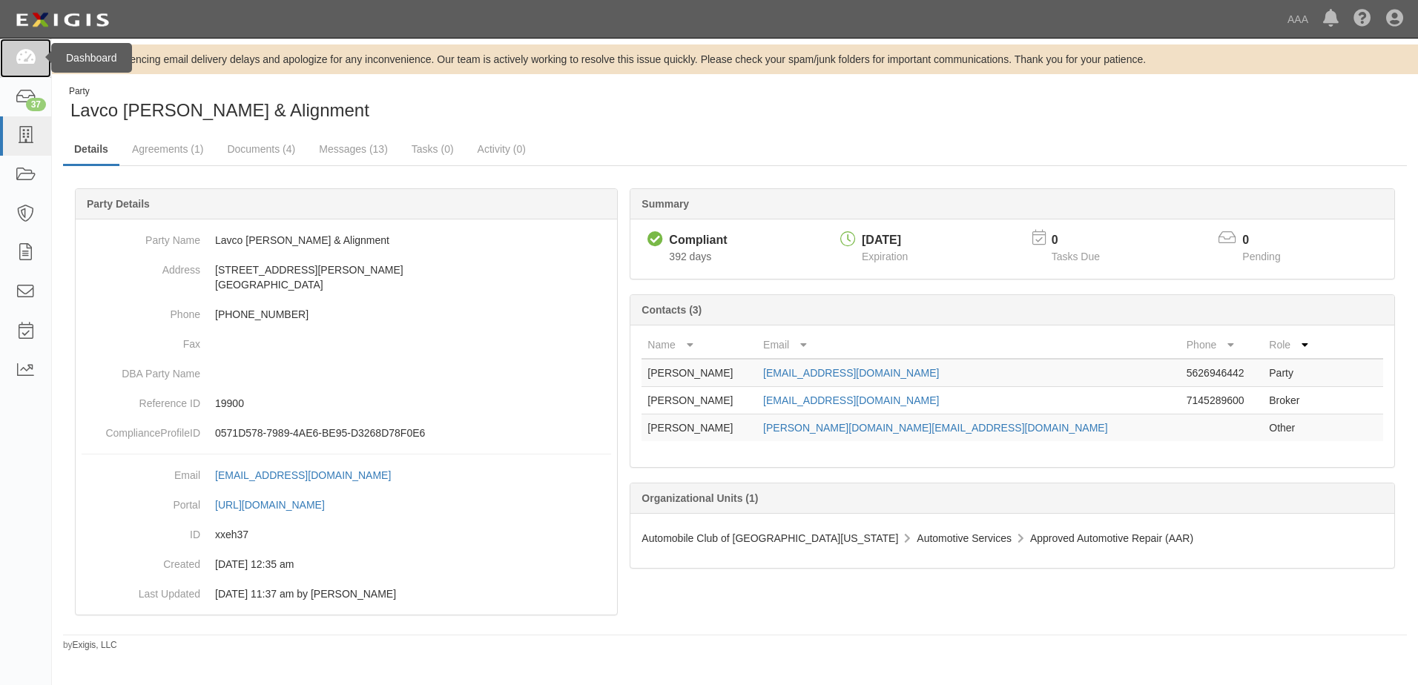
click at [30, 53] on icon at bounding box center [25, 58] width 21 height 17
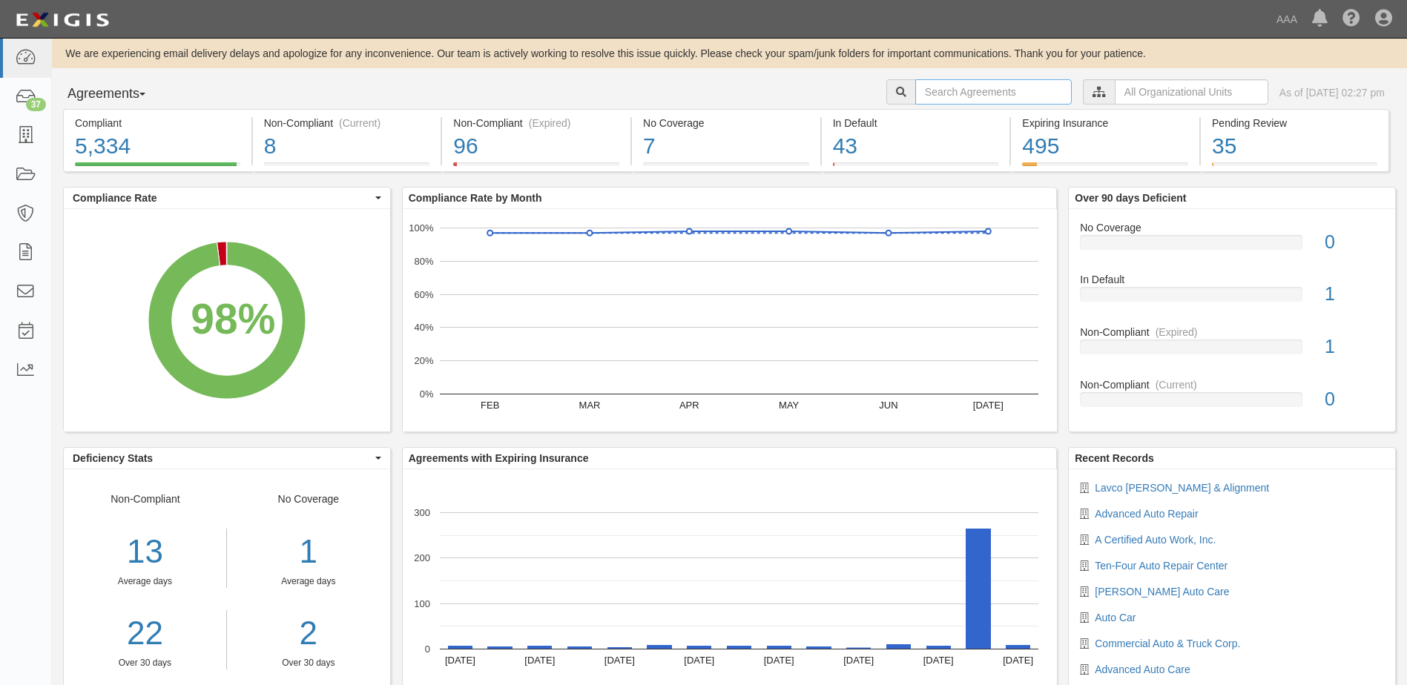
click at [915, 92] on input "text" at bounding box center [993, 91] width 157 height 25
type input "JJ star"
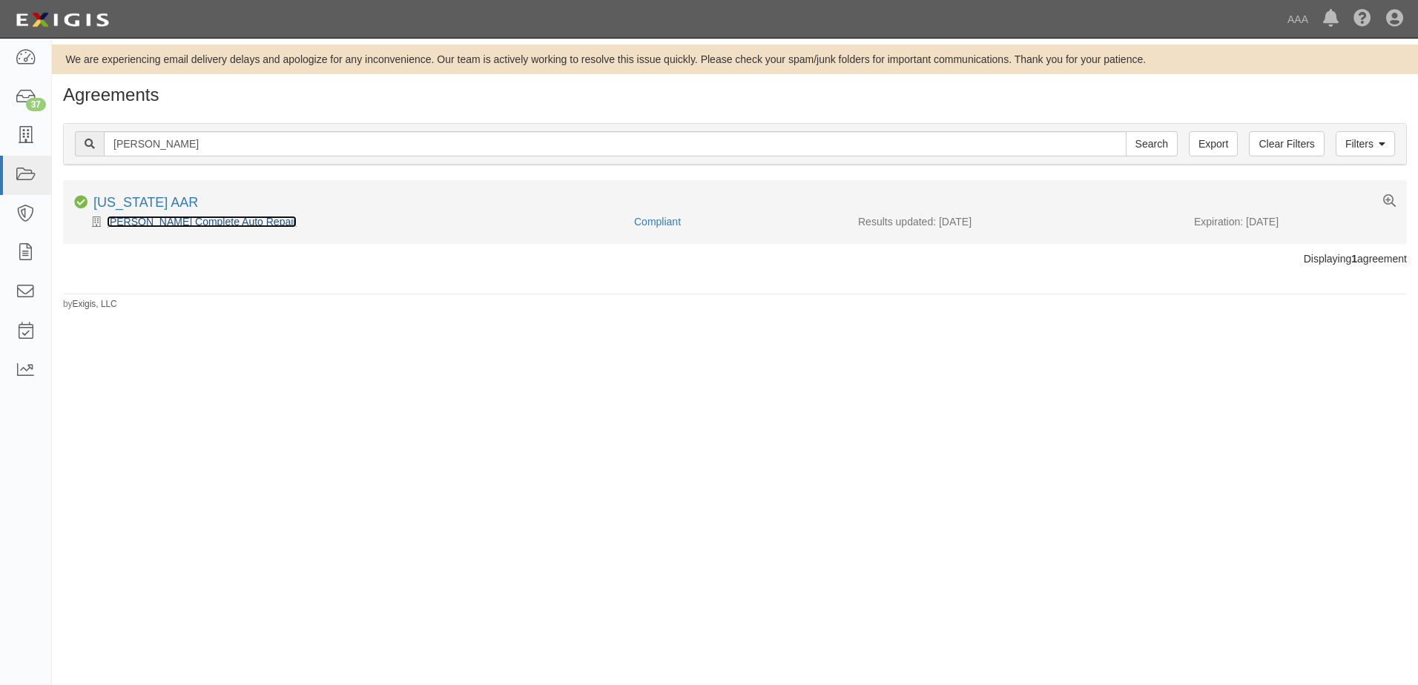
click at [221, 226] on link "JJ Star Complete Auto Repair" at bounding box center [202, 222] width 190 height 12
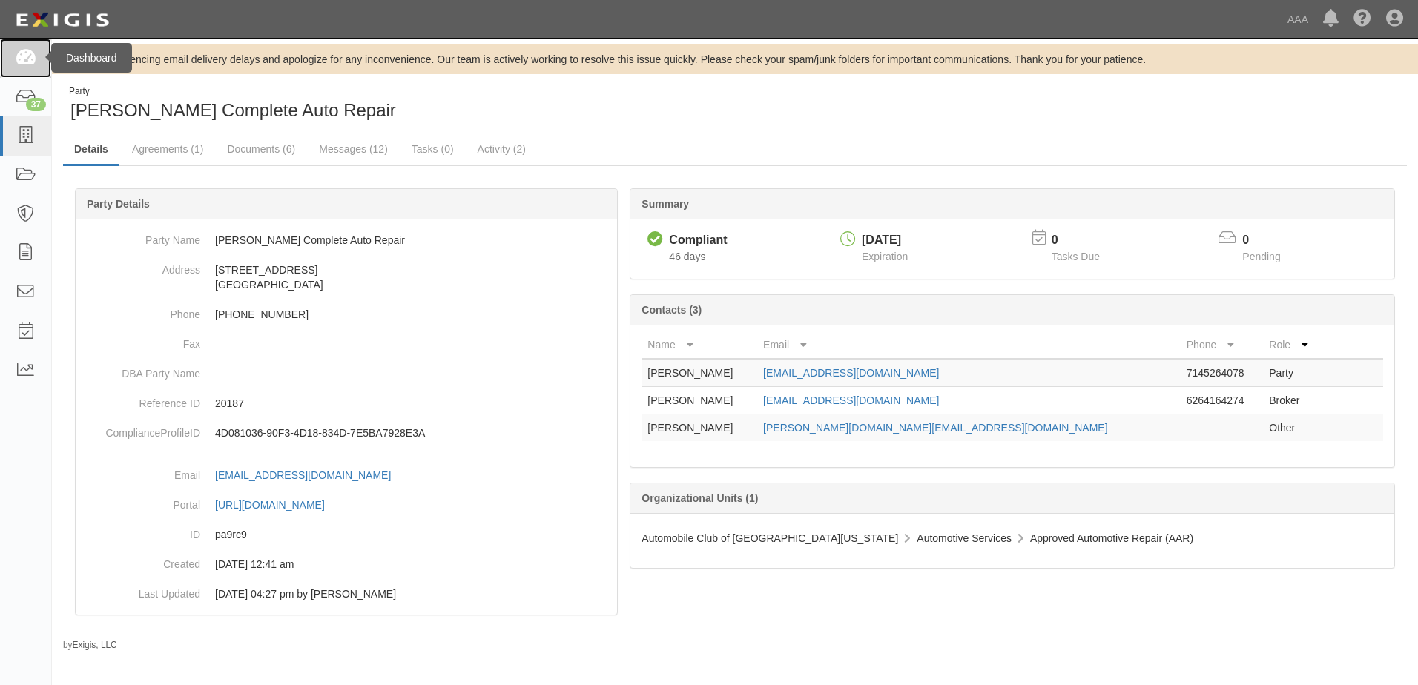
click at [32, 53] on icon at bounding box center [25, 58] width 21 height 17
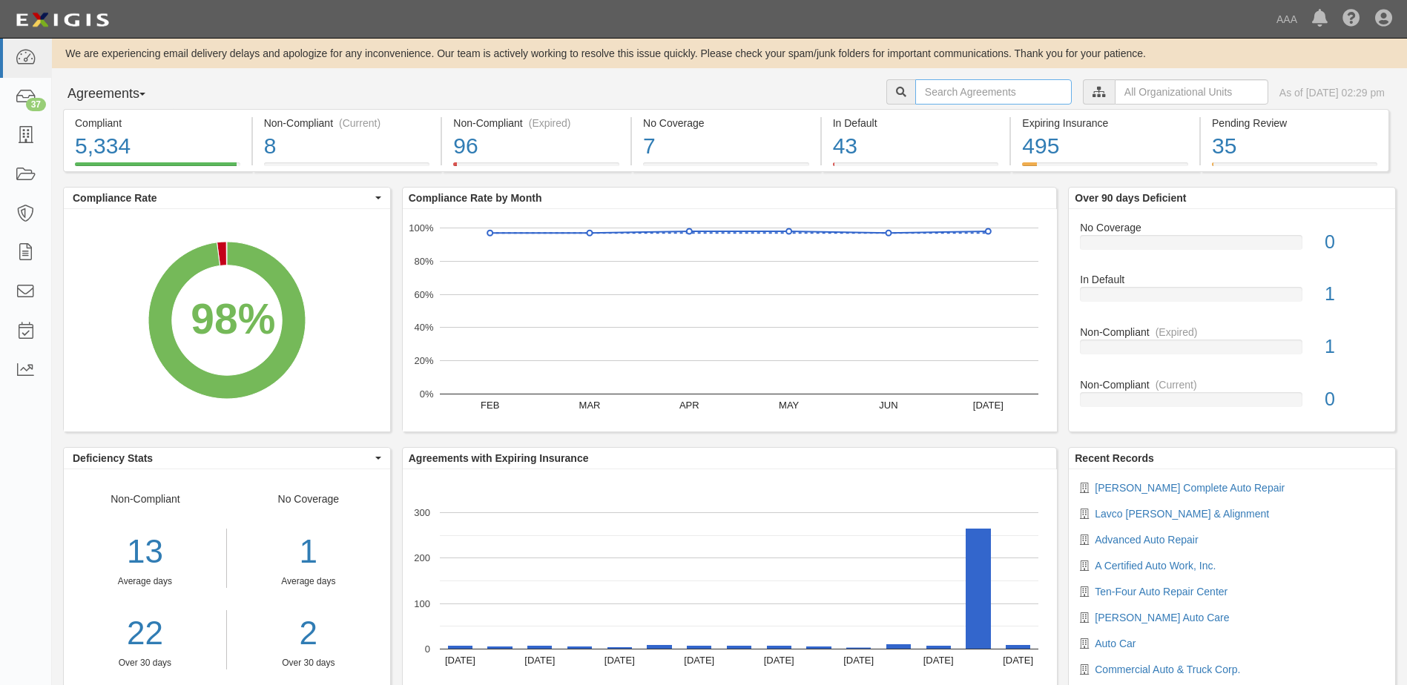
click at [937, 88] on input "text" at bounding box center [993, 91] width 157 height 25
type input "HB auto a"
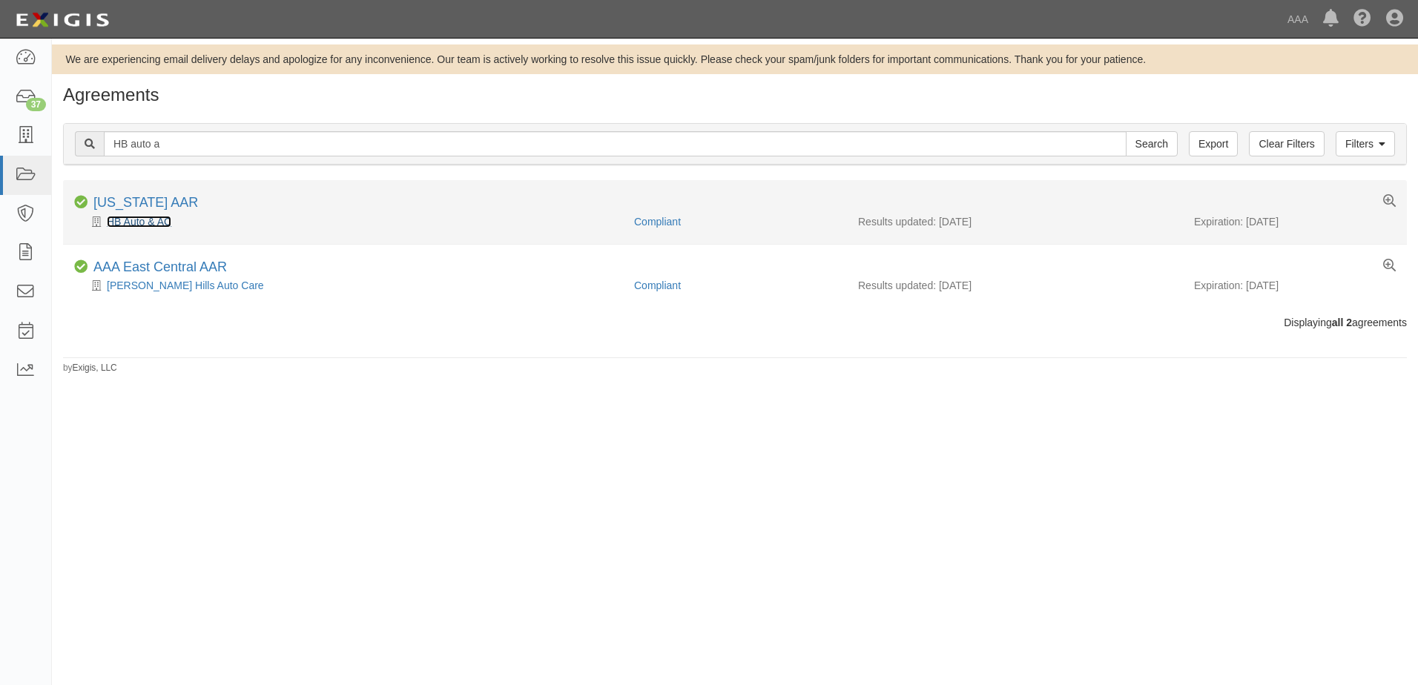
click at [126, 220] on link "HB Auto & AC" at bounding box center [139, 222] width 65 height 12
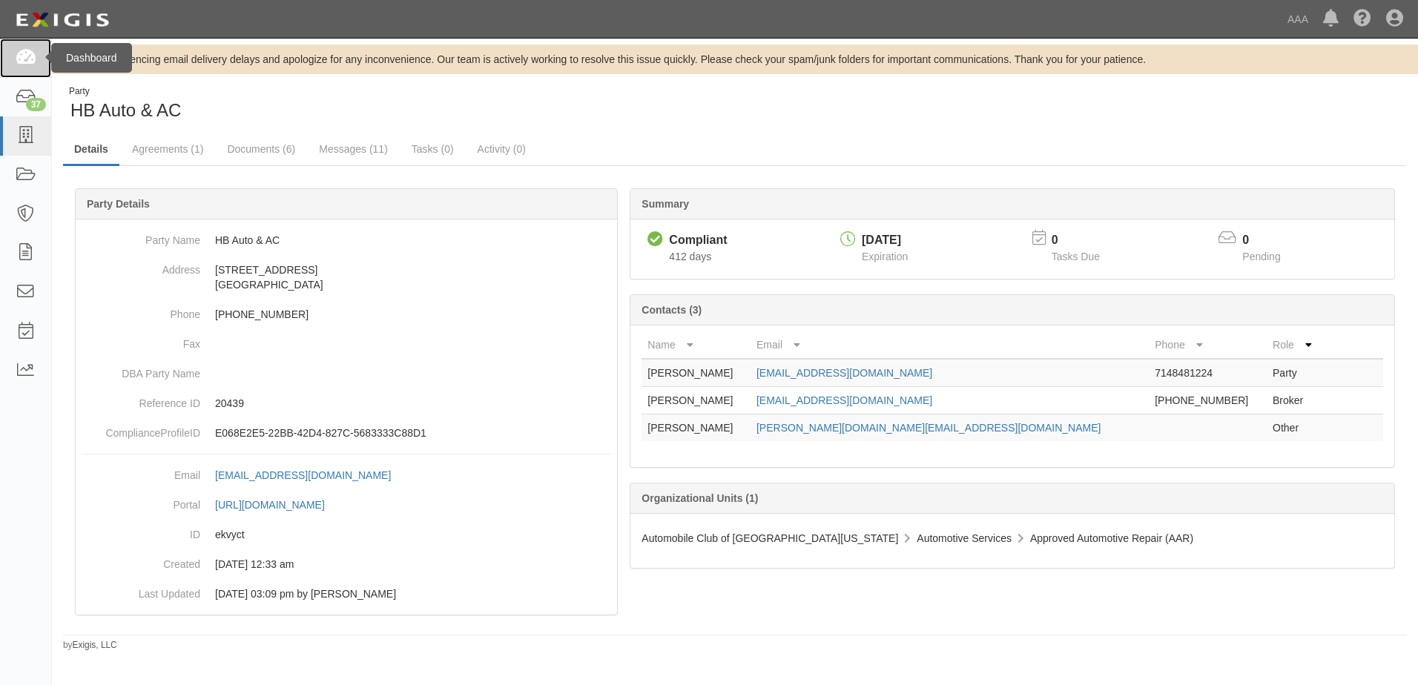
click at [30, 53] on icon at bounding box center [25, 58] width 21 height 17
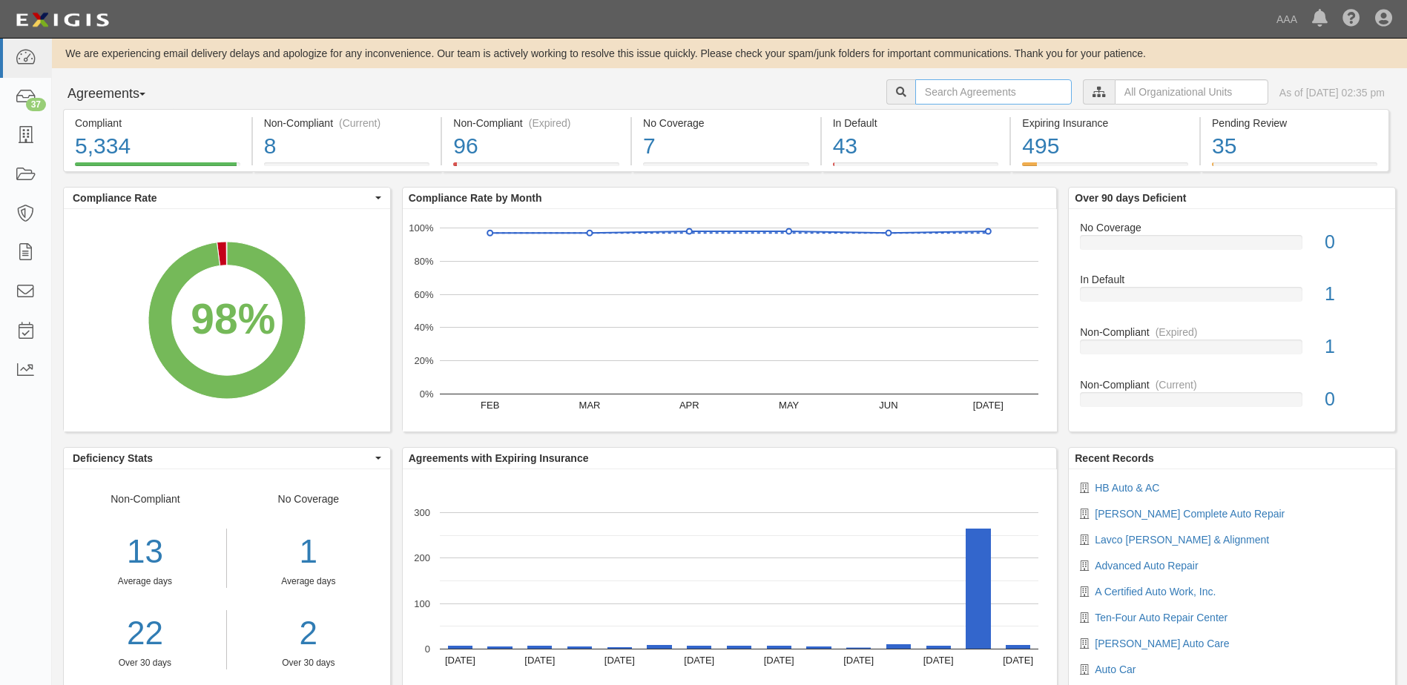
click at [915, 81] on input "text" at bounding box center [993, 91] width 157 height 25
type input "union auto service"
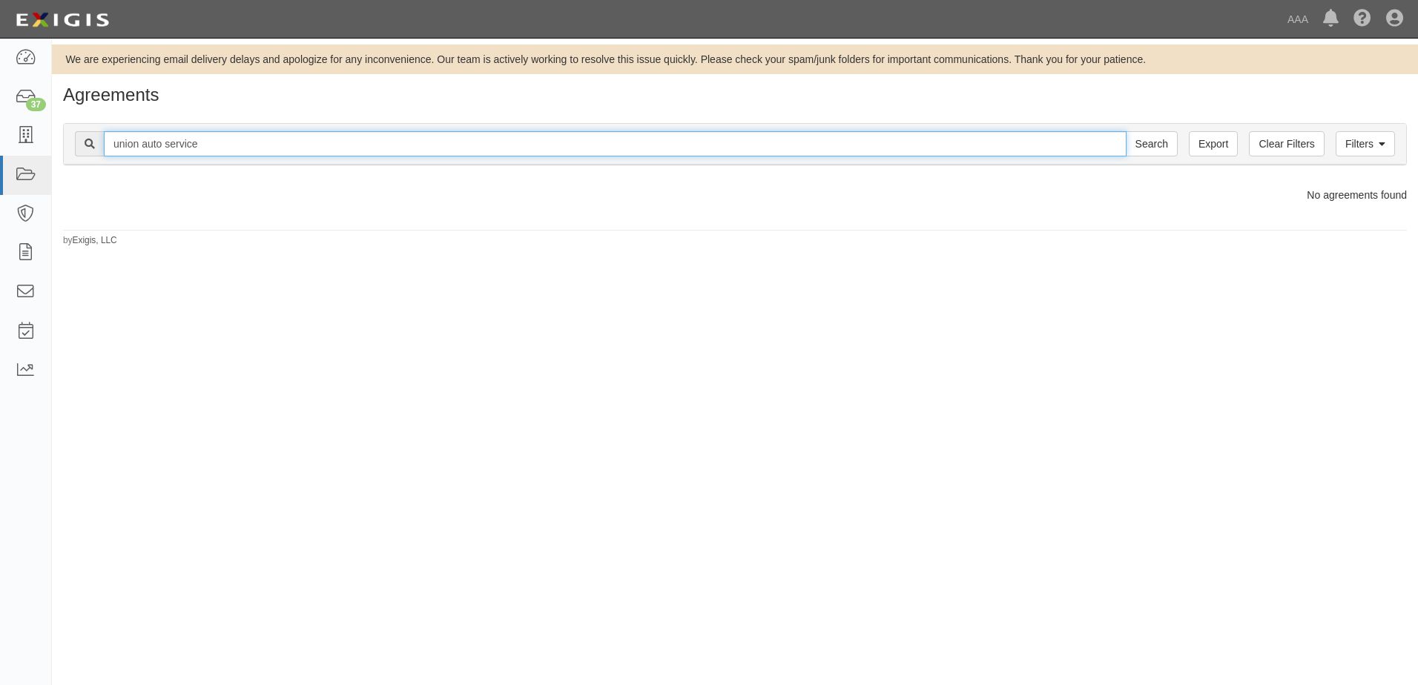
drag, startPoint x: 218, startPoint y: 148, endPoint x: 78, endPoint y: 156, distance: 140.4
click at [78, 156] on div "union auto service Search" at bounding box center [626, 143] width 1103 height 25
type input "u-1st"
click at [1126, 131] on input "Search" at bounding box center [1152, 143] width 52 height 25
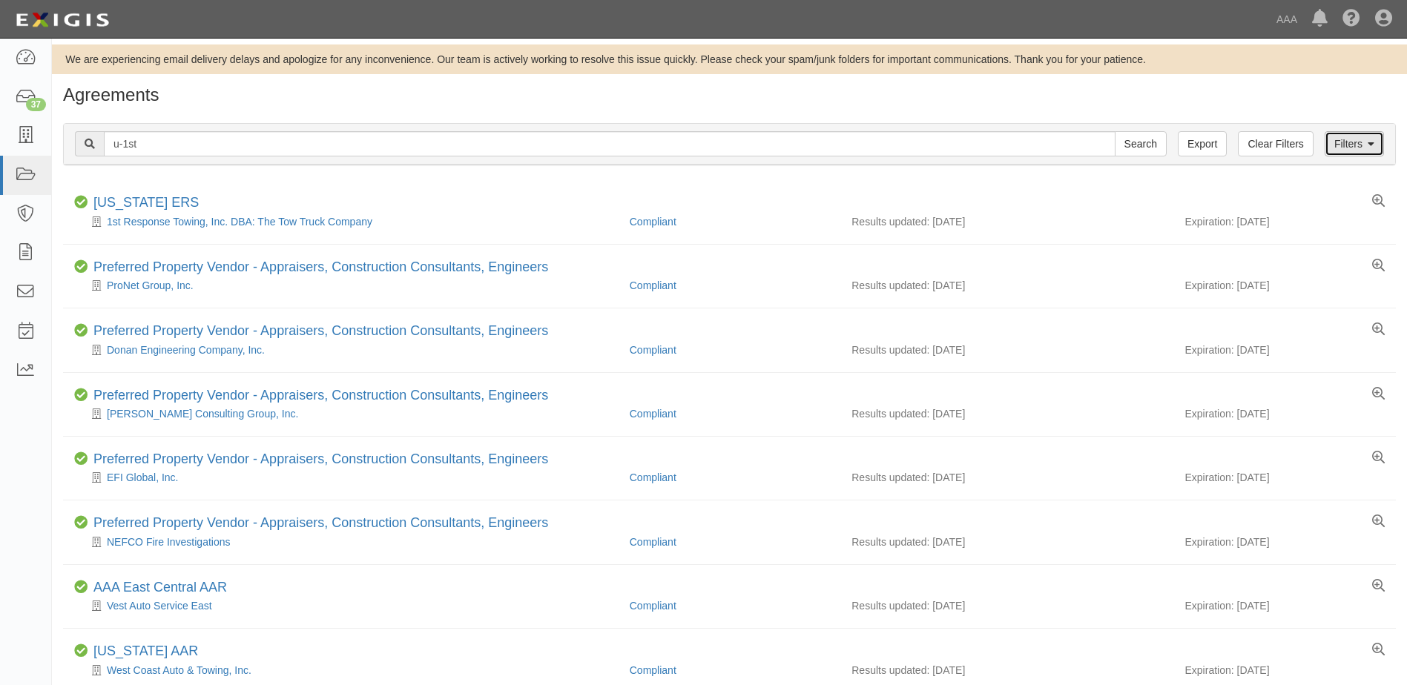
click at [1365, 145] on link "Filters" at bounding box center [1354, 143] width 59 height 25
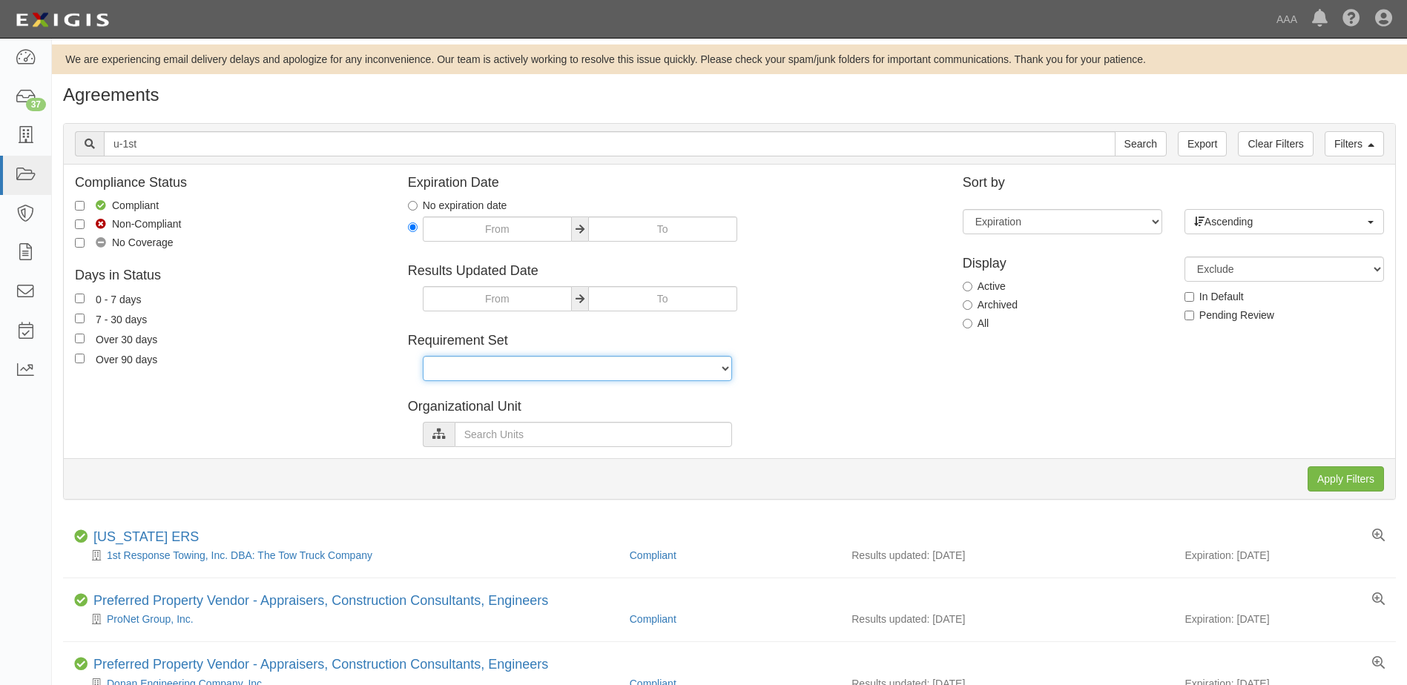
click at [567, 367] on select "AAA East Central AAR AAA East Central ERS AAA East Central ERS Locksmith AAA Ea…" at bounding box center [577, 368] width 309 height 25
select select "31536"
click at [423, 356] on select "AAA East Central AAR AAA East Central ERS AAA East Central ERS Locksmith AAA Ea…" at bounding box center [577, 368] width 309 height 25
click at [1328, 479] on input "Apply Filters" at bounding box center [1346, 479] width 76 height 25
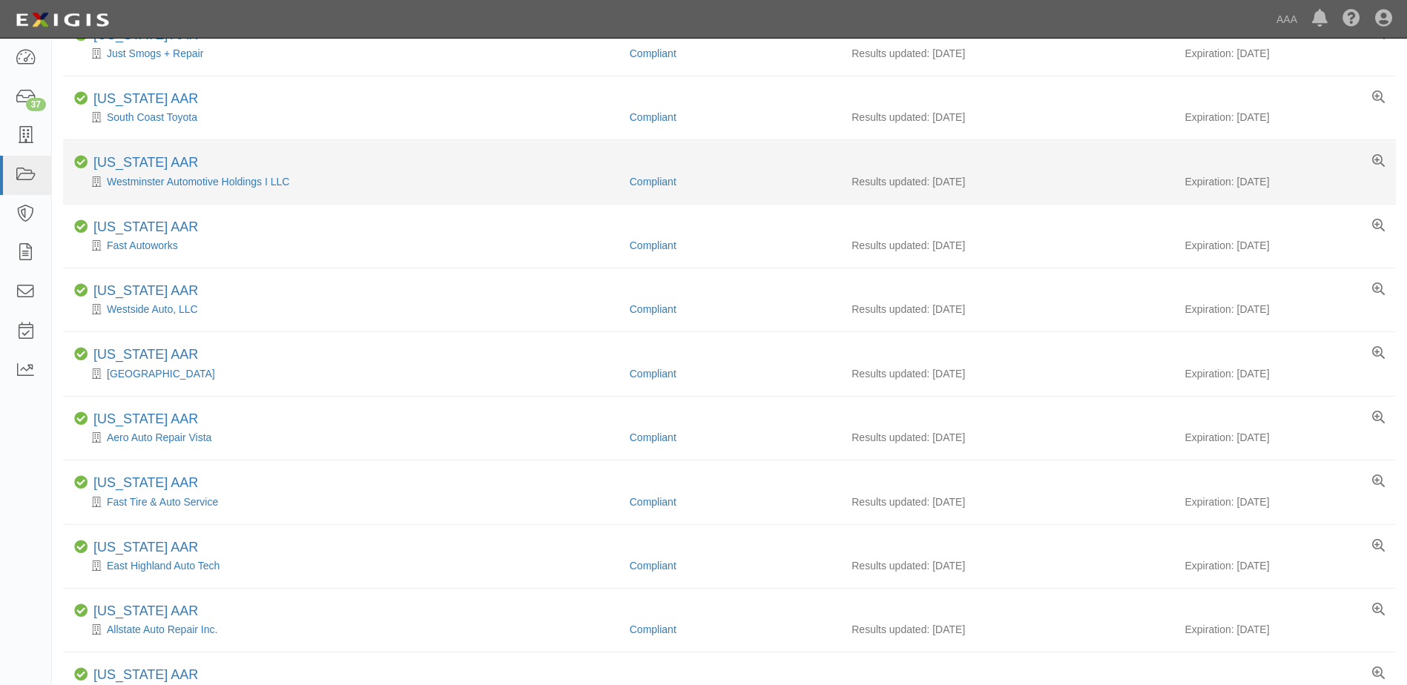
scroll to position [742, 0]
